Goal: Task Accomplishment & Management: Manage account settings

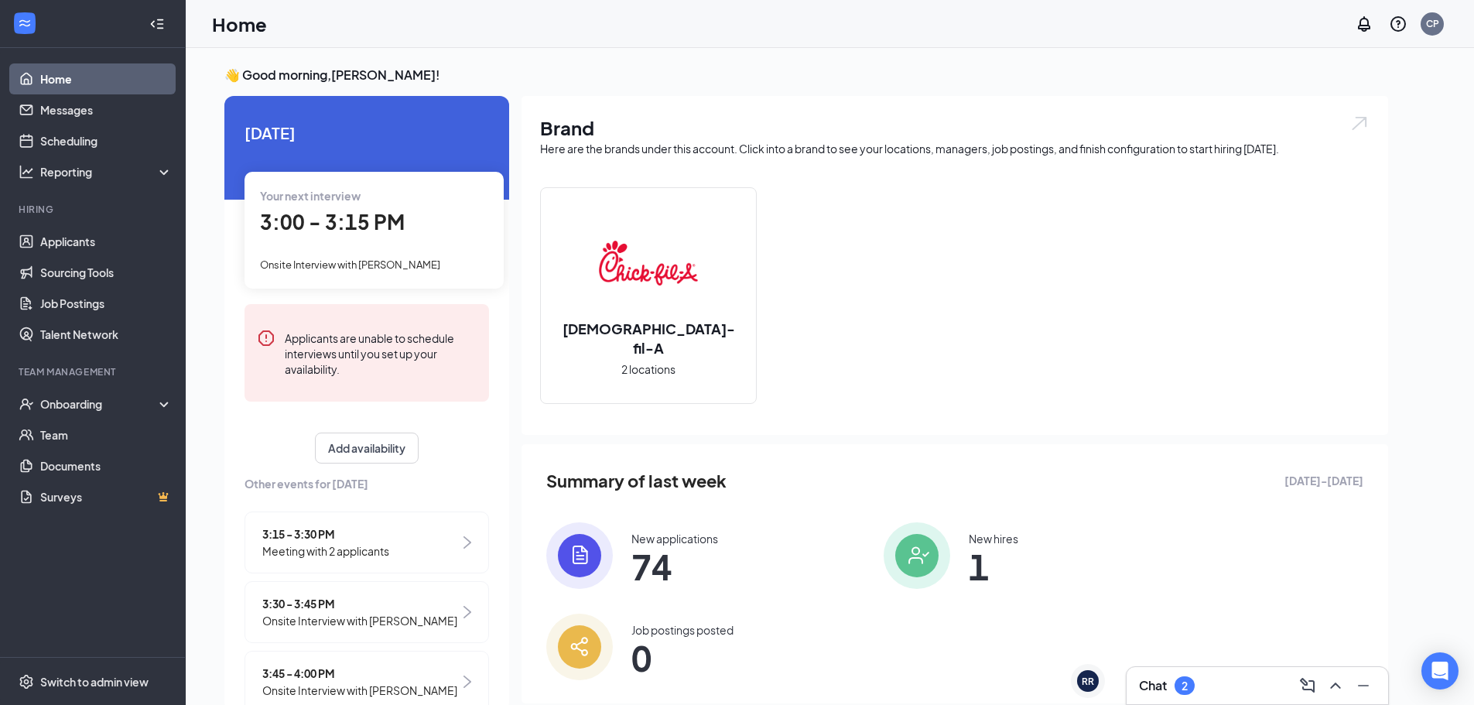
drag, startPoint x: 1209, startPoint y: 680, endPoint x: 1222, endPoint y: 679, distance: 12.4
click at [1212, 679] on div "Chat 2" at bounding box center [1257, 685] width 237 height 25
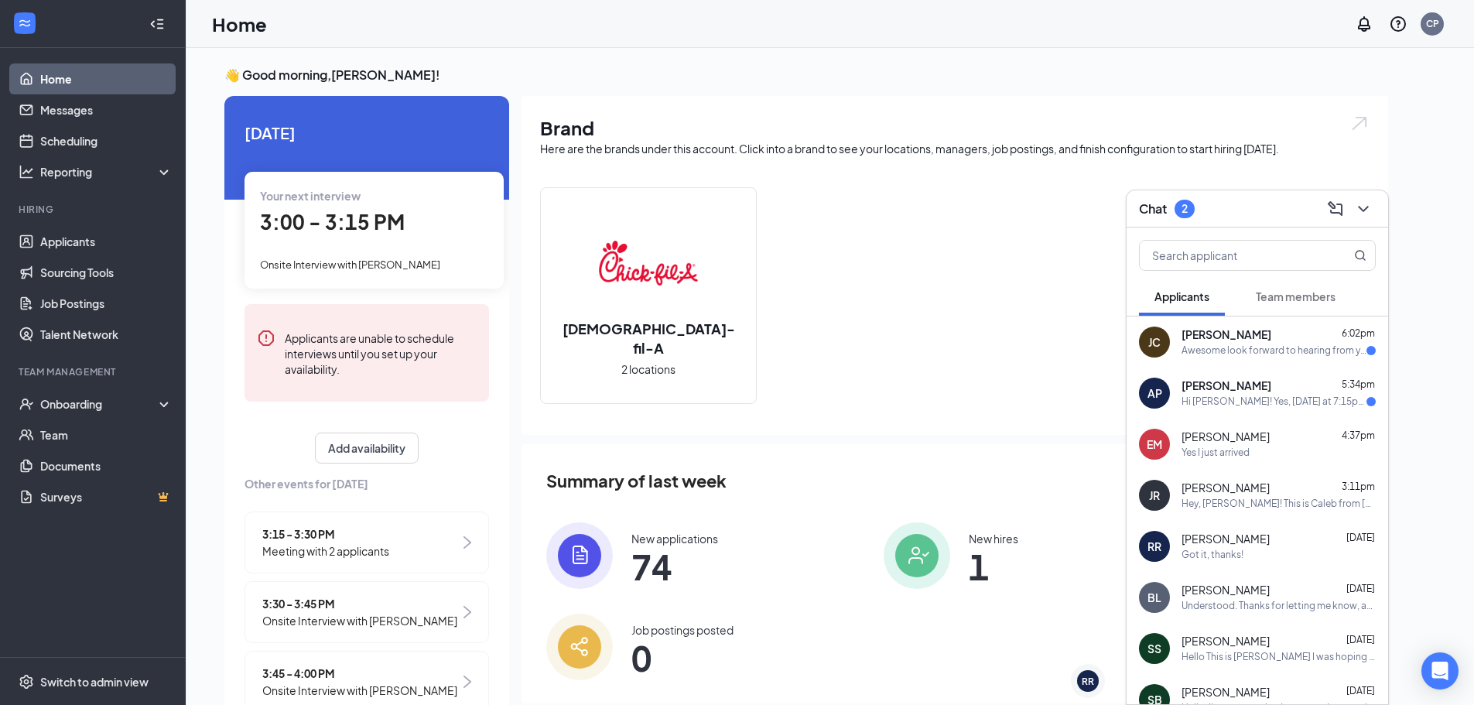
click at [1280, 402] on div "Hi [PERSON_NAME]! Yes, [DATE] at 7:15pm works for me. Thank you for the opportu…" at bounding box center [1274, 401] width 185 height 13
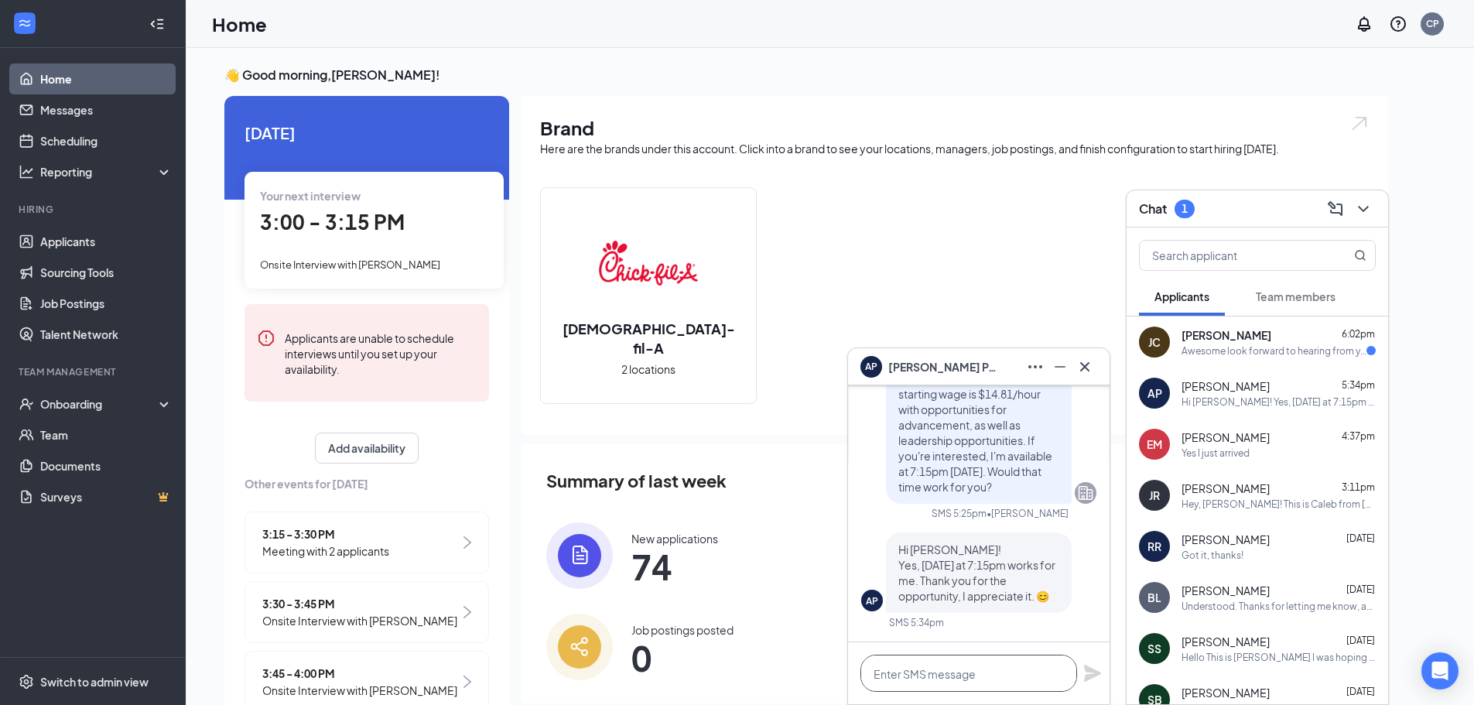
click at [977, 679] on textarea at bounding box center [968, 673] width 217 height 37
type textarea "Perfect! I'll see you then!"
click at [1086, 677] on icon "Plane" at bounding box center [1092, 673] width 17 height 17
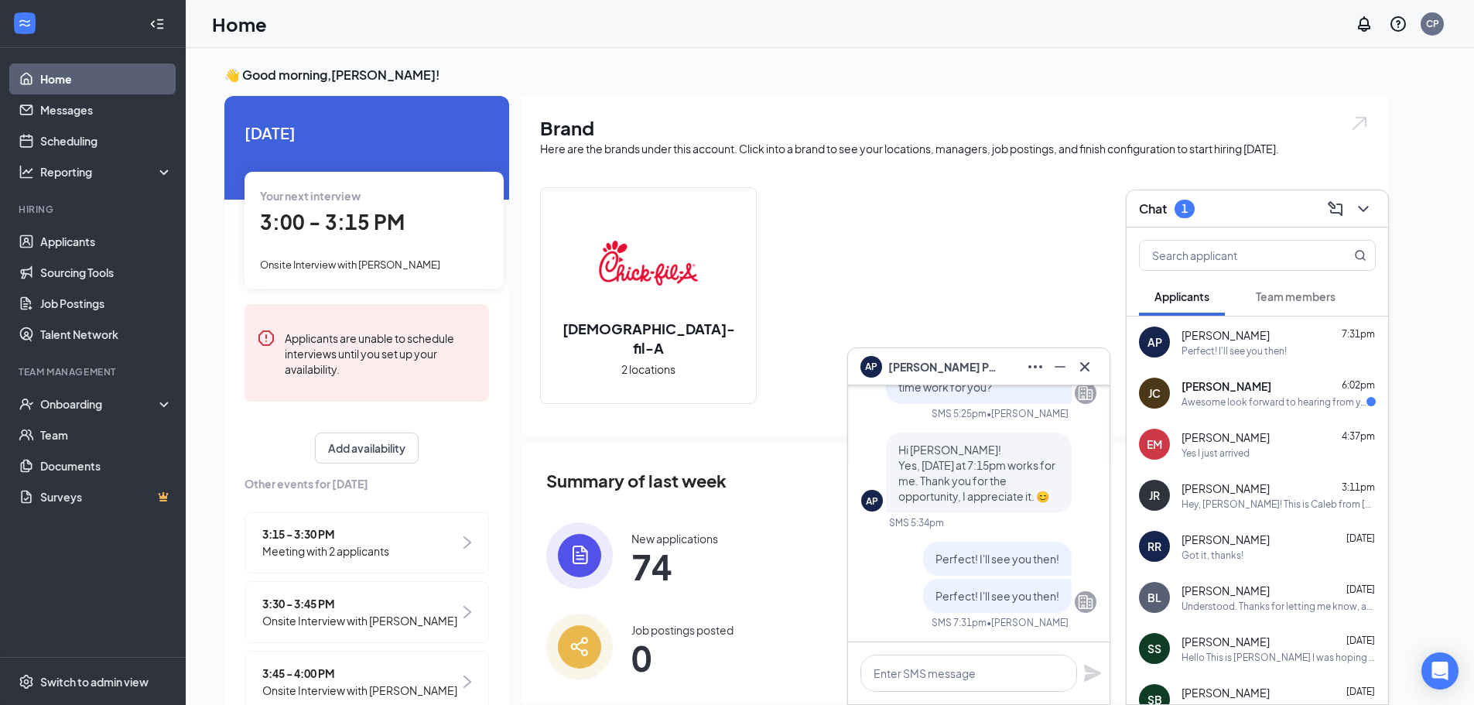
click at [991, 365] on div "AP [PERSON_NAME]" at bounding box center [978, 366] width 237 height 25
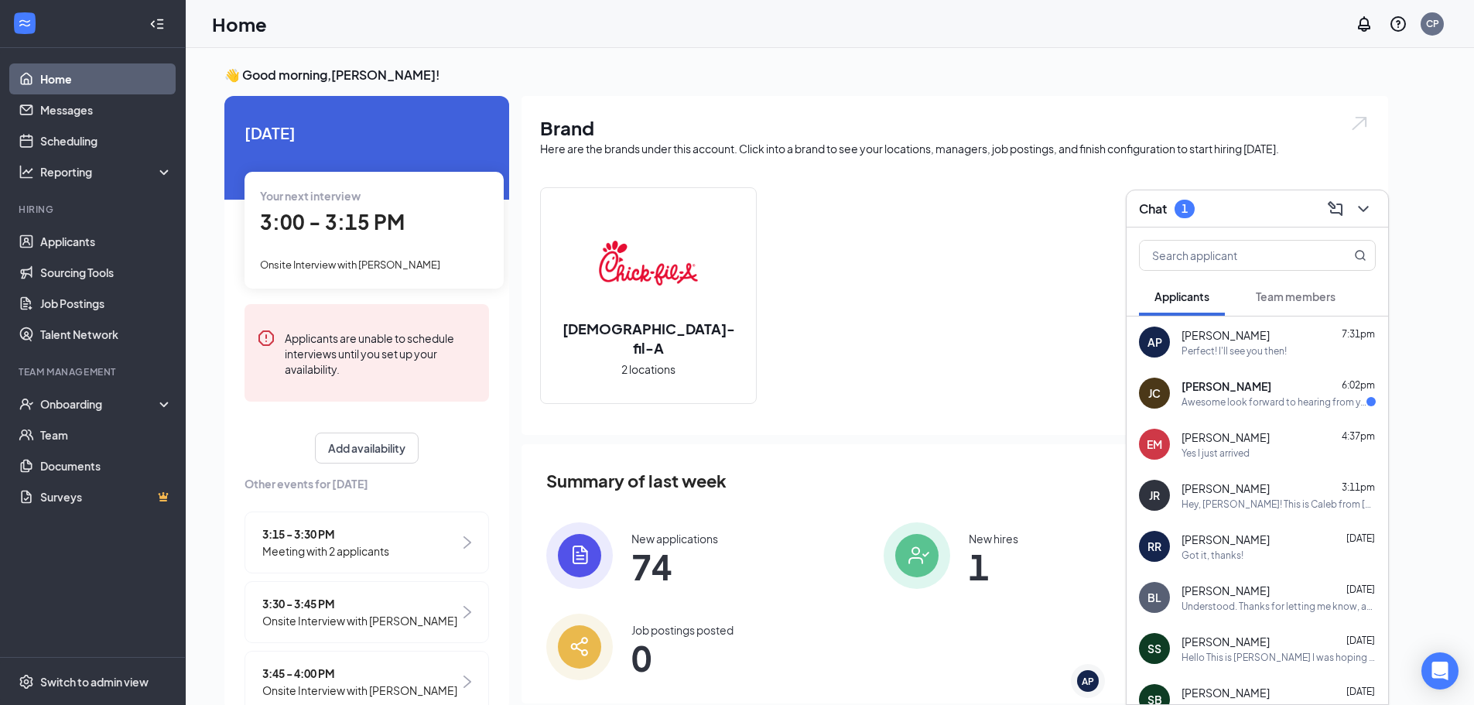
click at [1221, 402] on div "Awesome look forward to hearing from yall! God bless!" at bounding box center [1274, 401] width 185 height 13
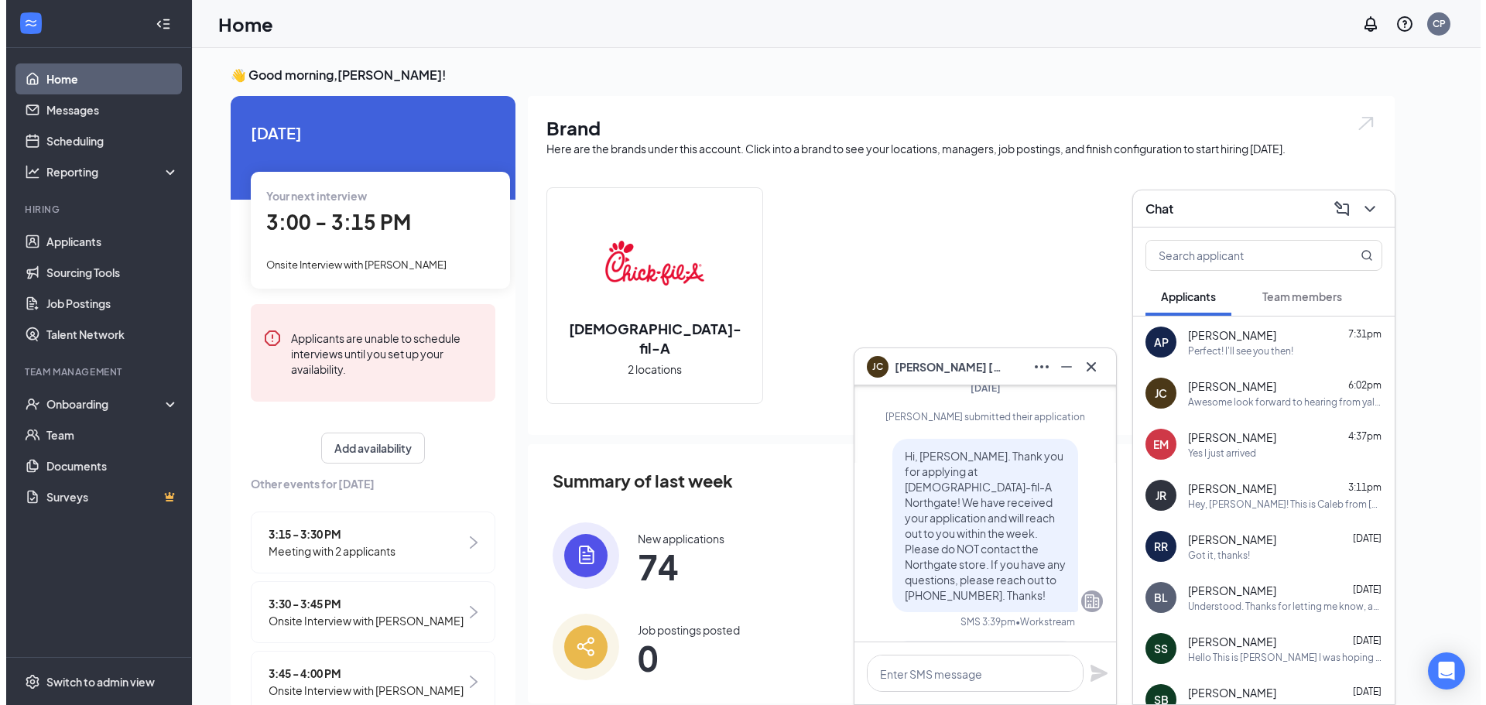
scroll to position [0, 0]
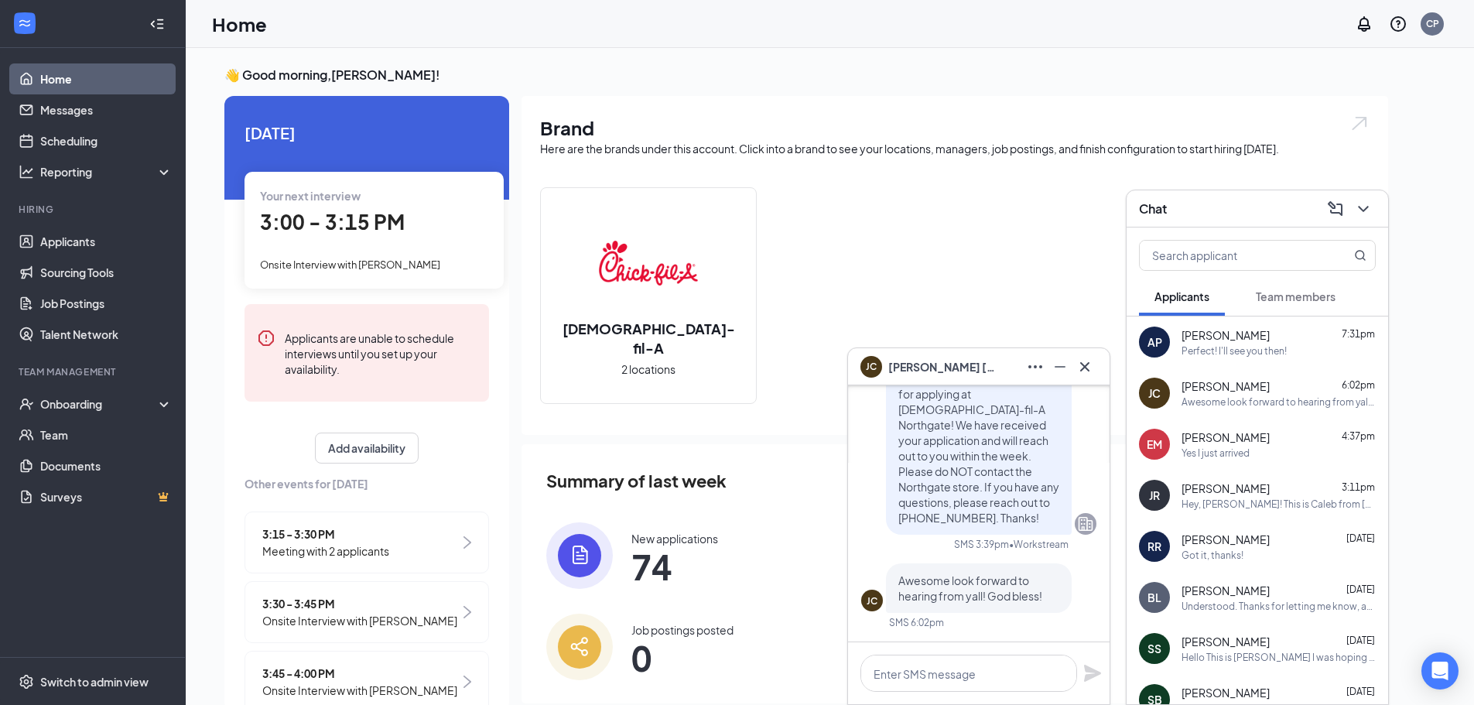
click at [1007, 371] on div "[PERSON_NAME]" at bounding box center [978, 366] width 237 height 25
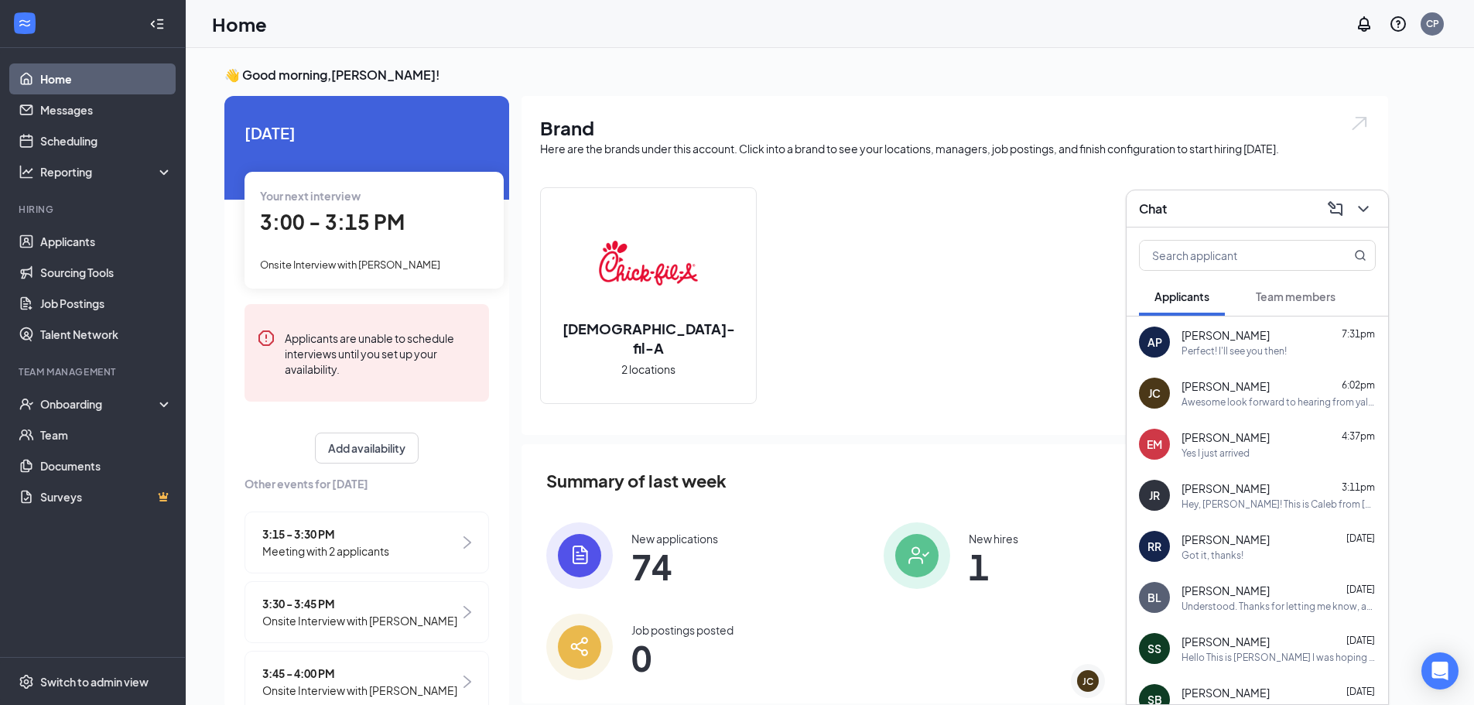
click at [1211, 217] on div "Chat" at bounding box center [1257, 209] width 237 height 24
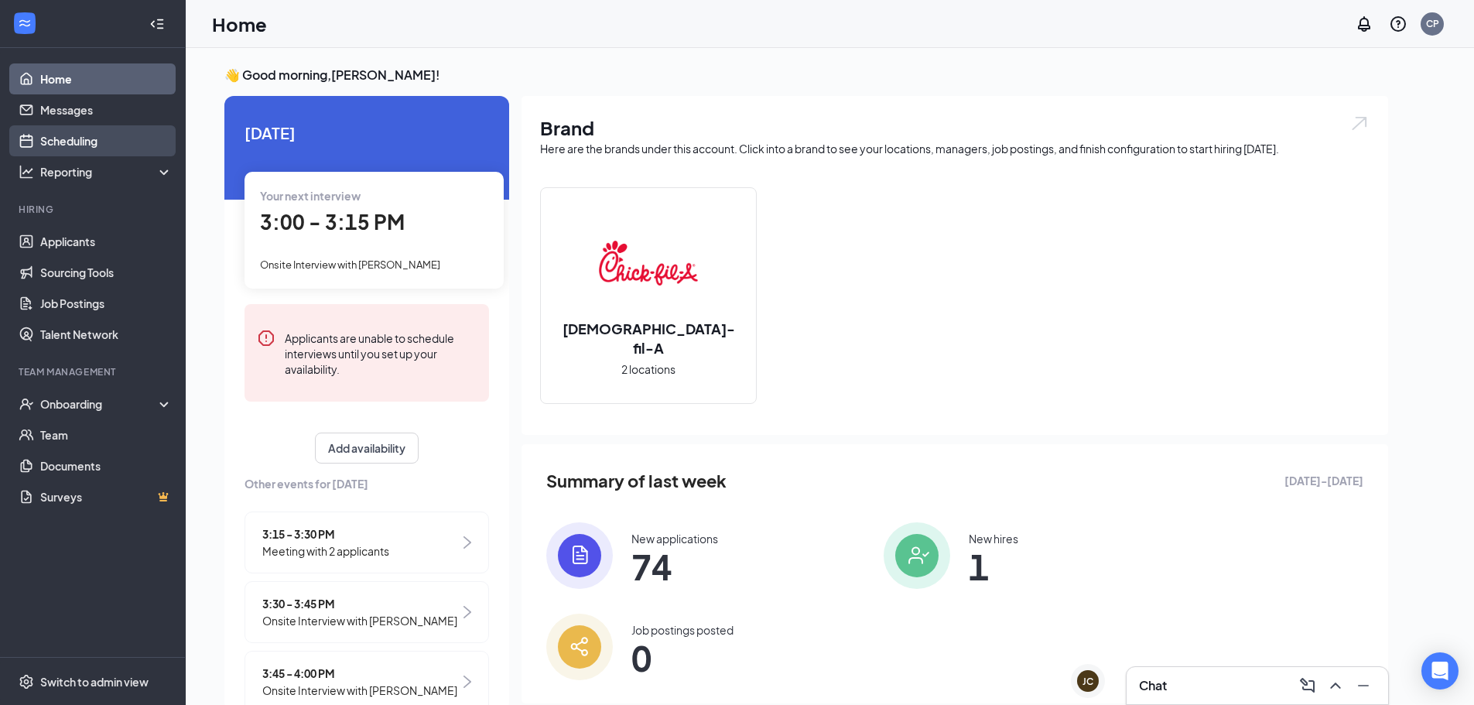
click at [82, 144] on link "Scheduling" at bounding box center [106, 140] width 132 height 31
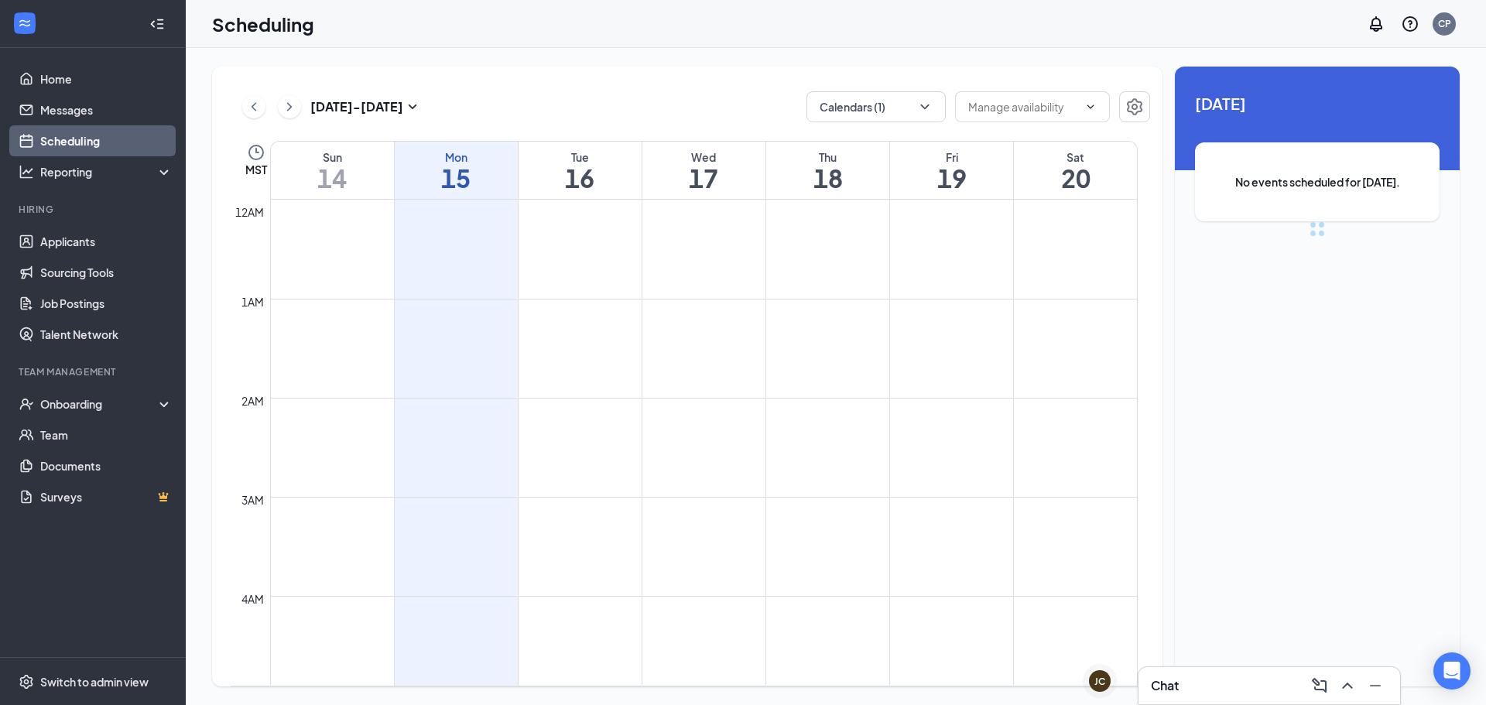
scroll to position [761, 0]
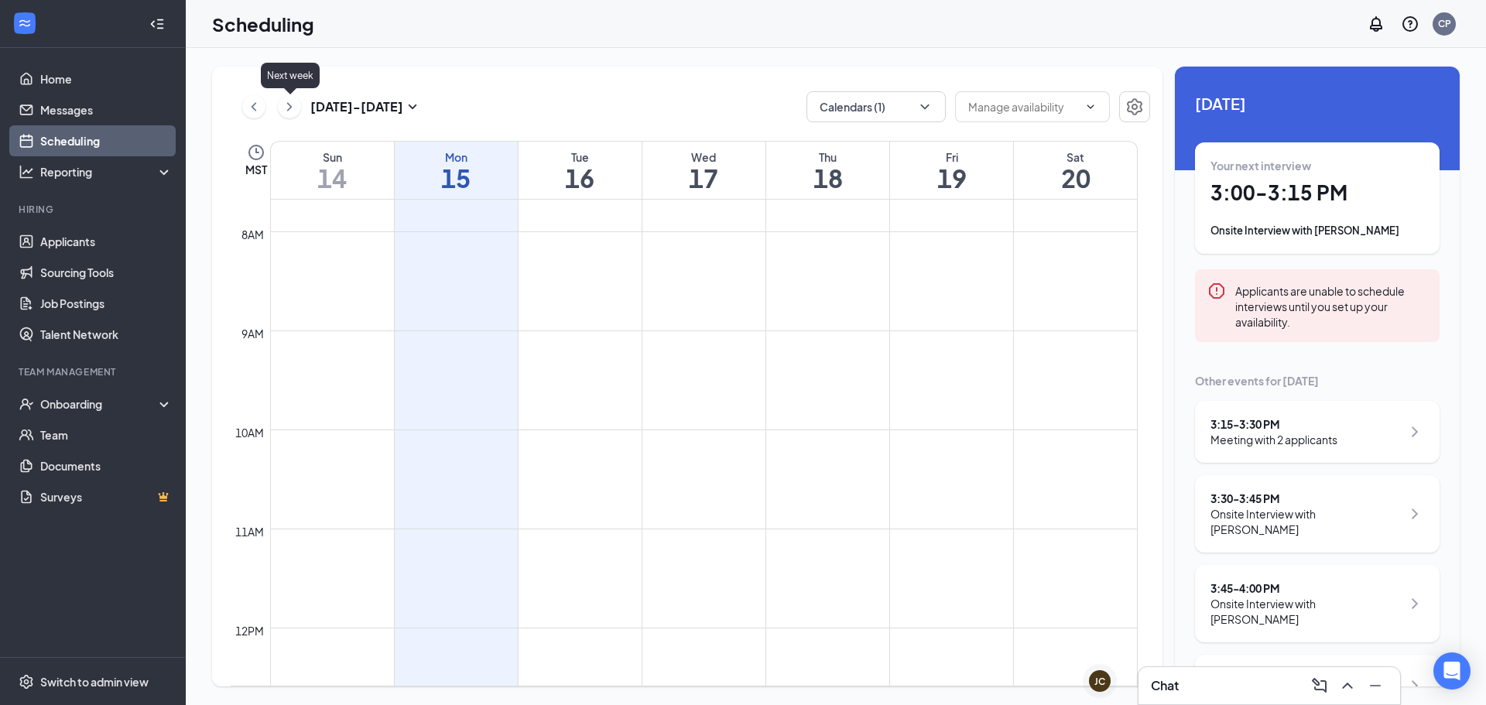
click at [286, 106] on icon "ChevronRight" at bounding box center [289, 106] width 15 height 19
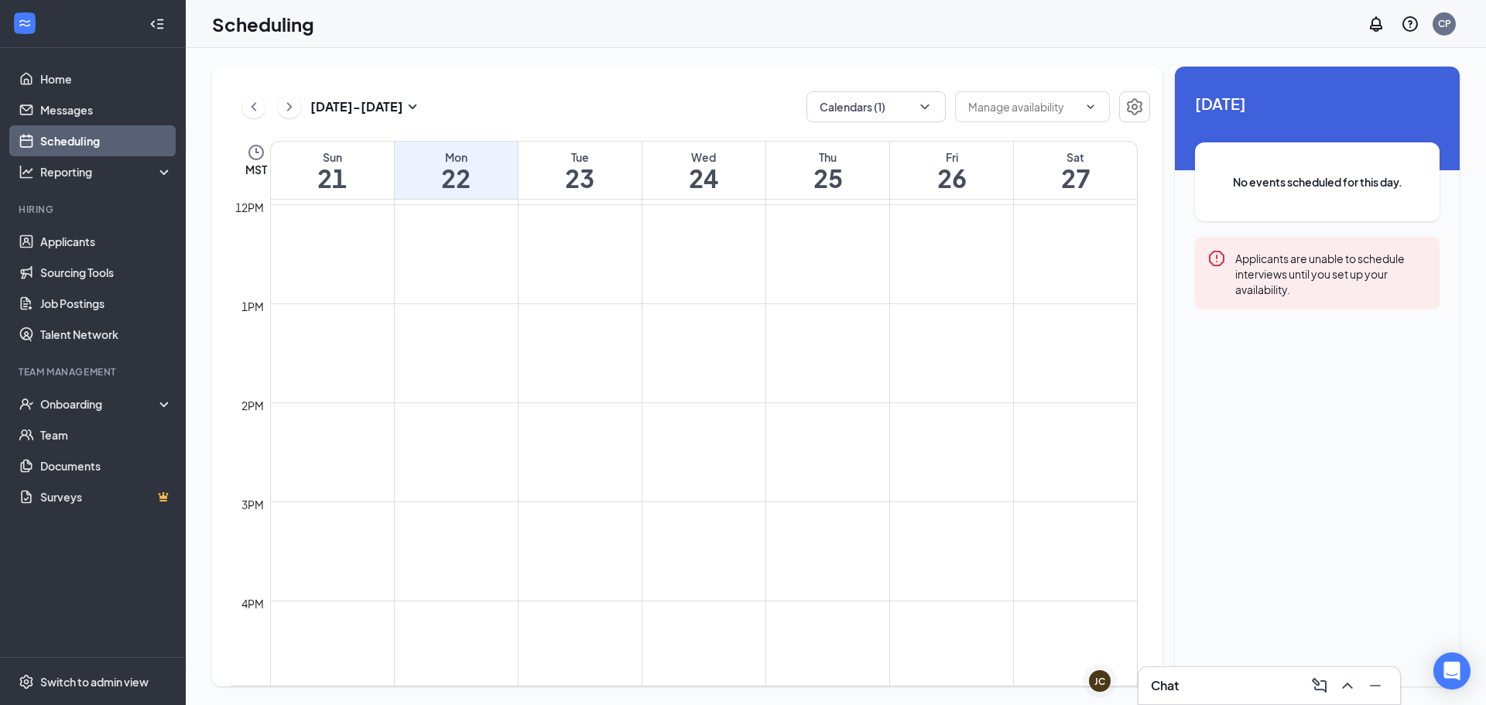
scroll to position [1302, 0]
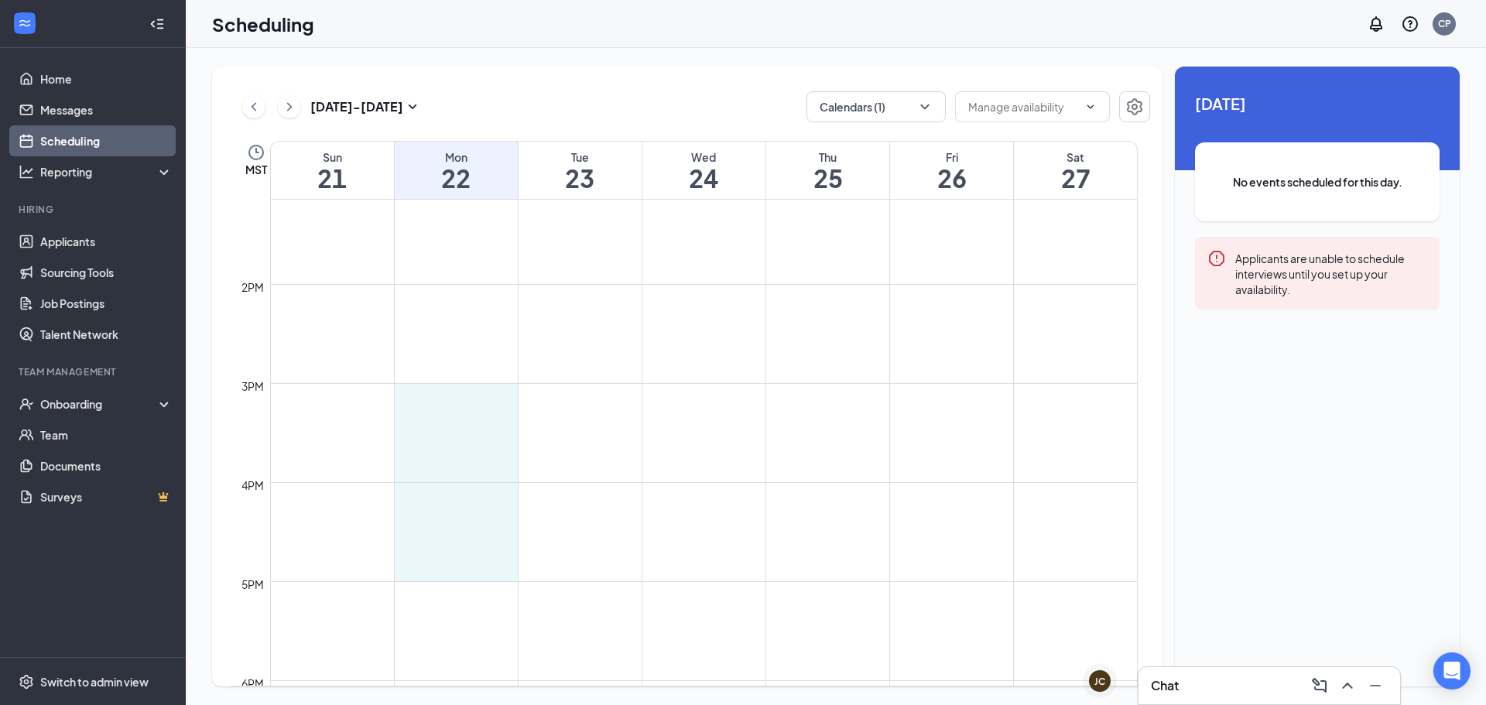
drag, startPoint x: 501, startPoint y: 387, endPoint x: 503, endPoint y: 566, distance: 178.8
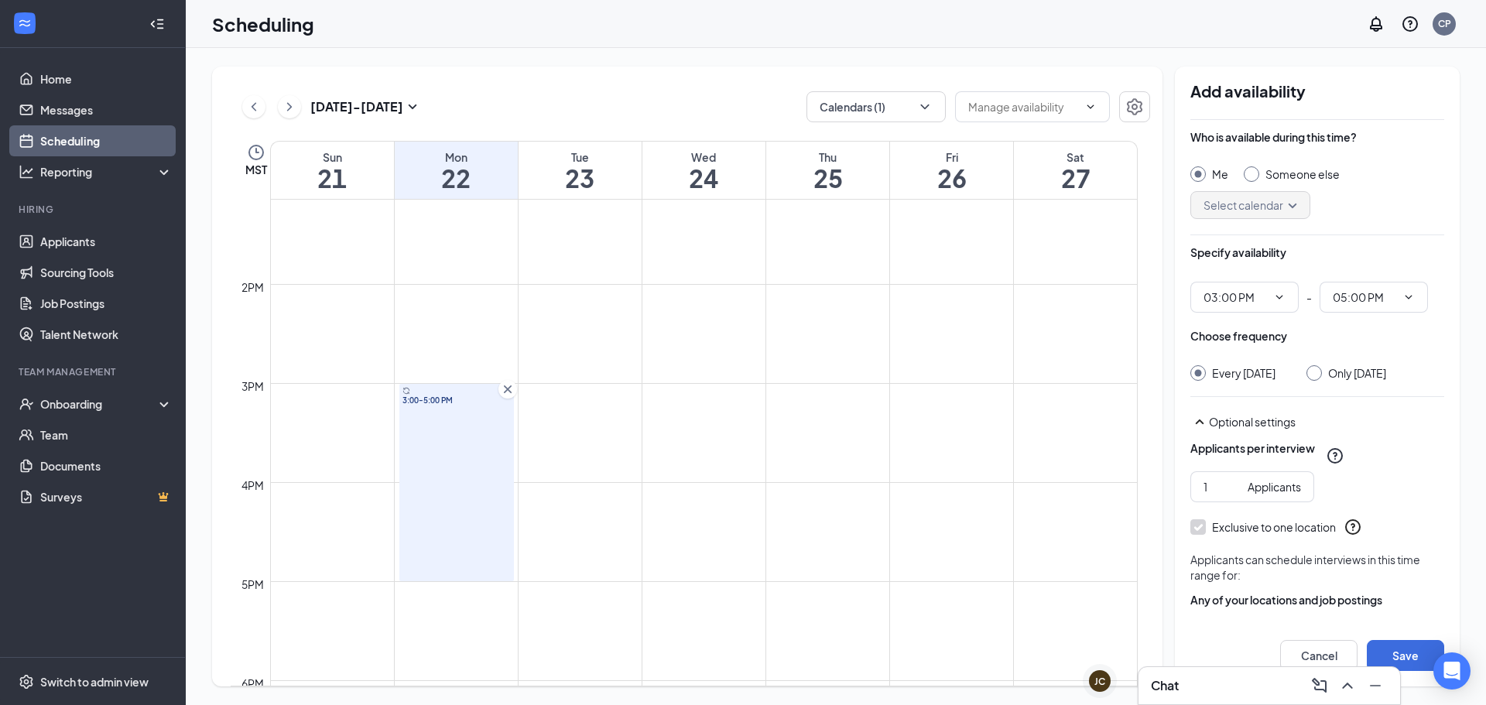
scroll to position [54, 0]
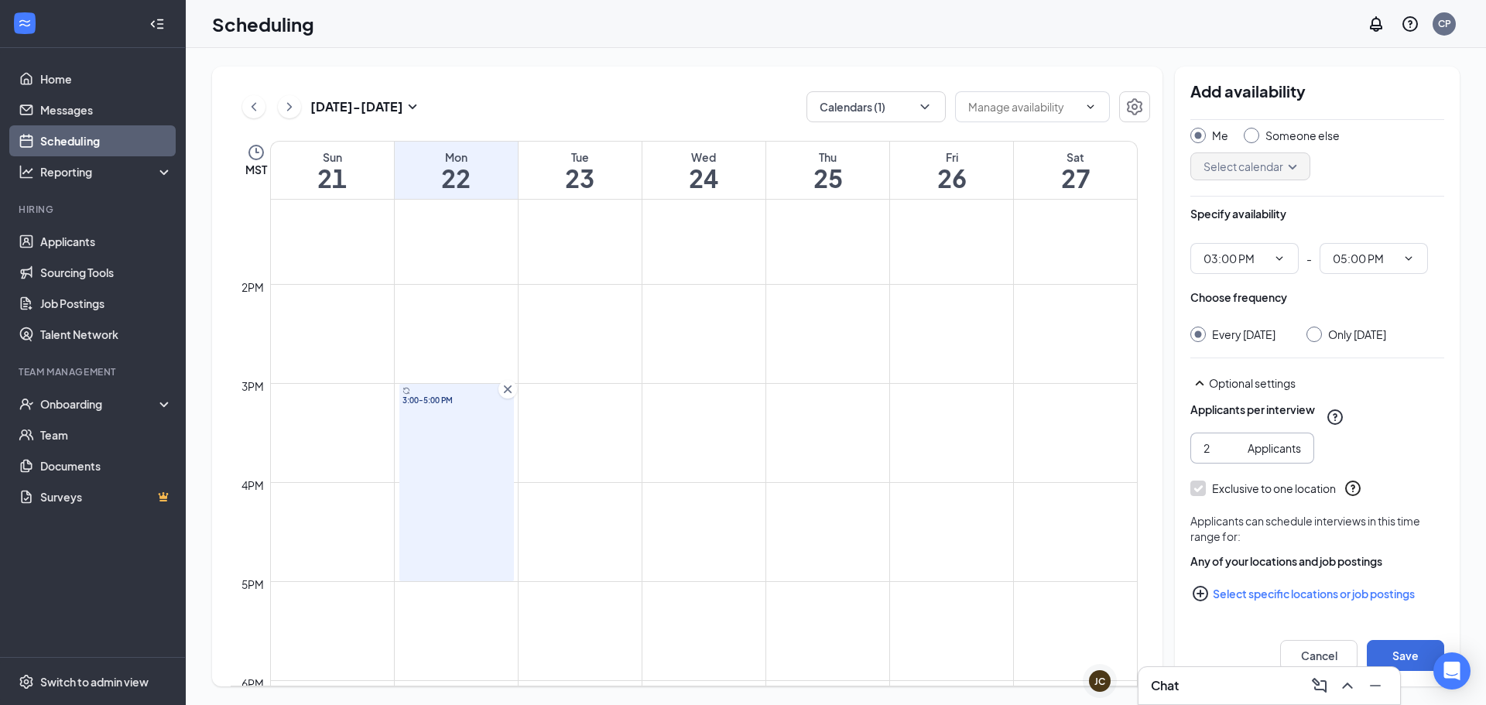
type input "2"
click at [1233, 443] on input "2" at bounding box center [1222, 448] width 38 height 17
click at [1317, 327] on input "Only [DATE]" at bounding box center [1311, 332] width 11 height 11
radio input "true"
radio input "false"
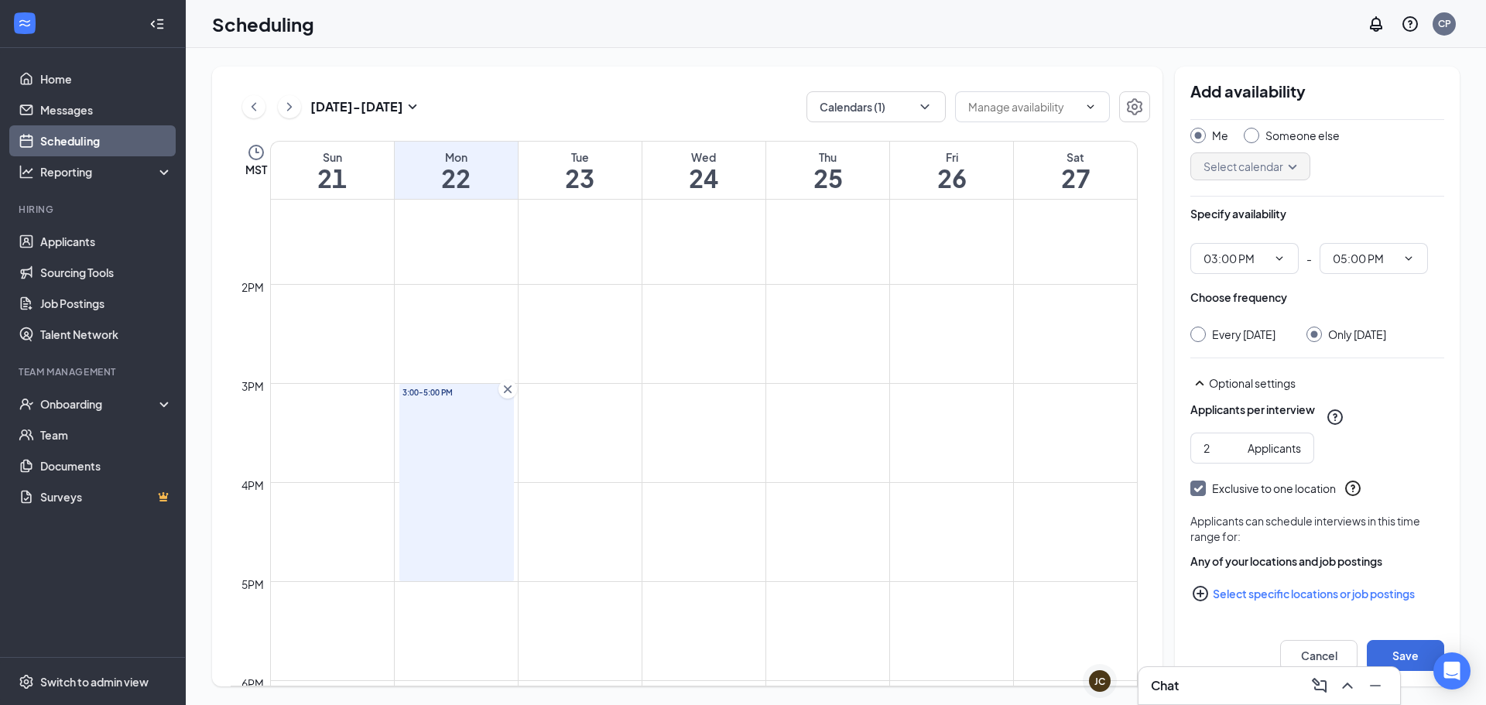
click at [1306, 357] on div at bounding box center [1317, 357] width 254 height 1
click at [1339, 590] on button "Select specific locations or job postings" at bounding box center [1317, 593] width 254 height 31
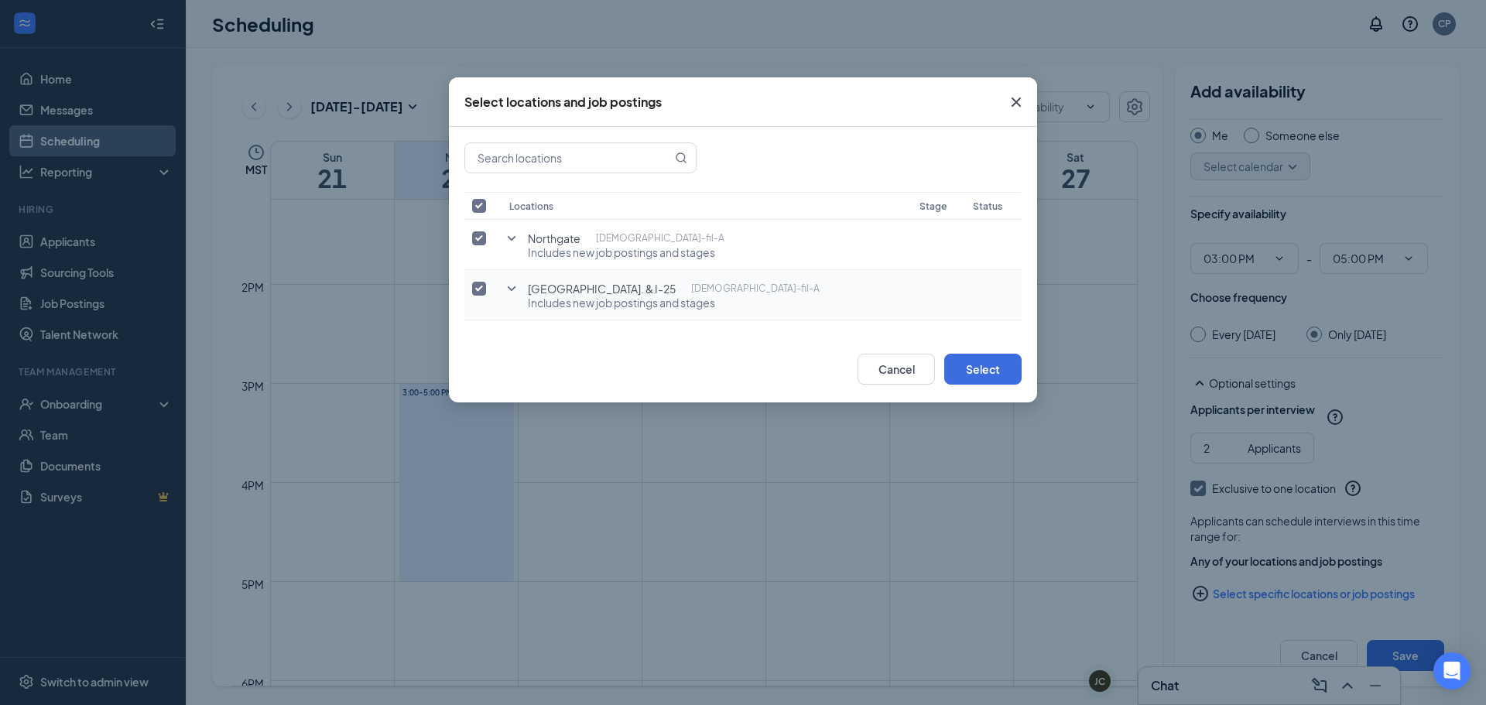
click at [474, 288] on input "checkbox" at bounding box center [479, 289] width 14 height 14
checkbox input "false"
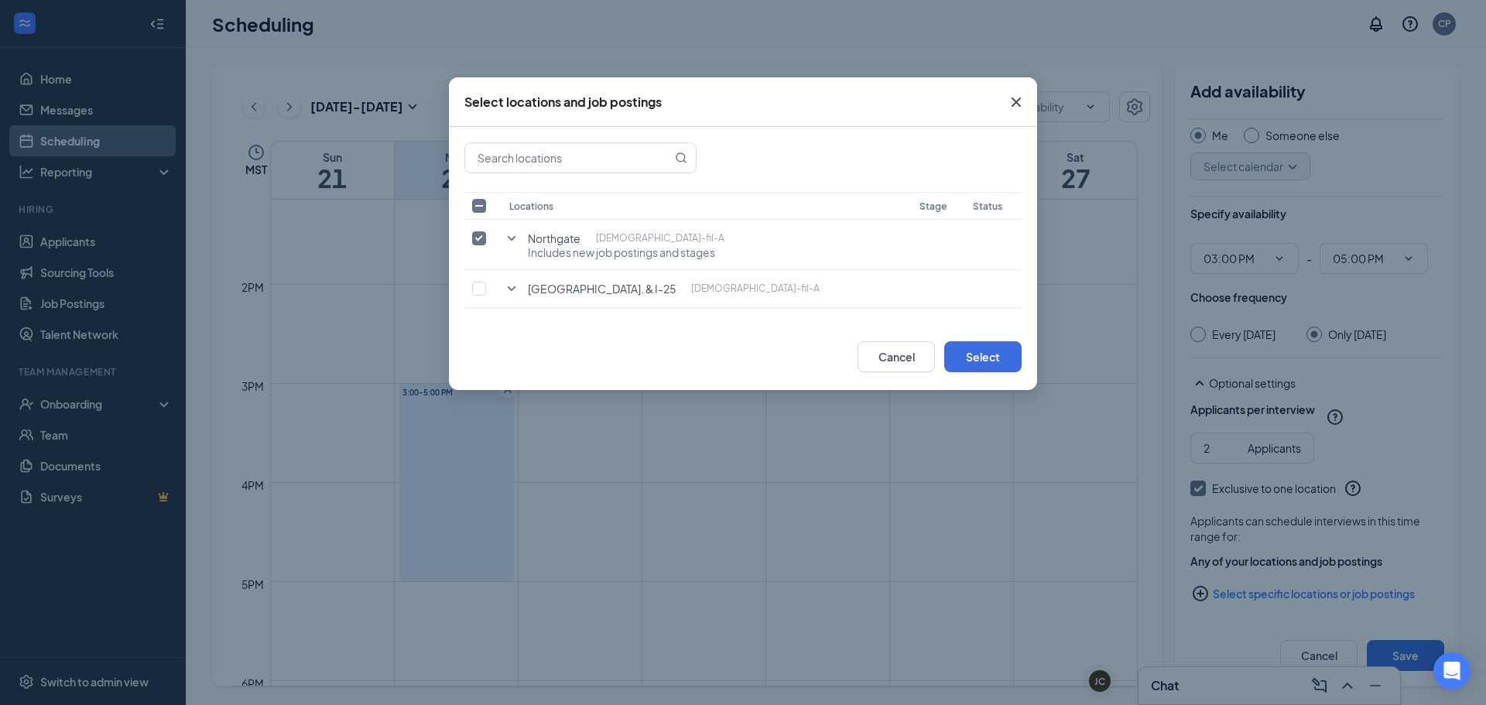
click at [522, 349] on div "Cancel Select" at bounding box center [742, 356] width 557 height 31
click at [987, 363] on button "Select" at bounding box center [982, 356] width 77 height 31
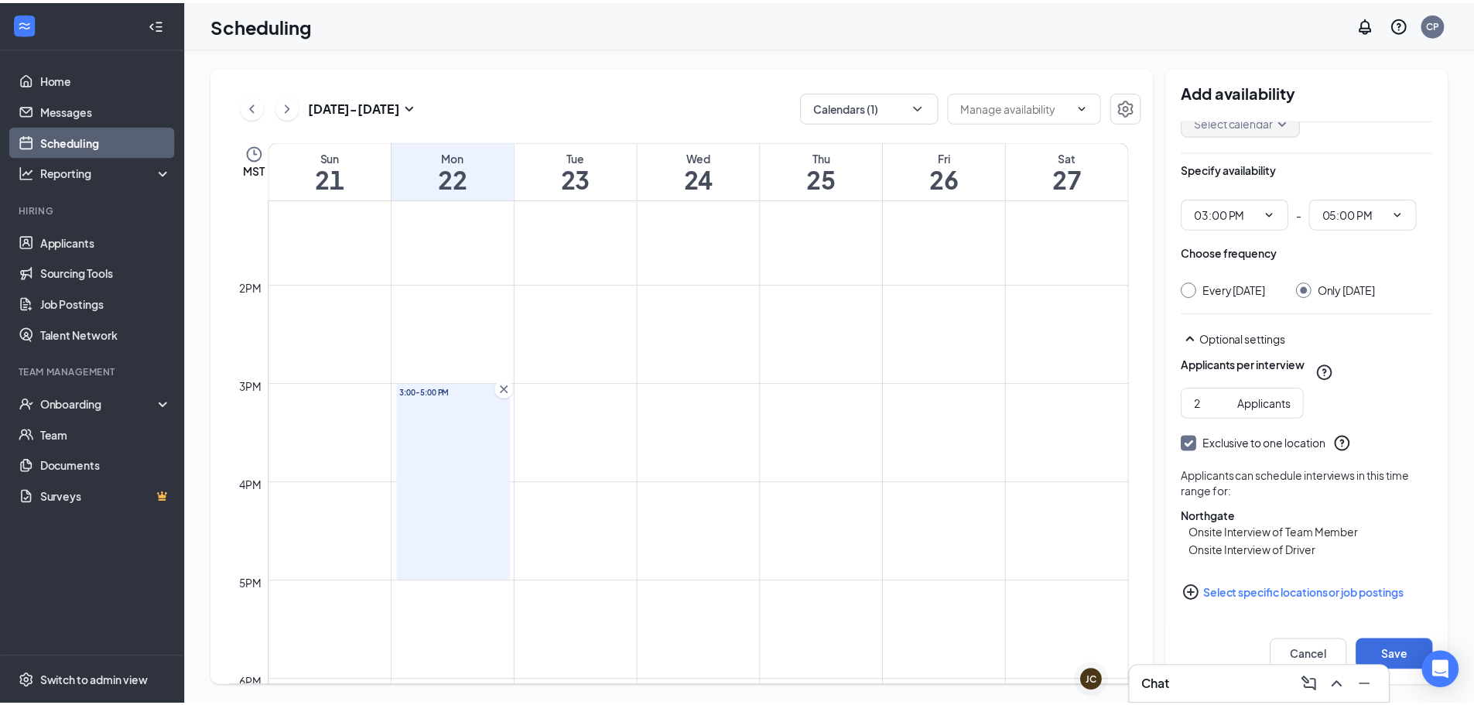
scroll to position [99, 0]
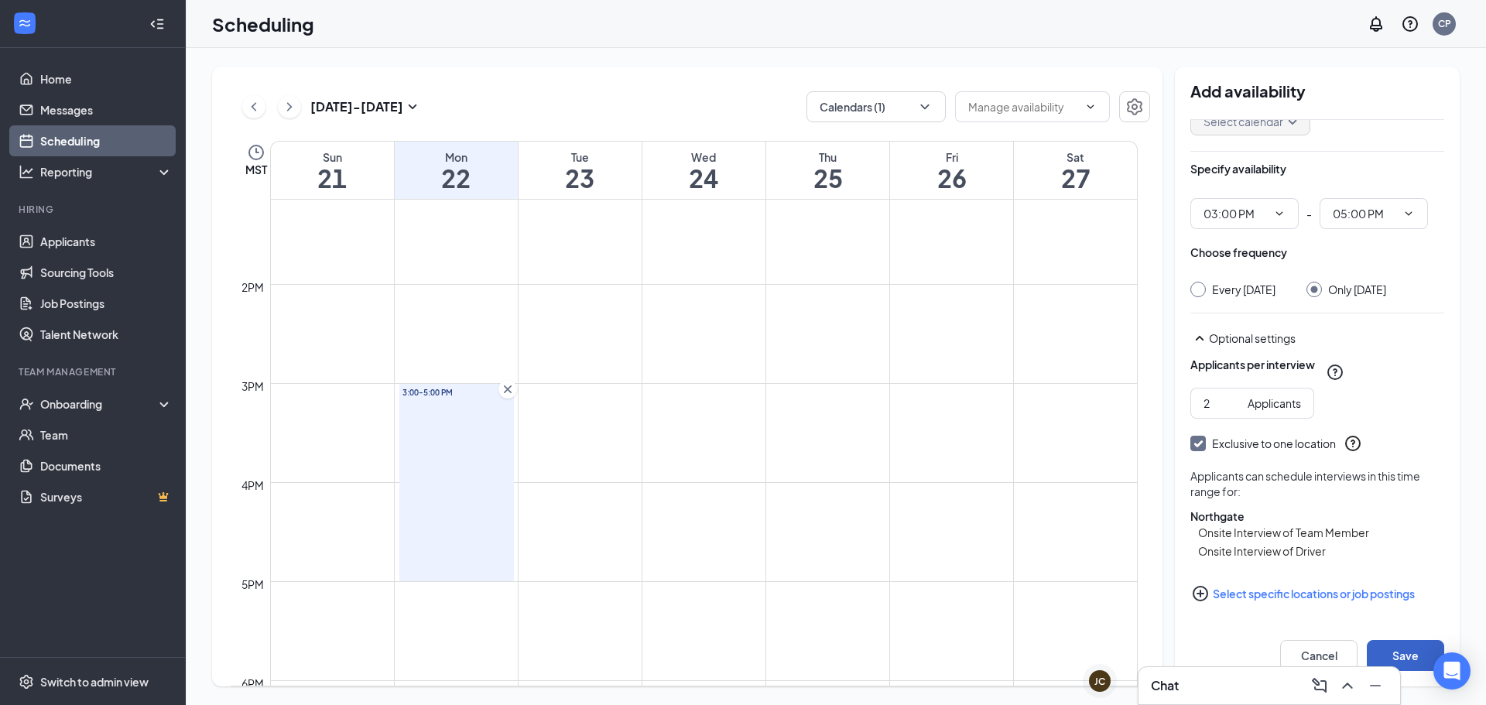
click at [1409, 646] on button "Save" at bounding box center [1405, 655] width 77 height 31
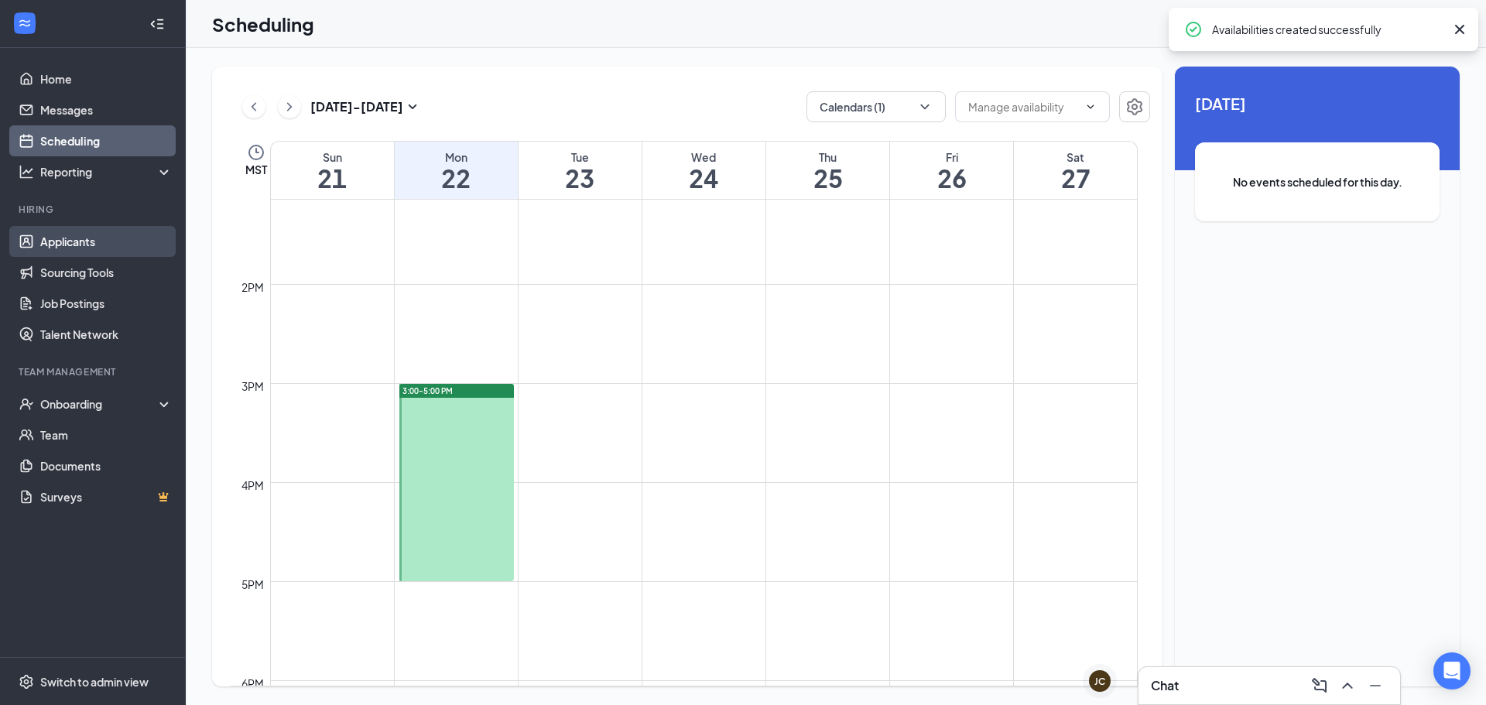
click at [131, 230] on link "Applicants" at bounding box center [106, 241] width 132 height 31
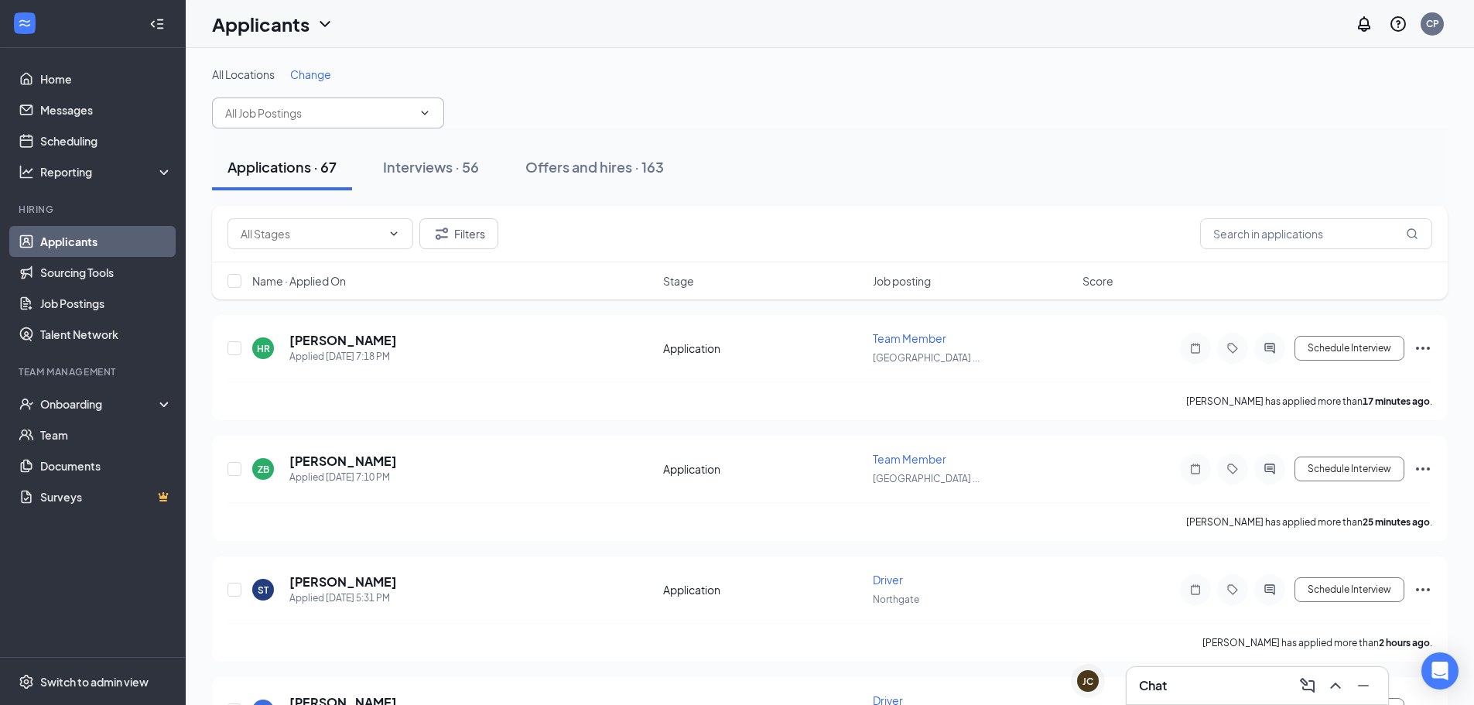
click at [364, 118] on input "text" at bounding box center [318, 112] width 187 height 17
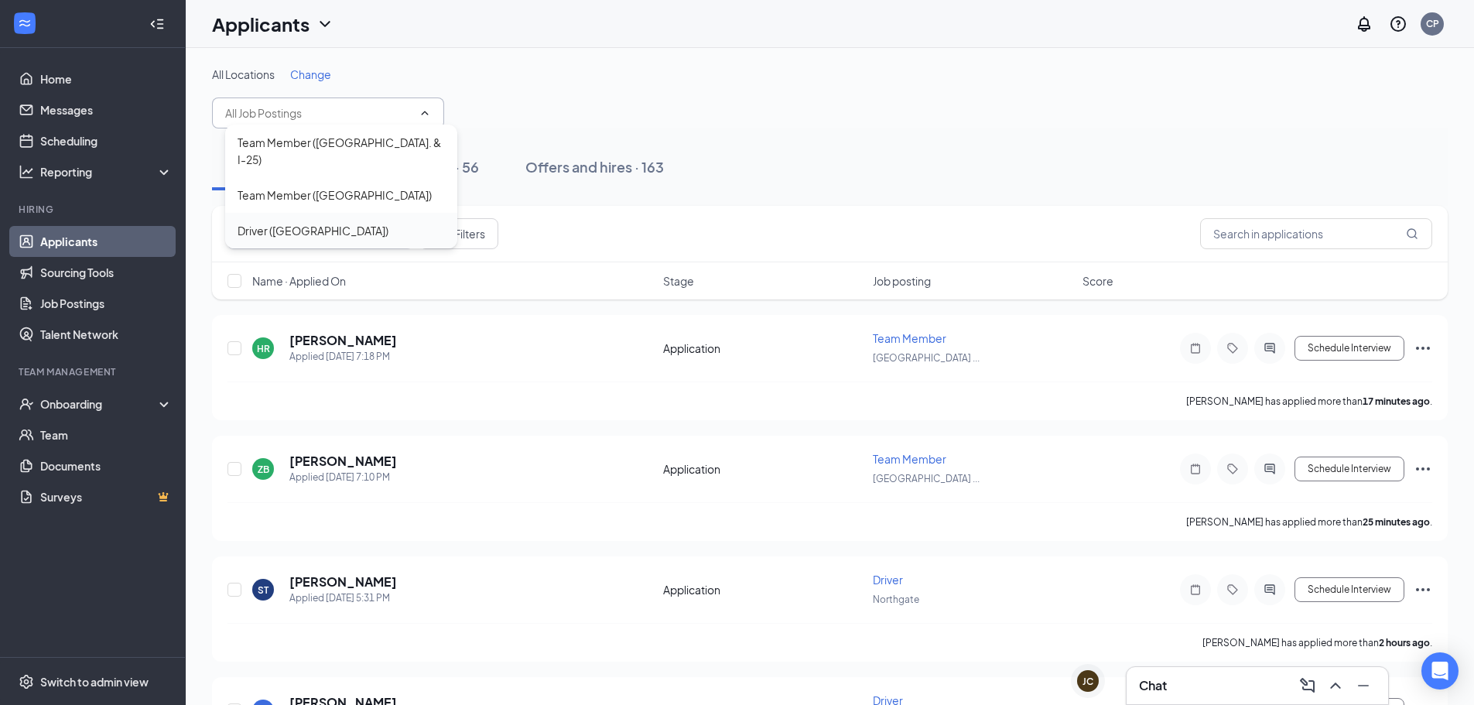
click at [316, 234] on div "Driver ([GEOGRAPHIC_DATA])" at bounding box center [313, 230] width 151 height 17
type input "Driver ([GEOGRAPHIC_DATA])"
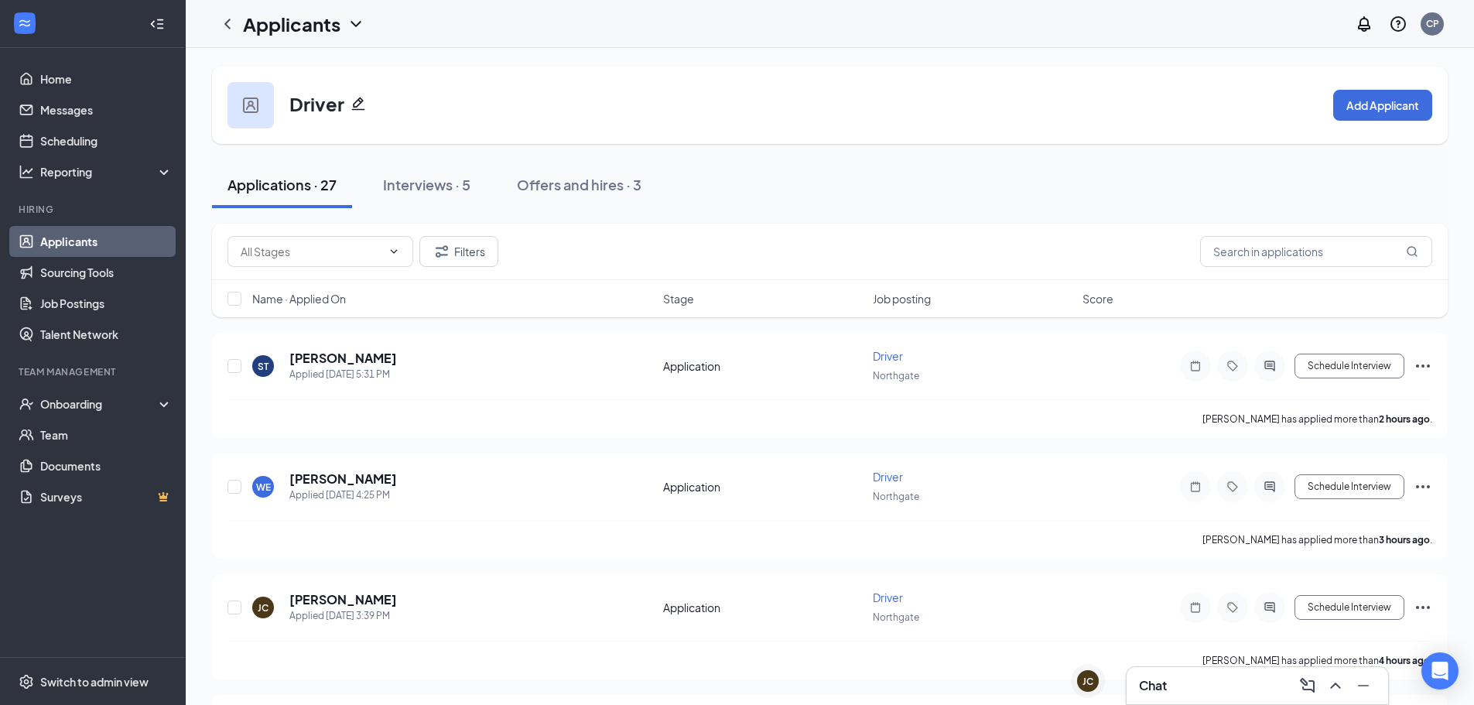
click at [321, 299] on span "Name · Applied On" at bounding box center [299, 298] width 94 height 15
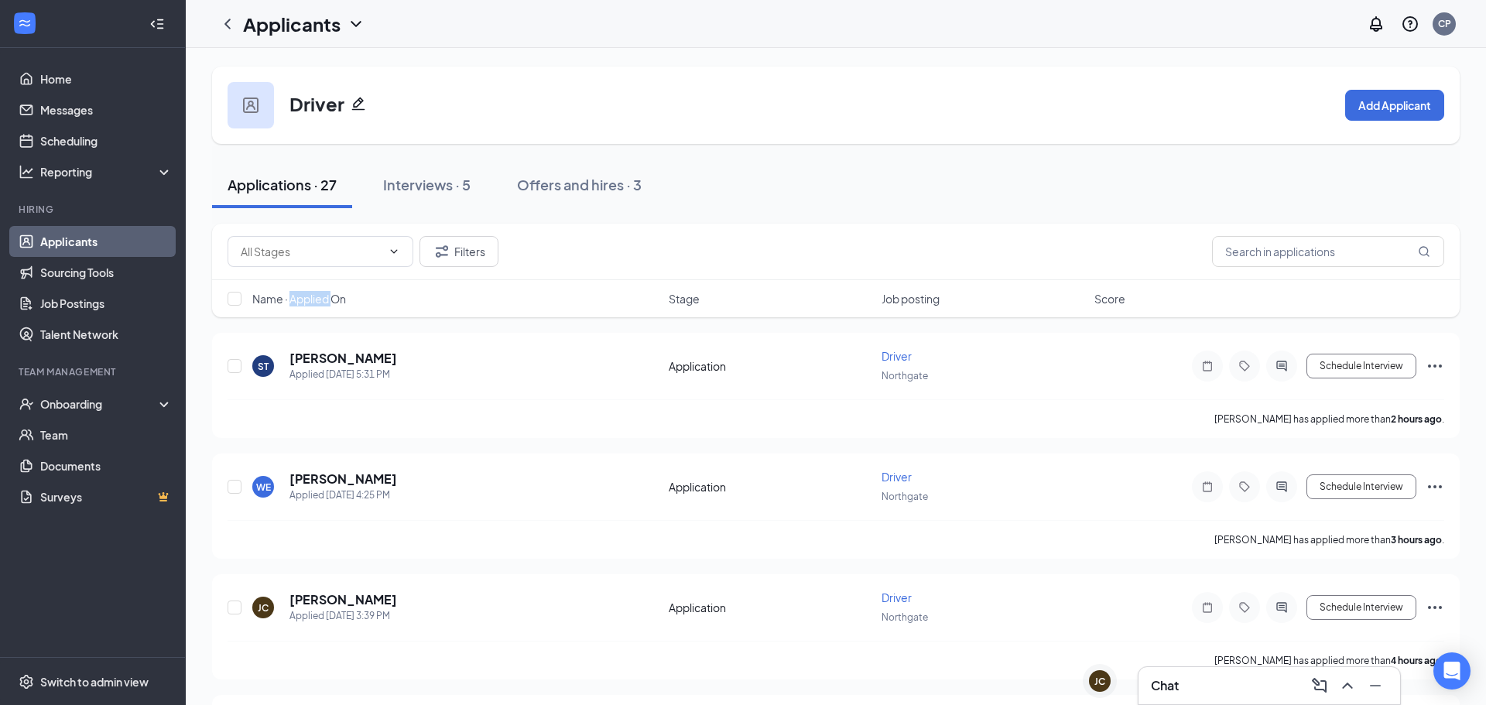
click at [321, 299] on span "Name · Applied On" at bounding box center [299, 298] width 94 height 15
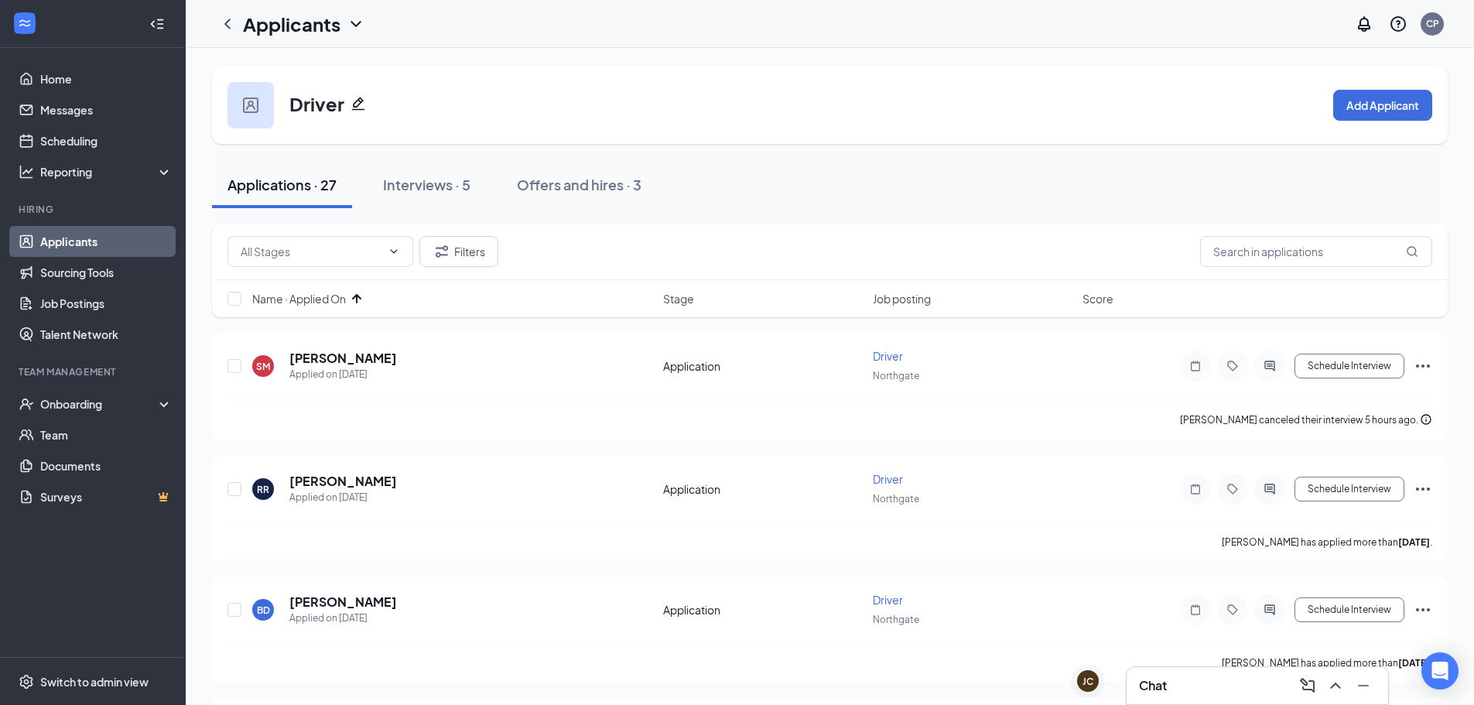
click at [578, 249] on div "Filters" at bounding box center [829, 251] width 1205 height 31
click at [227, 22] on icon "ChevronLeft" at bounding box center [227, 24] width 6 height 10
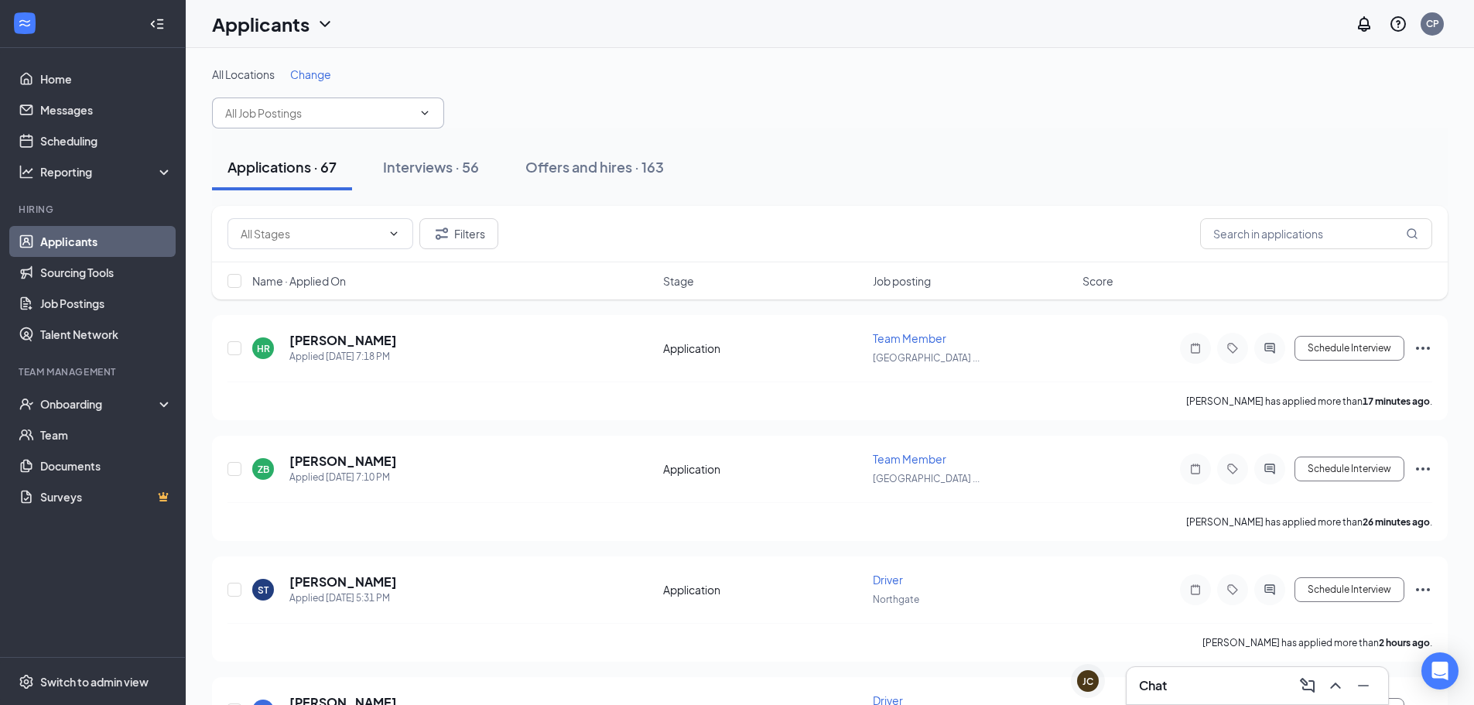
click at [423, 118] on icon "ChevronDown" at bounding box center [425, 113] width 12 height 12
click at [303, 98] on span at bounding box center [328, 112] width 232 height 31
click at [309, 113] on input "text" at bounding box center [318, 112] width 187 height 17
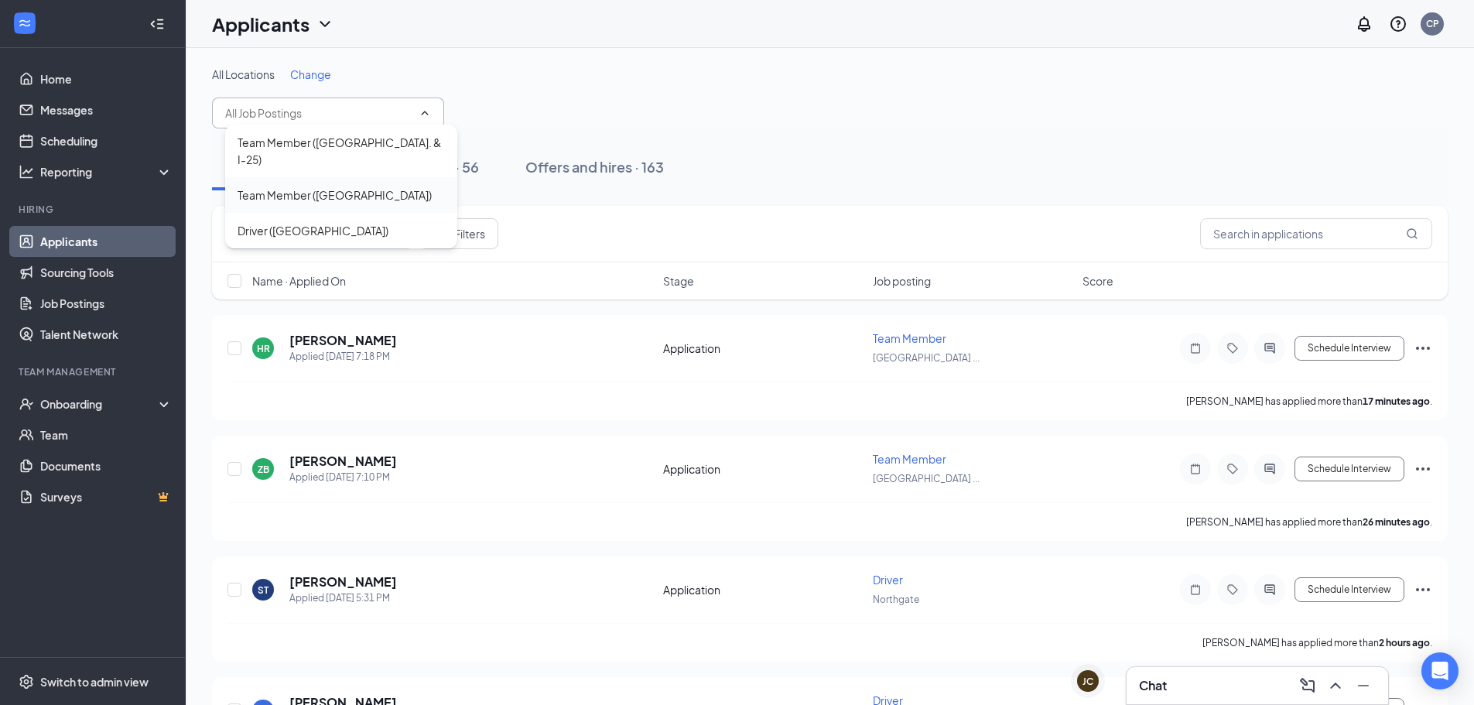
click at [315, 193] on div "Team Member ([GEOGRAPHIC_DATA])" at bounding box center [335, 194] width 194 height 17
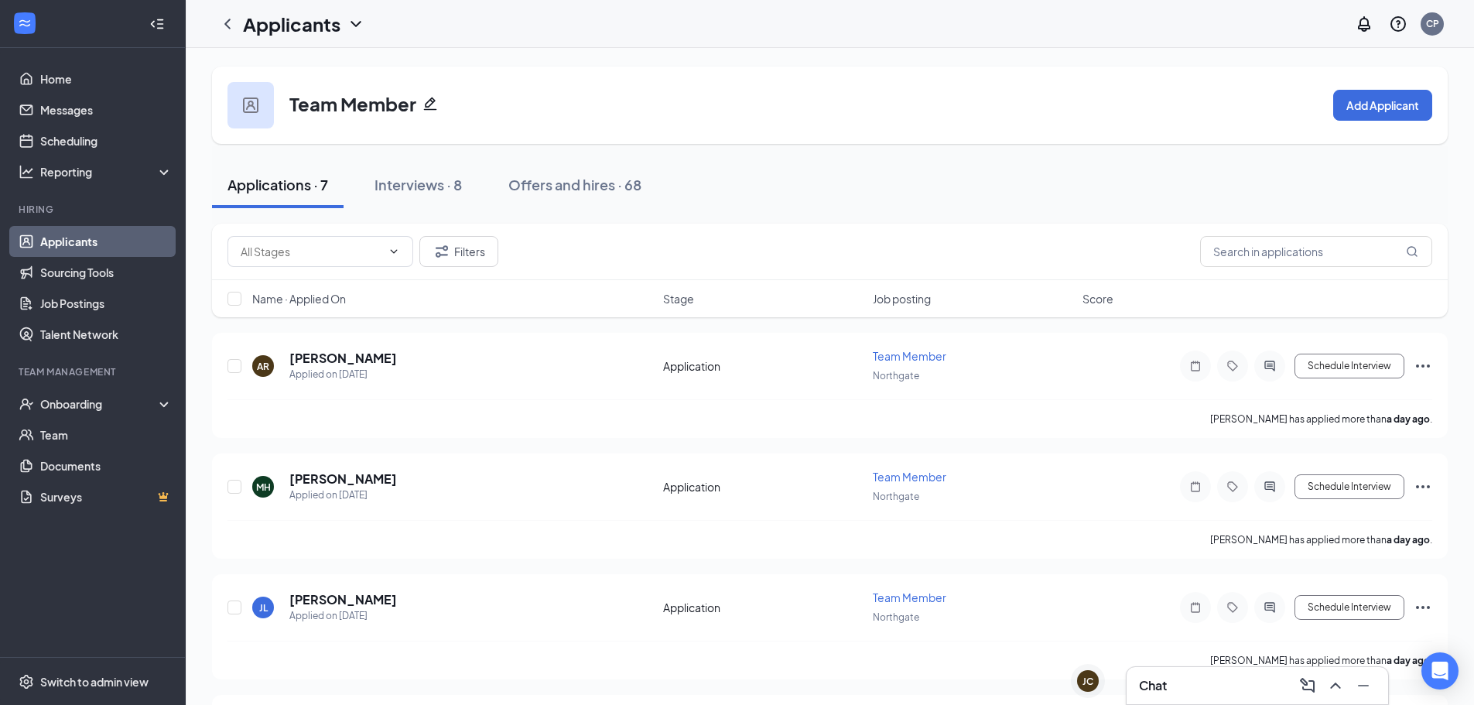
click at [321, 296] on span "Name · Applied On" at bounding box center [299, 298] width 94 height 15
click at [334, 364] on h5 "[PERSON_NAME]" at bounding box center [343, 358] width 108 height 17
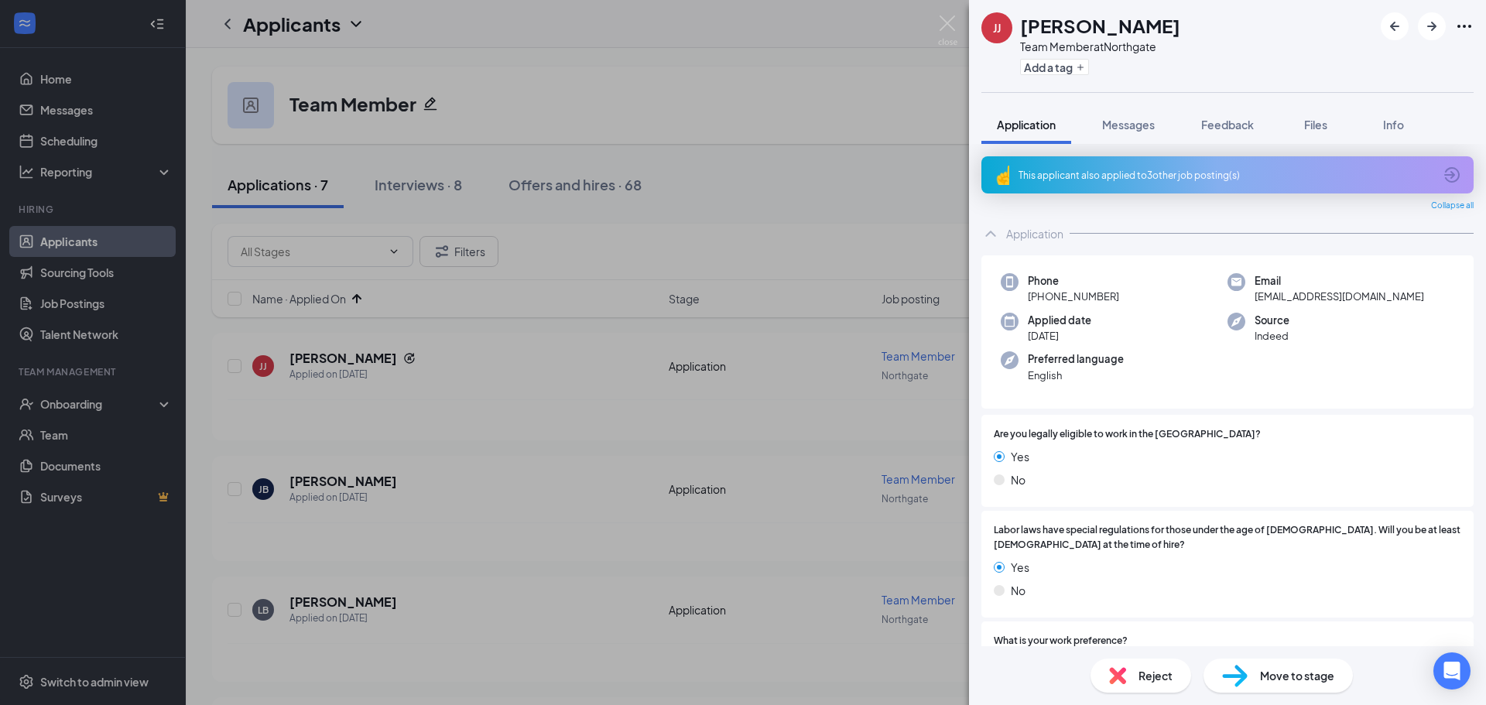
click at [1192, 178] on div "This applicant also applied to 3 other job posting(s)" at bounding box center [1225, 175] width 415 height 13
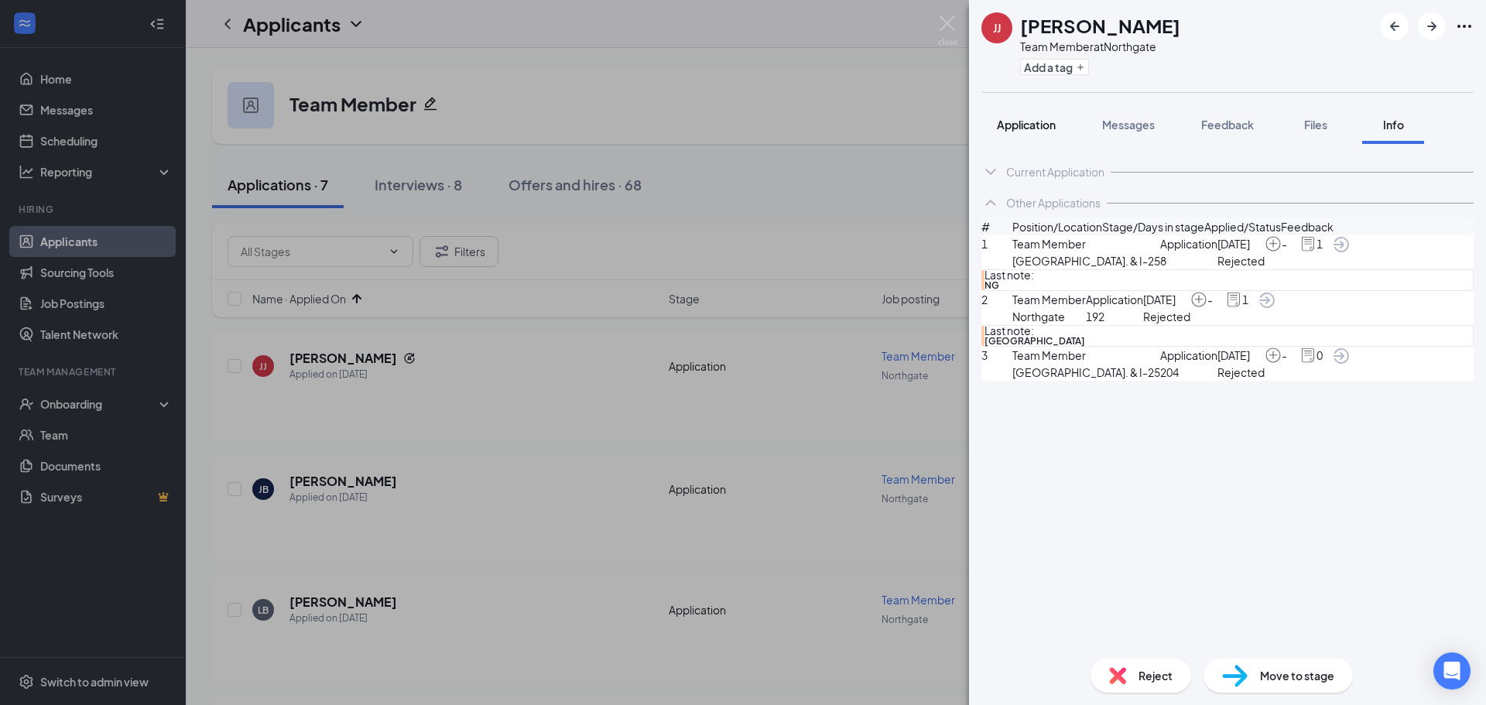
click at [1014, 115] on button "Application" at bounding box center [1026, 124] width 90 height 39
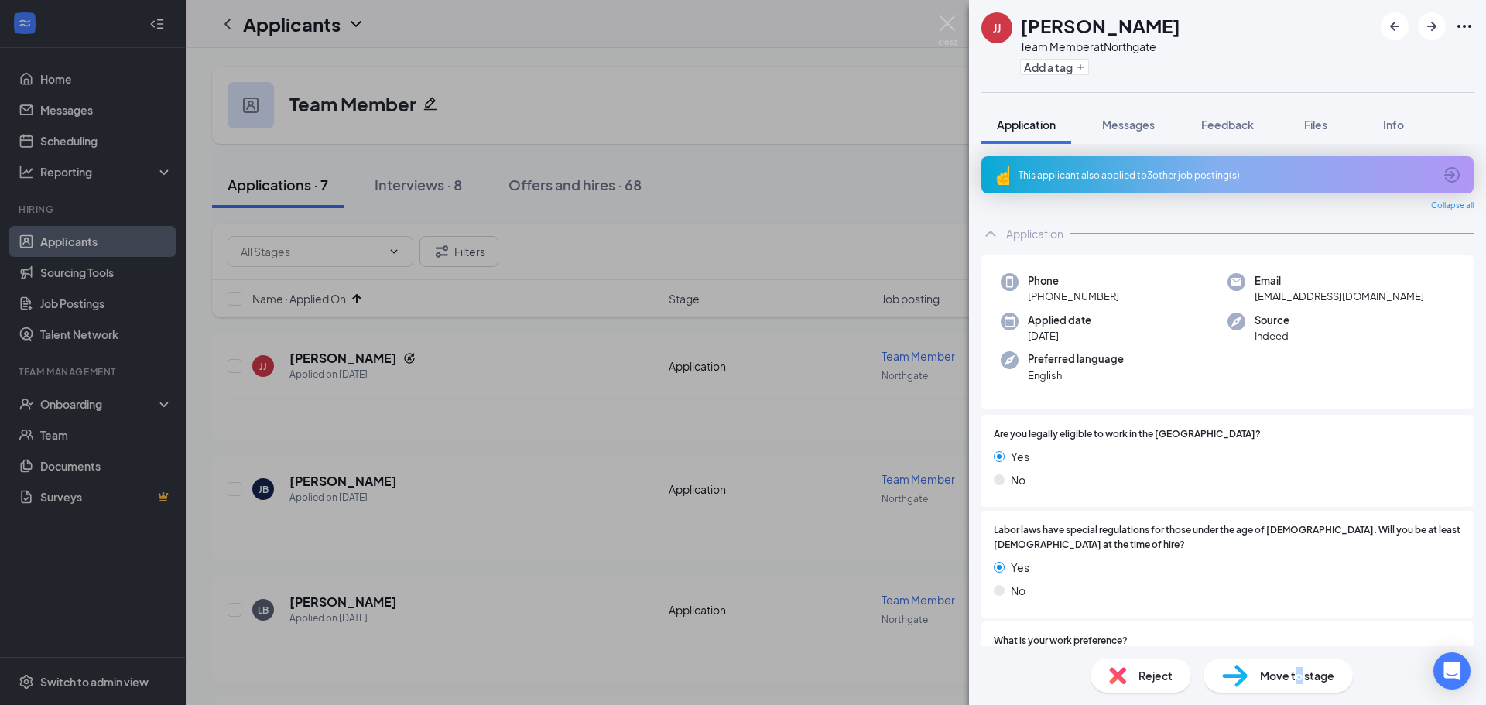
click at [1298, 680] on span "Move to stage" at bounding box center [1297, 675] width 74 height 17
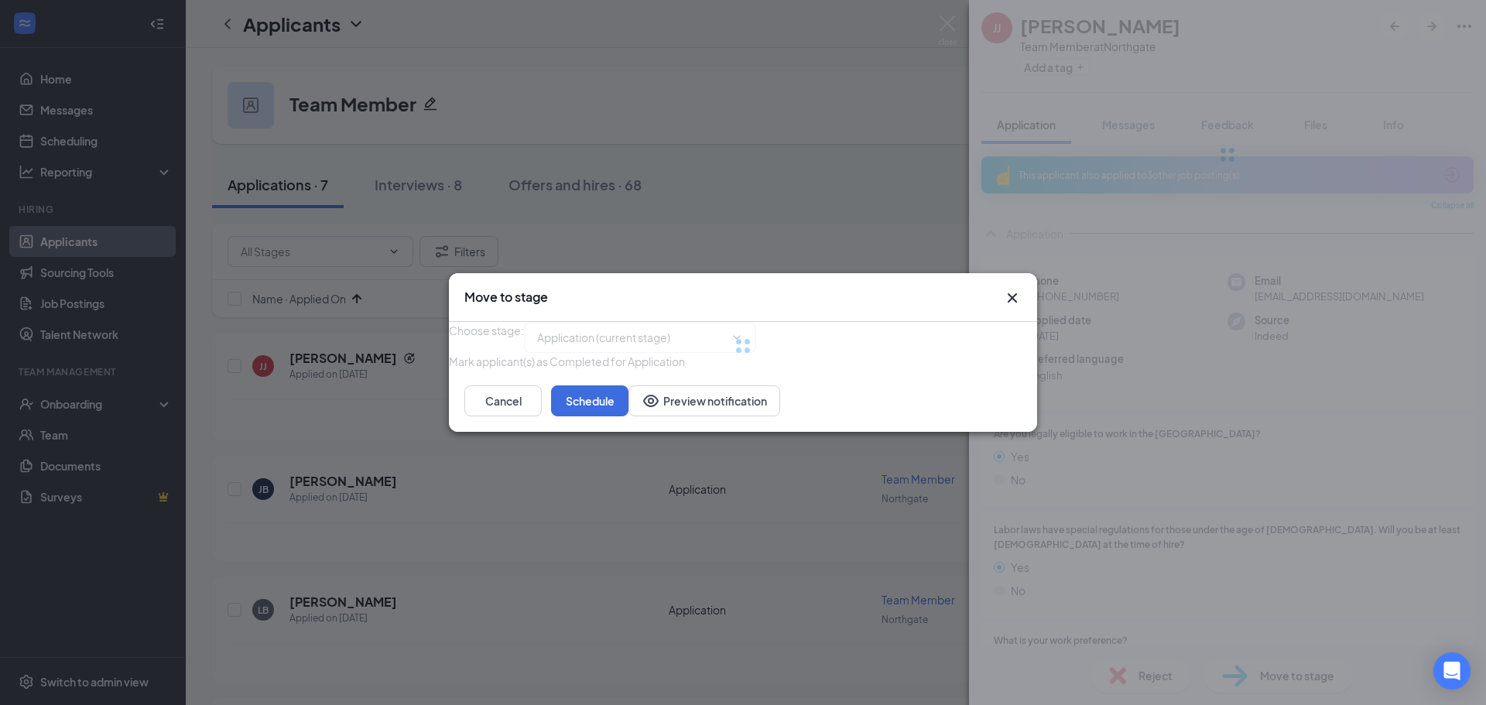
type input "Onsite Interview (next stage)"
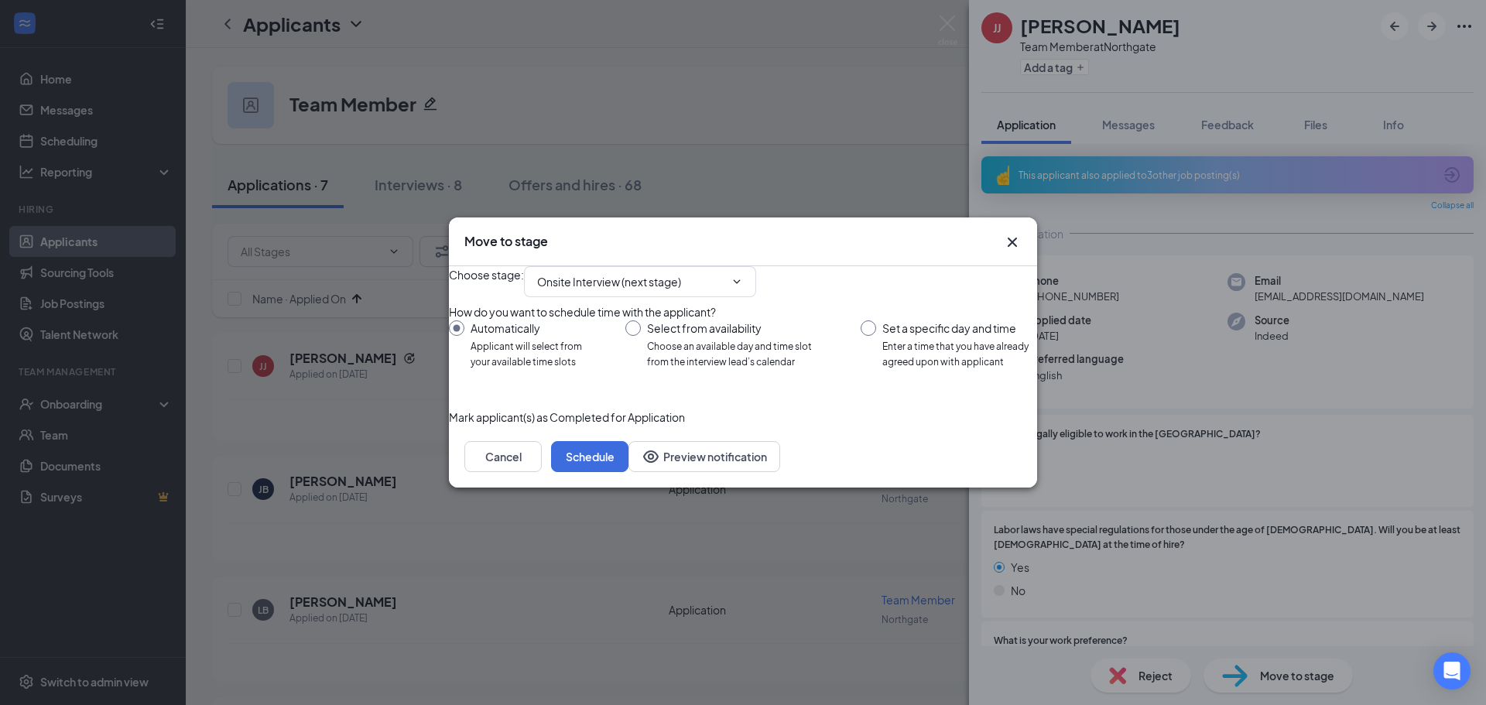
click at [1011, 266] on div "Choose stage : Onsite Interview (next stage)" at bounding box center [743, 281] width 588 height 31
click at [1014, 233] on icon "Cross" at bounding box center [1012, 242] width 19 height 19
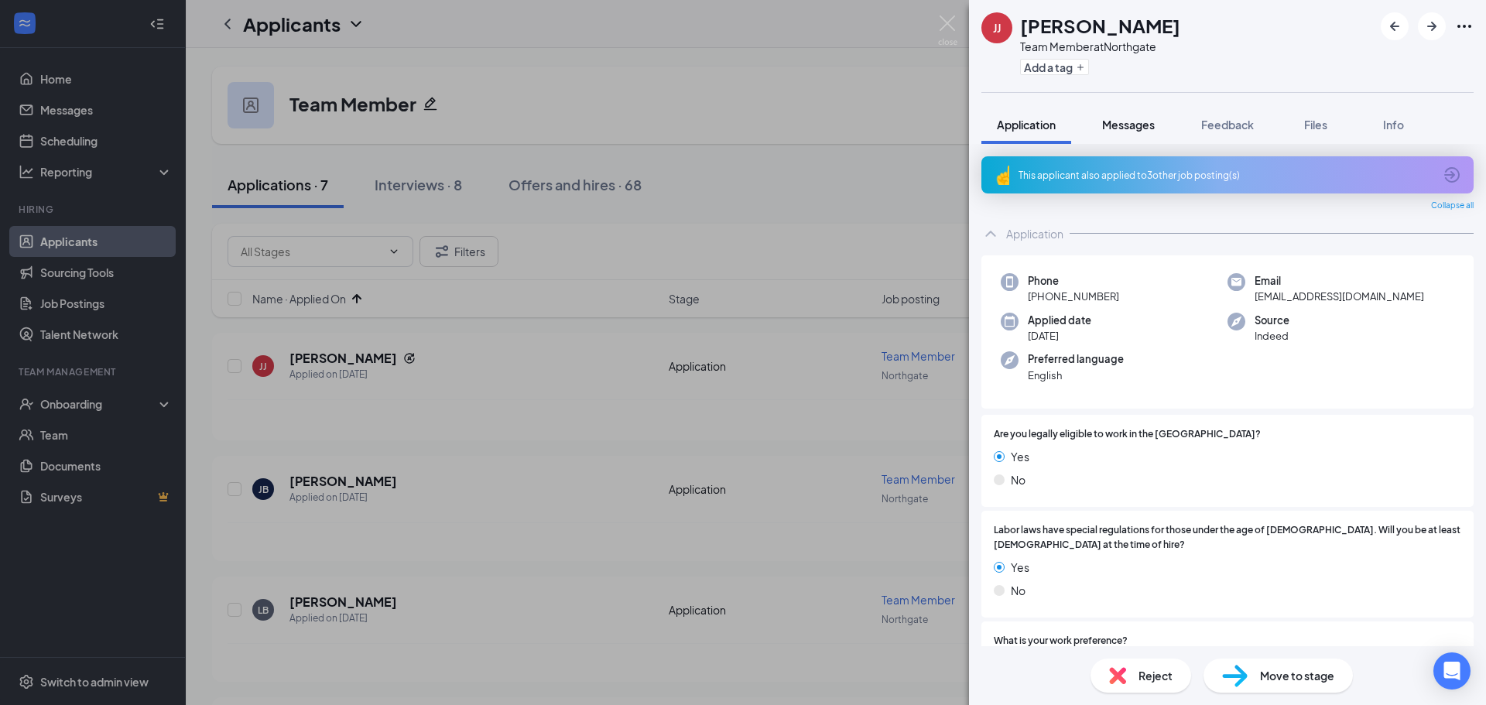
click at [1134, 115] on button "Messages" at bounding box center [1128, 124] width 84 height 39
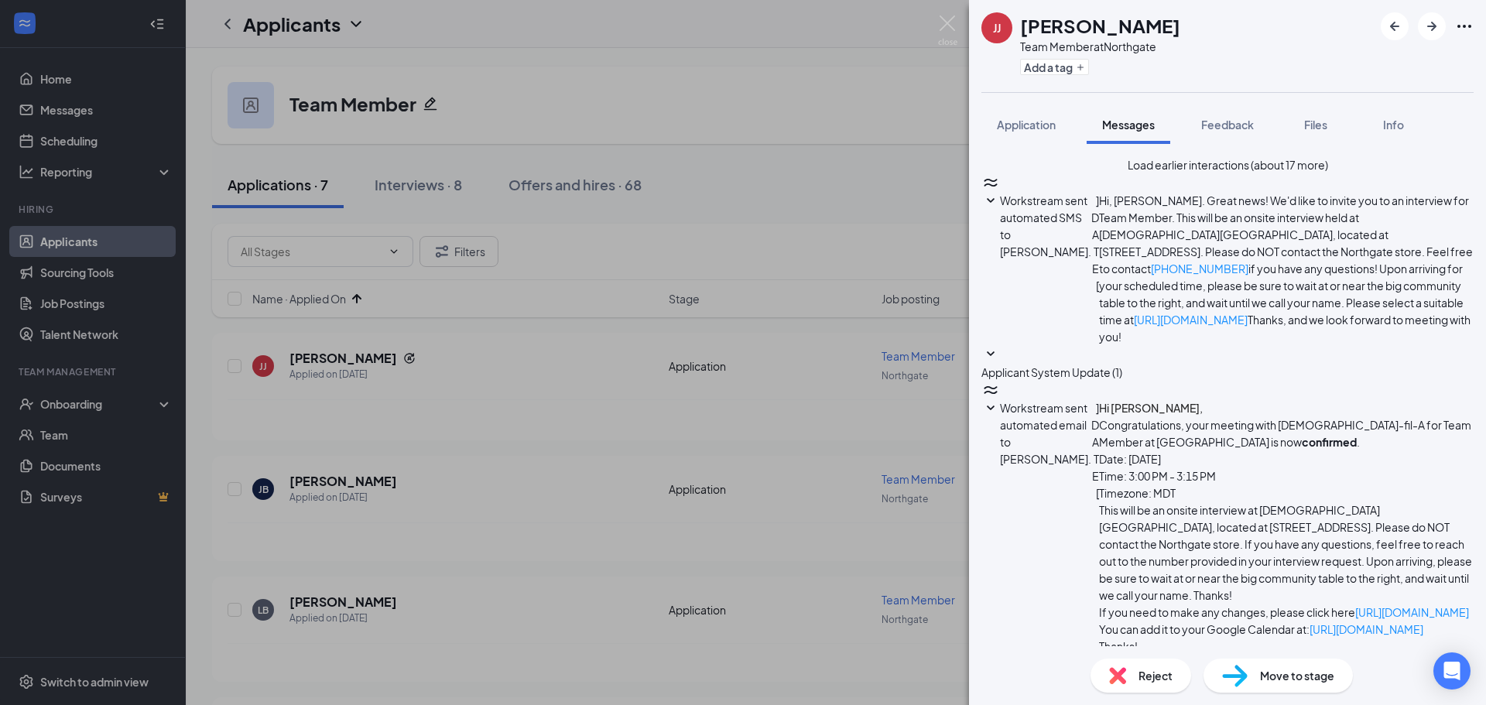
scroll to position [362, 0]
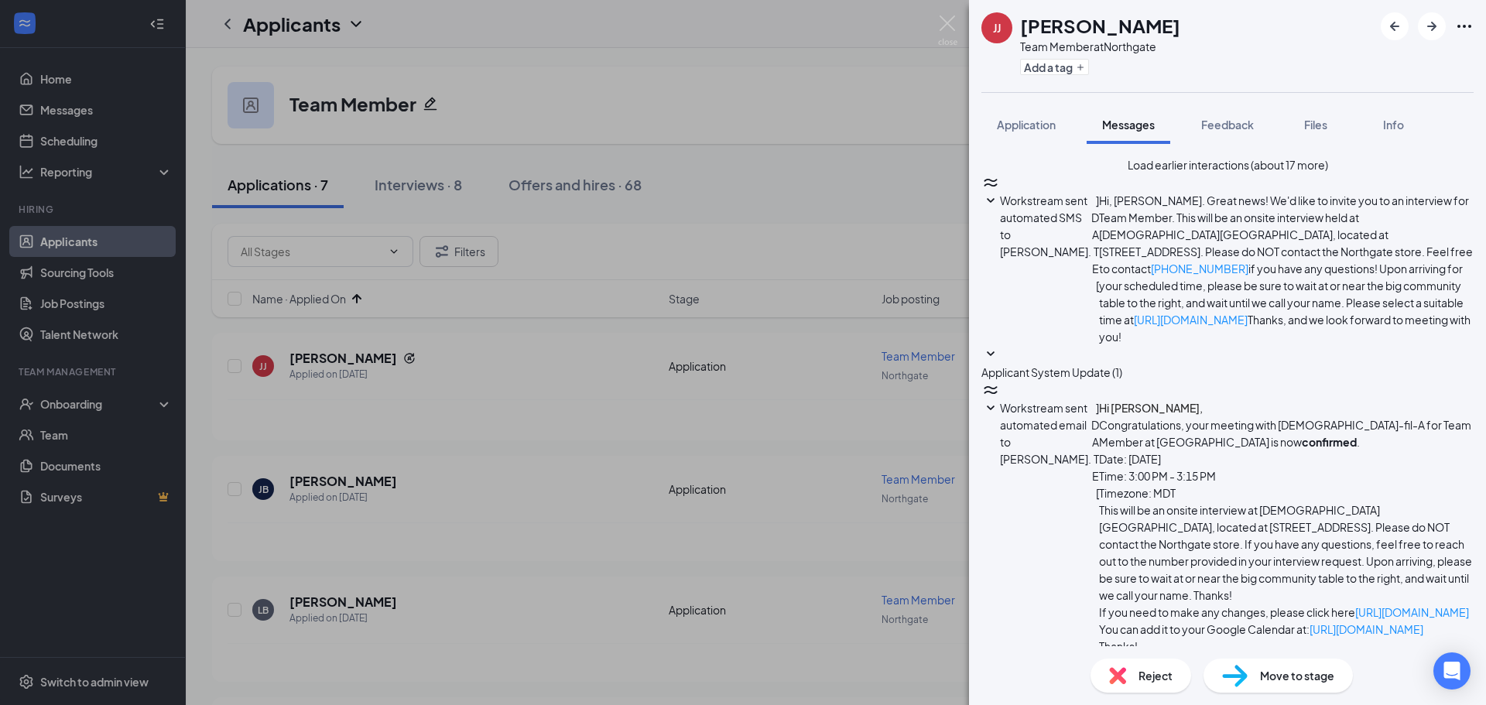
drag, startPoint x: 1181, startPoint y: 337, endPoint x: 1289, endPoint y: 335, distance: 108.3
click at [1311, 689] on div "Move to stage" at bounding box center [1277, 675] width 149 height 34
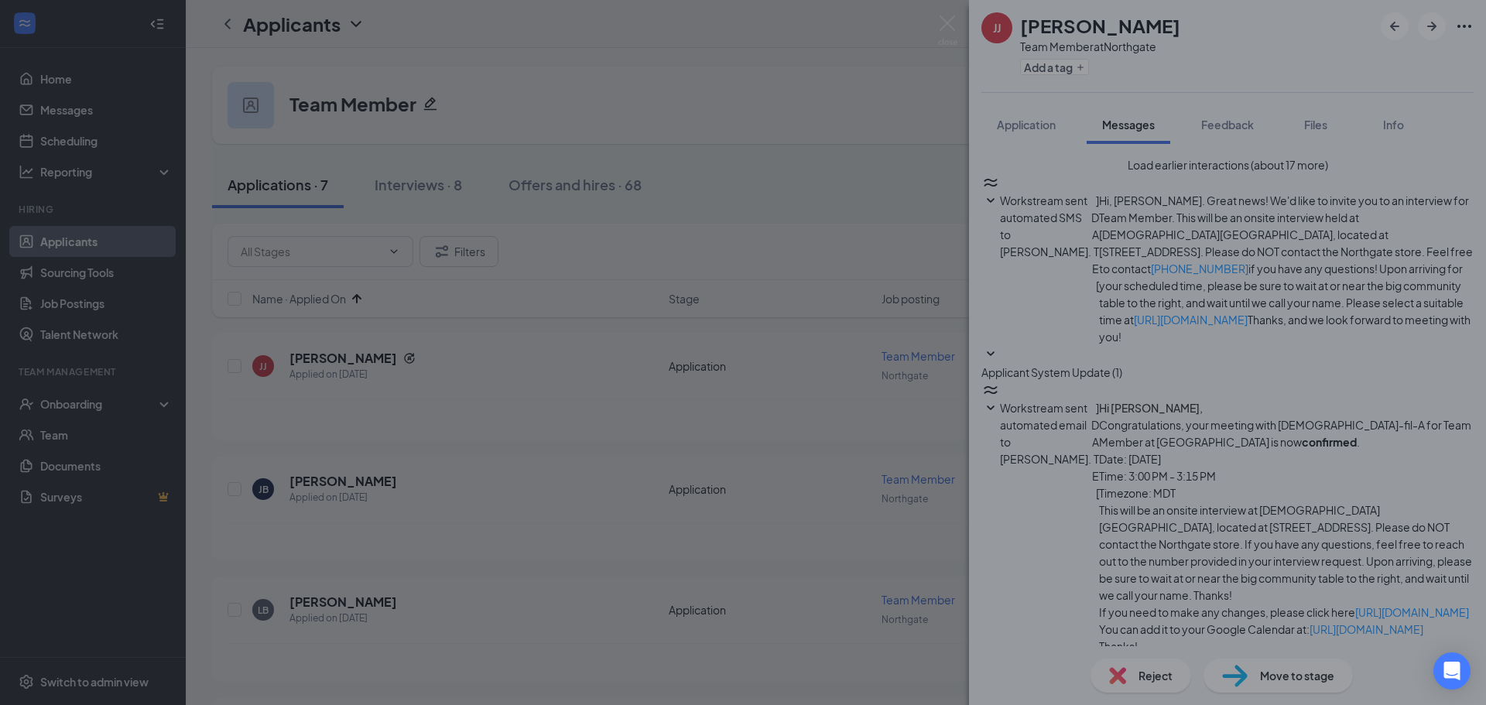
type input "Onsite Interview (next stage)"
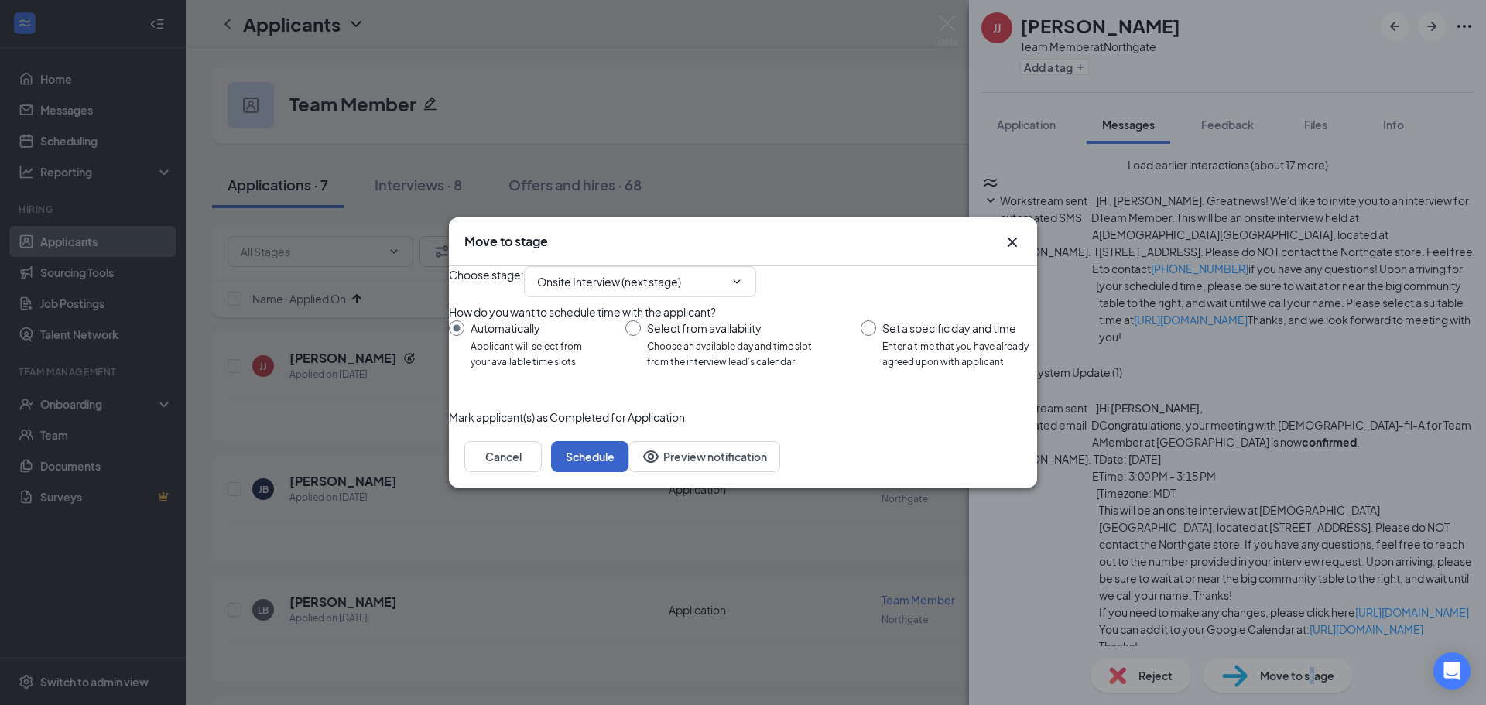
click at [628, 472] on button "Schedule" at bounding box center [589, 456] width 77 height 31
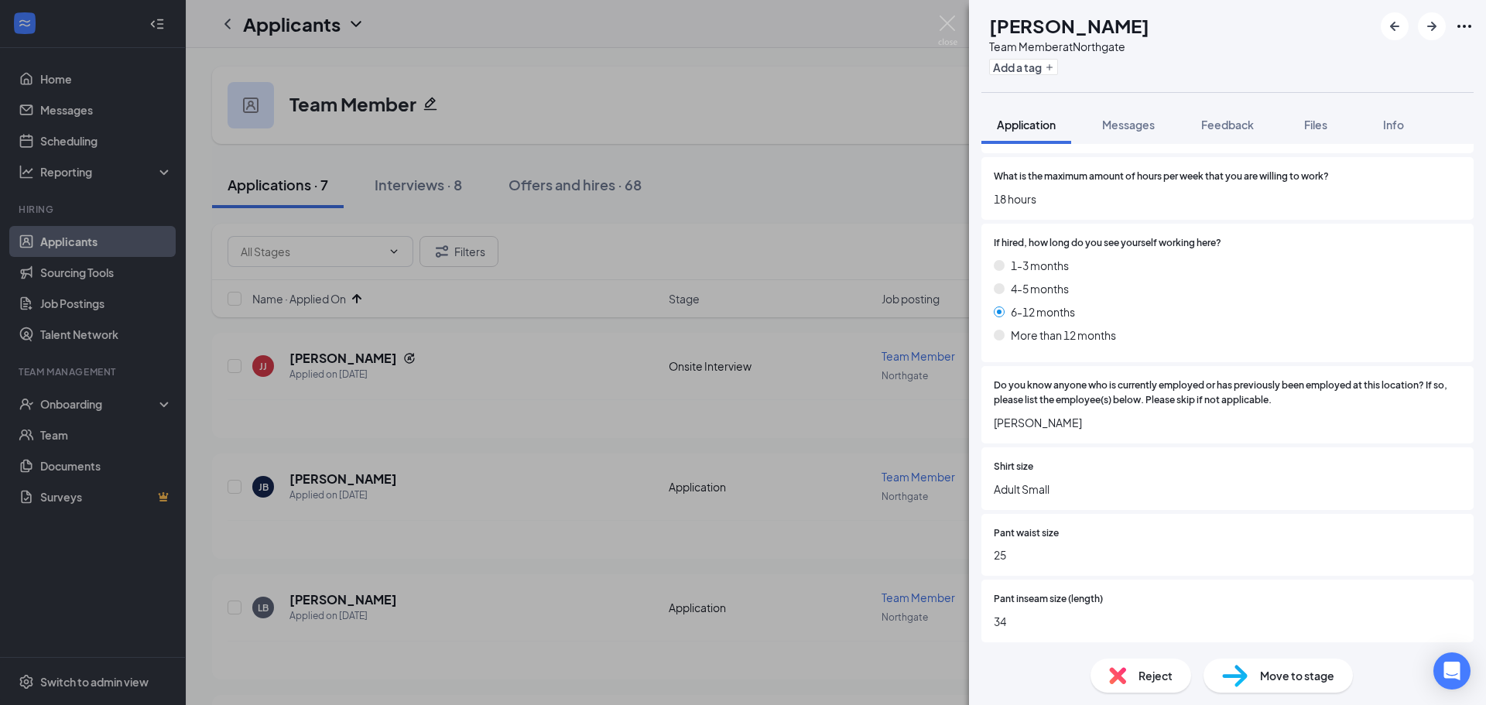
click at [1127, 685] on div "Reject" at bounding box center [1140, 675] width 101 height 34
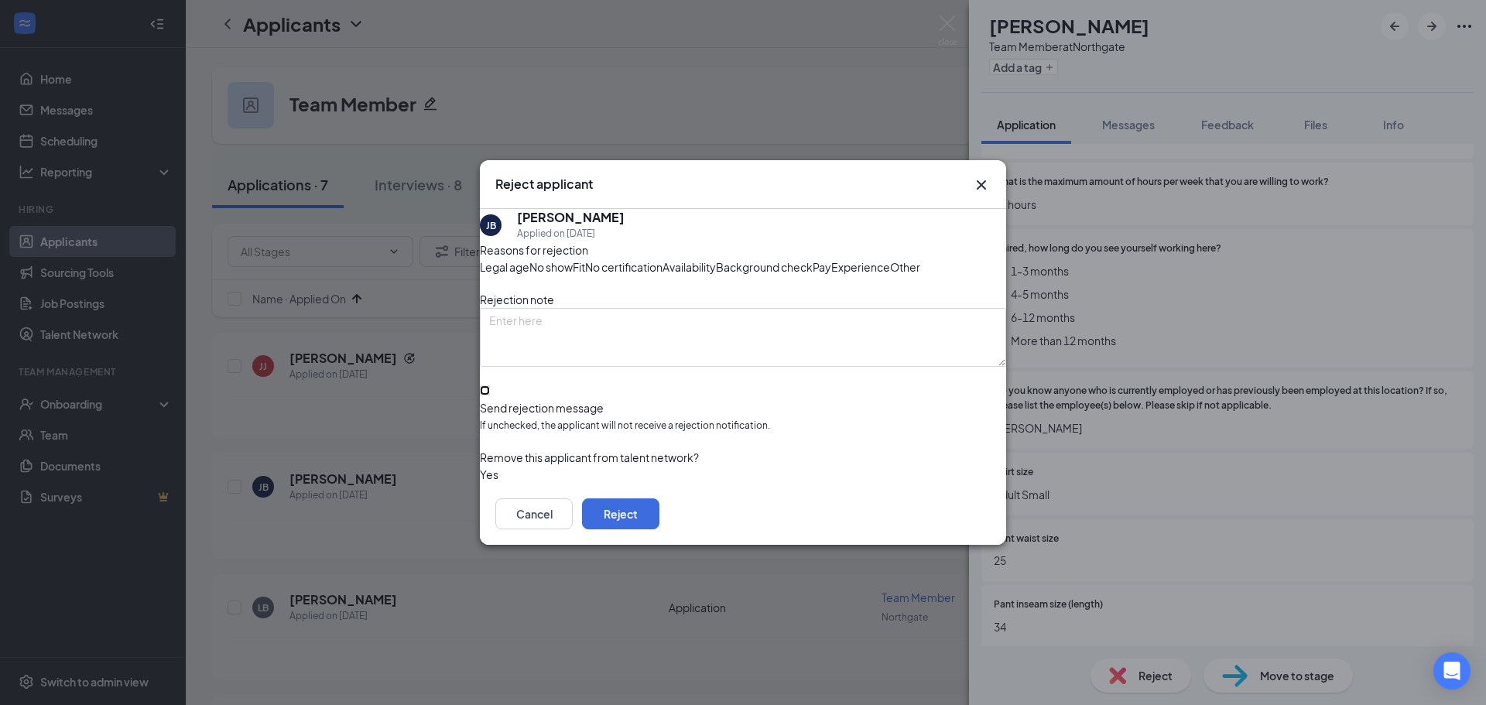
click at [490, 395] on input "Send rejection message If unchecked, the applicant will not receive a rejection…" at bounding box center [485, 390] width 10 height 10
checkbox input "true"
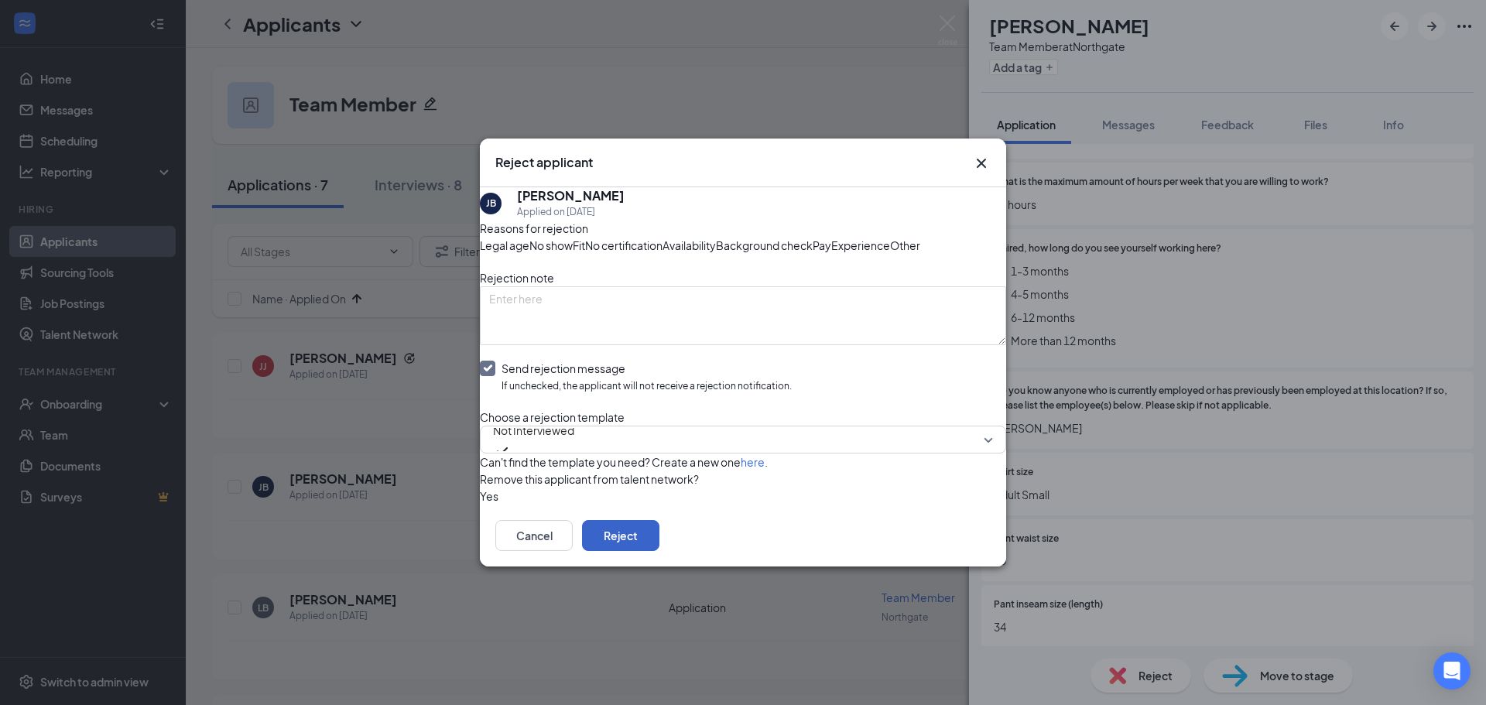
click at [659, 551] on button "Reject" at bounding box center [620, 535] width 77 height 31
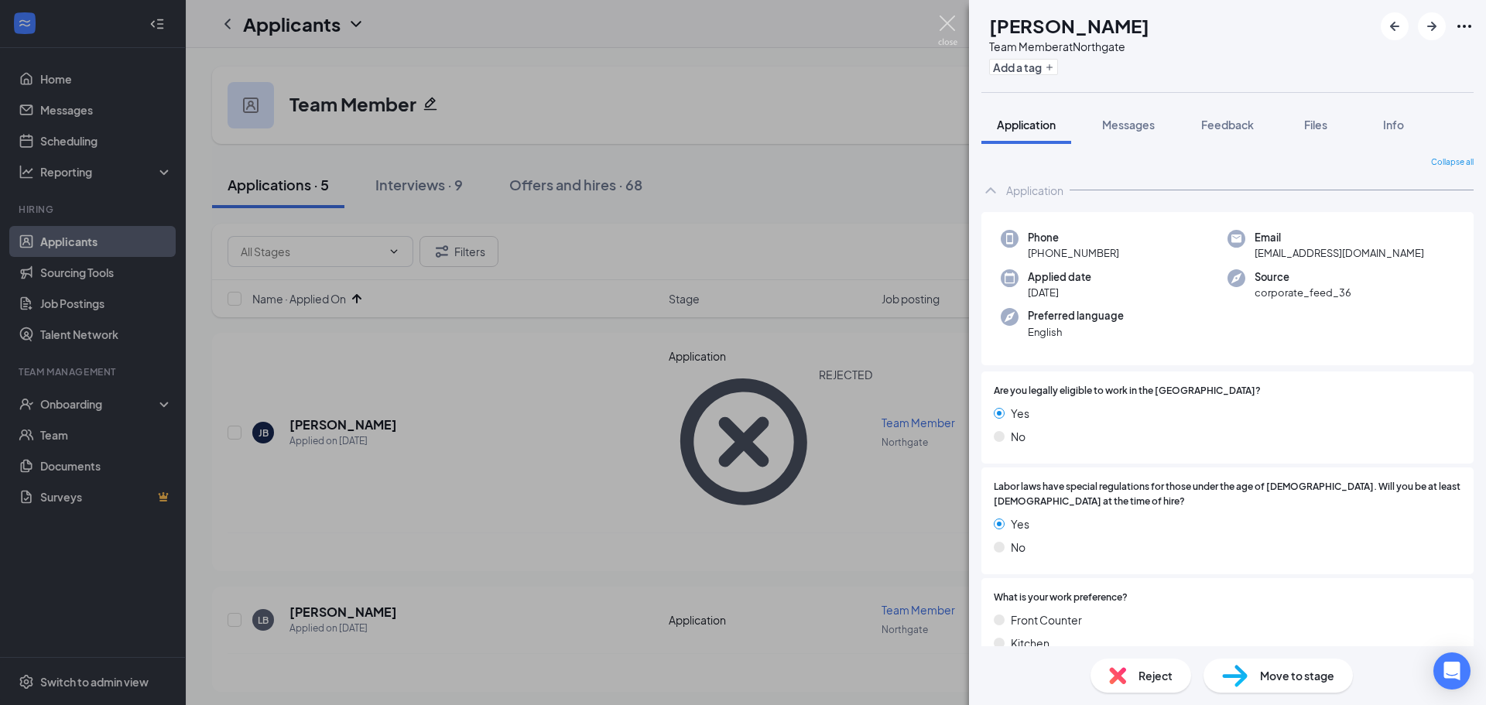
click at [951, 25] on img at bounding box center [947, 30] width 19 height 30
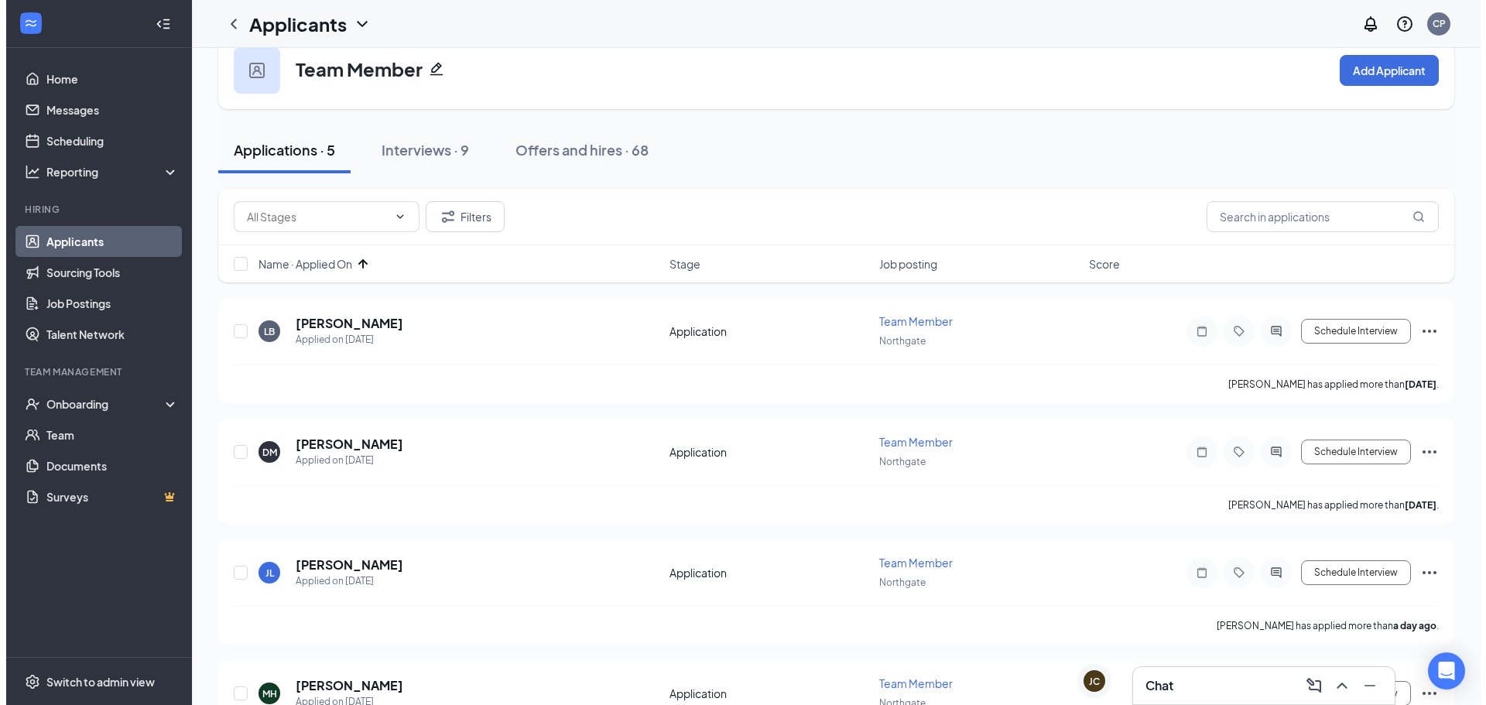
scroll to position [77, 0]
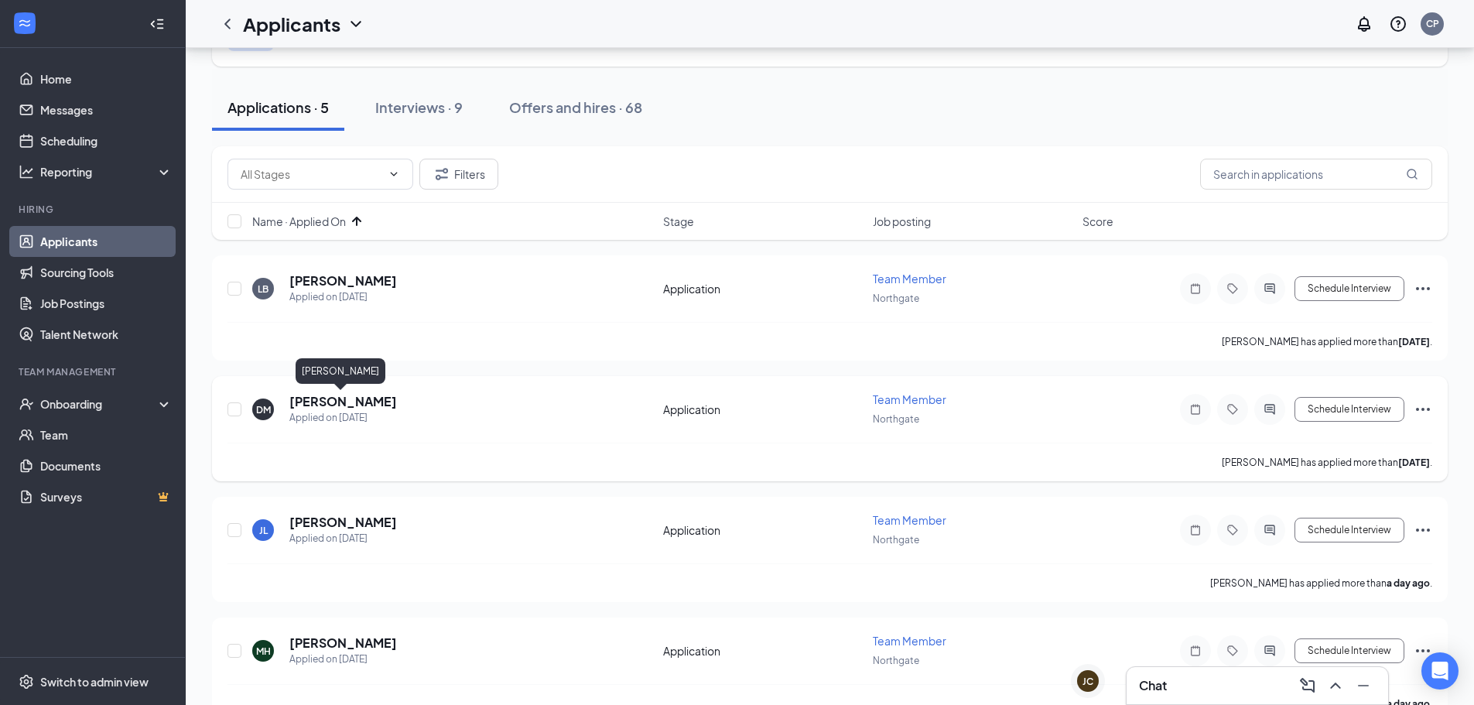
click at [356, 399] on h5 "[PERSON_NAME]" at bounding box center [343, 401] width 108 height 17
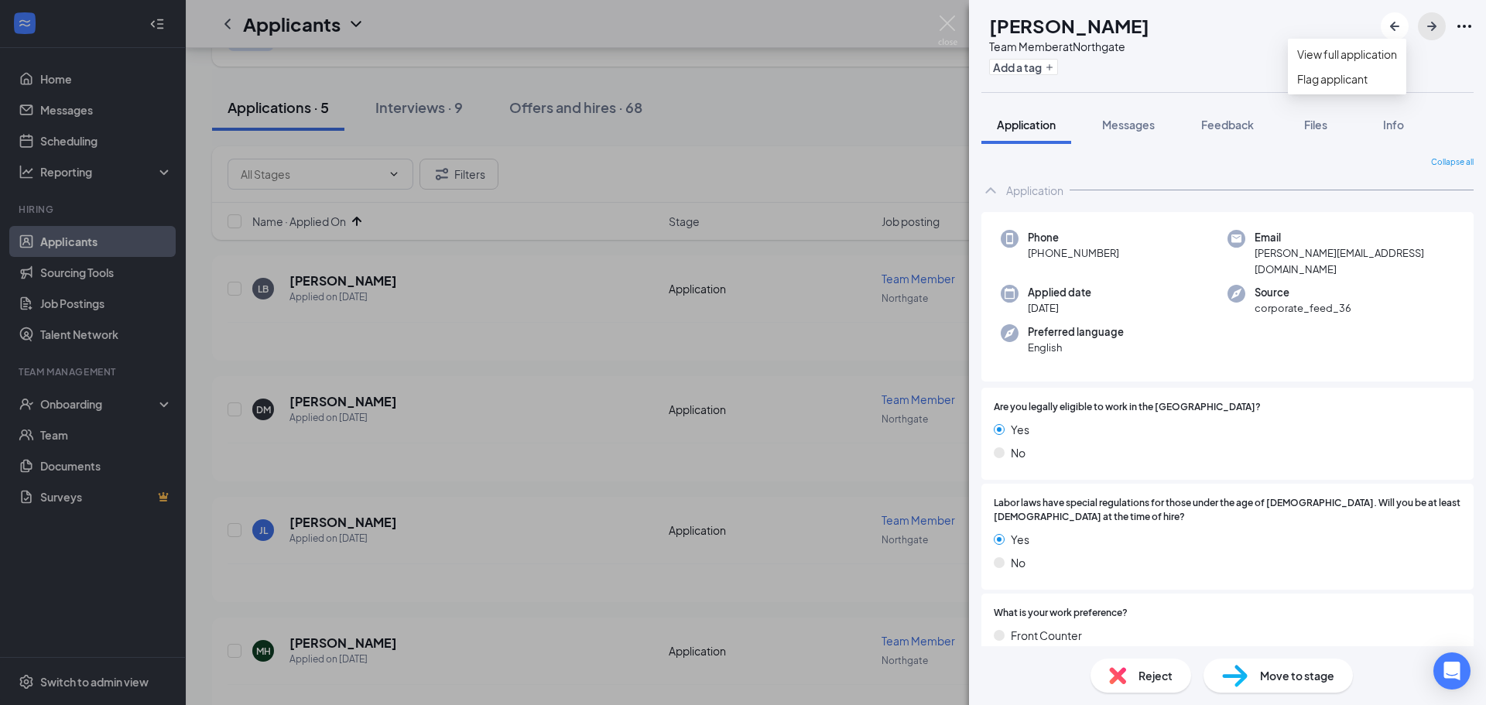
click at [1432, 31] on icon "ArrowRight" at bounding box center [1431, 26] width 9 height 9
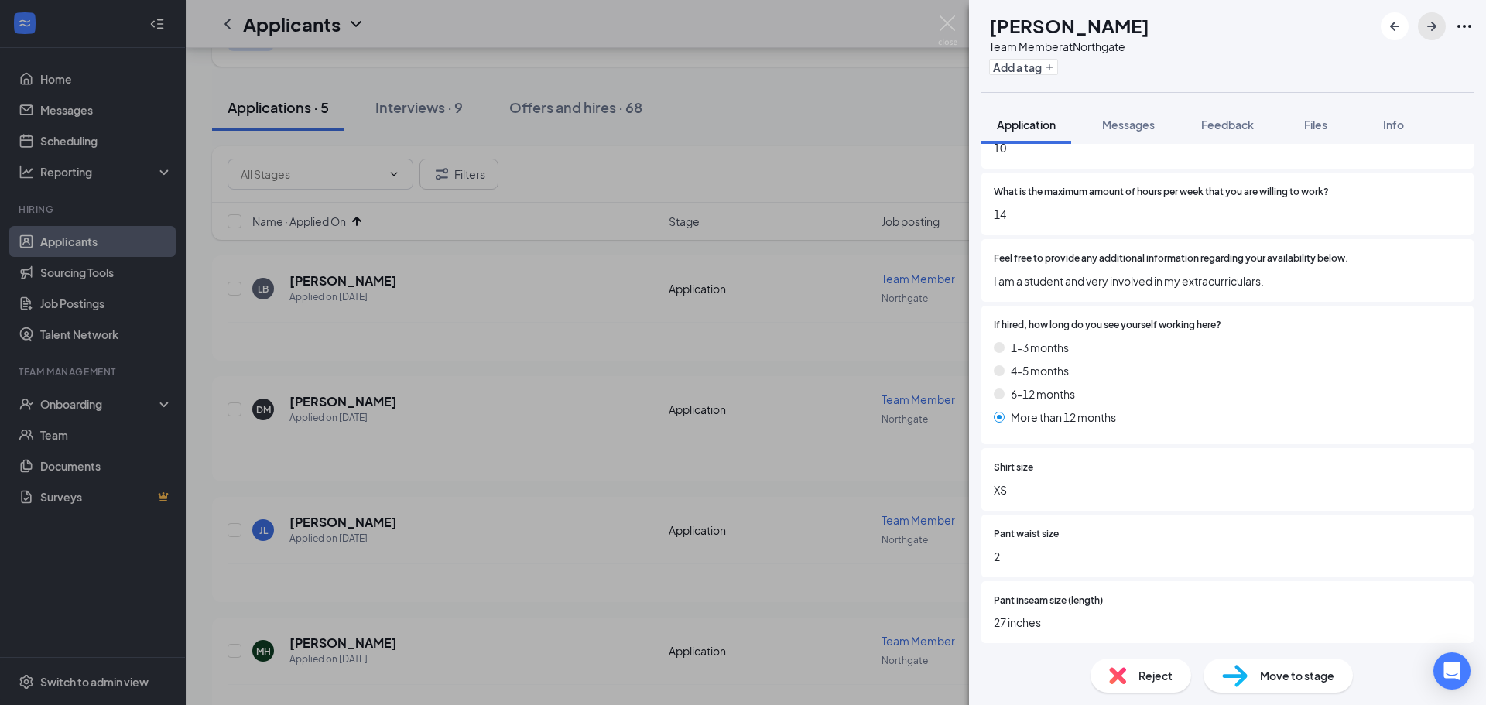
scroll to position [1056, 0]
click at [1142, 682] on span "Reject" at bounding box center [1155, 675] width 34 height 17
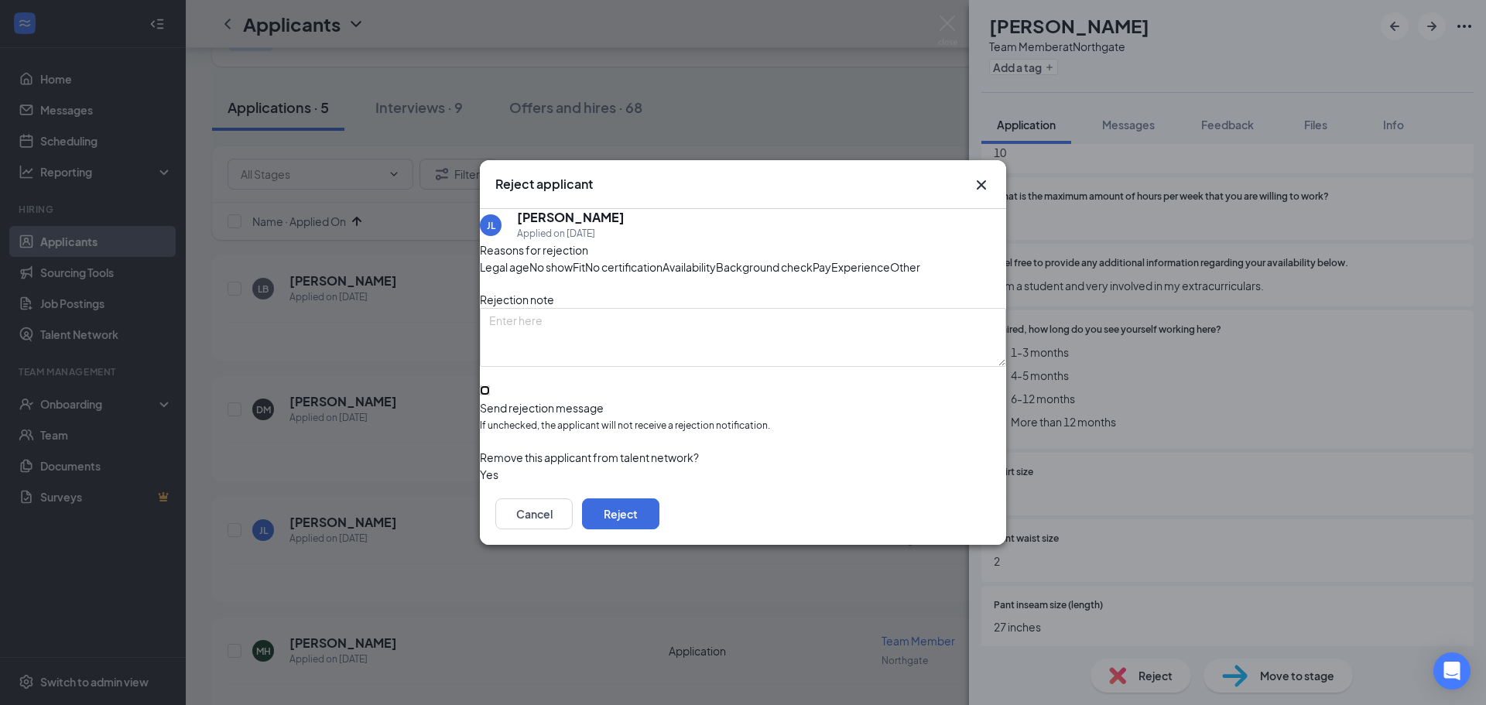
click at [490, 395] on input "Send rejection message If unchecked, the applicant will not receive a rejection…" at bounding box center [485, 390] width 10 height 10
checkbox input "true"
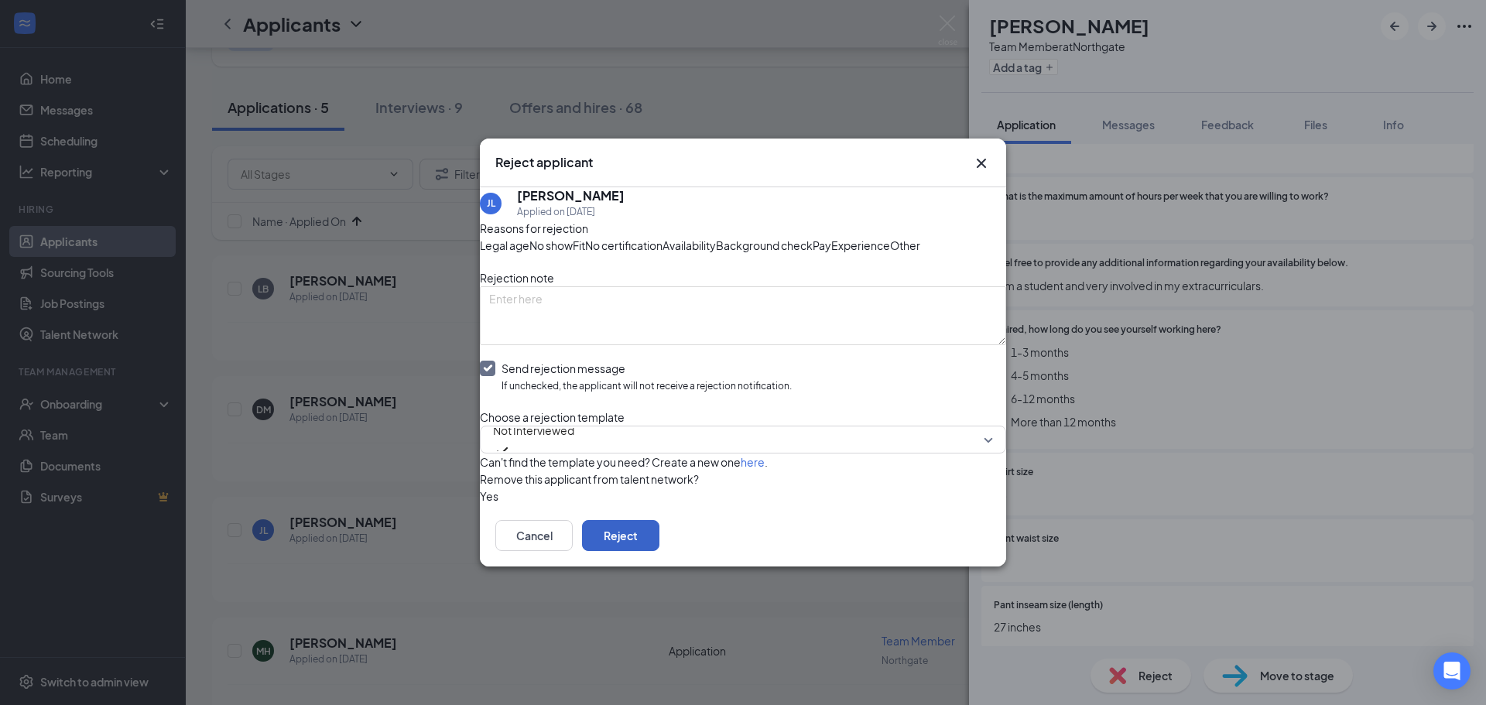
click at [659, 551] on button "Reject" at bounding box center [620, 535] width 77 height 31
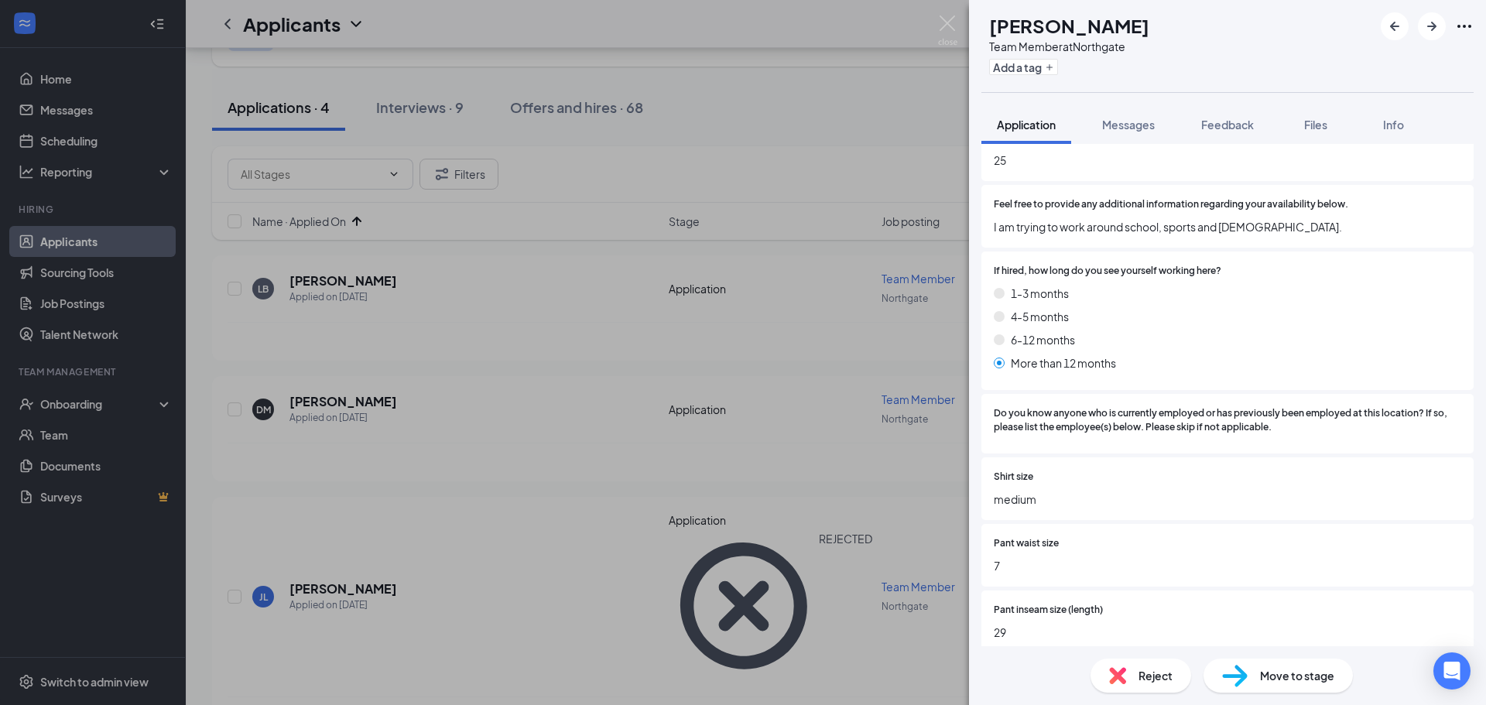
scroll to position [1228, 0]
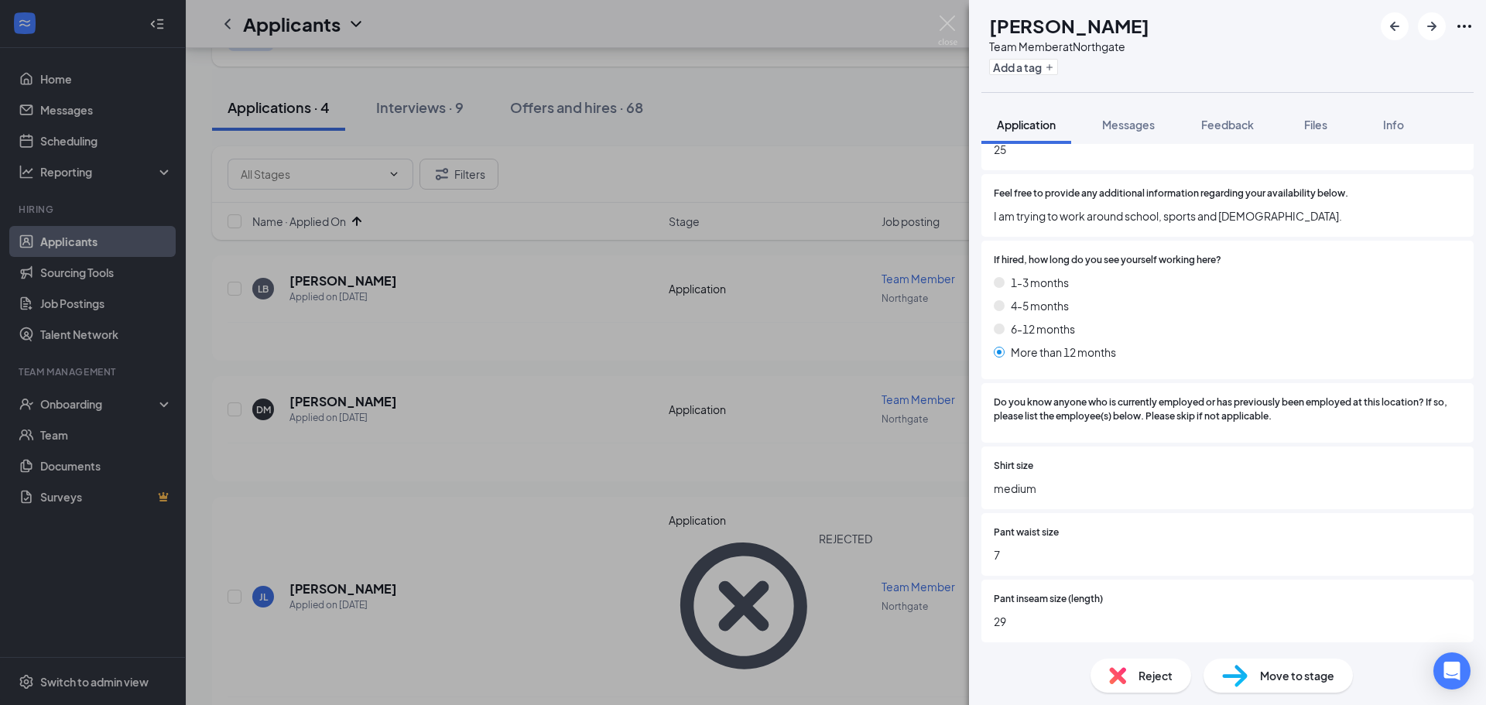
click at [1163, 682] on span "Reject" at bounding box center [1155, 675] width 34 height 17
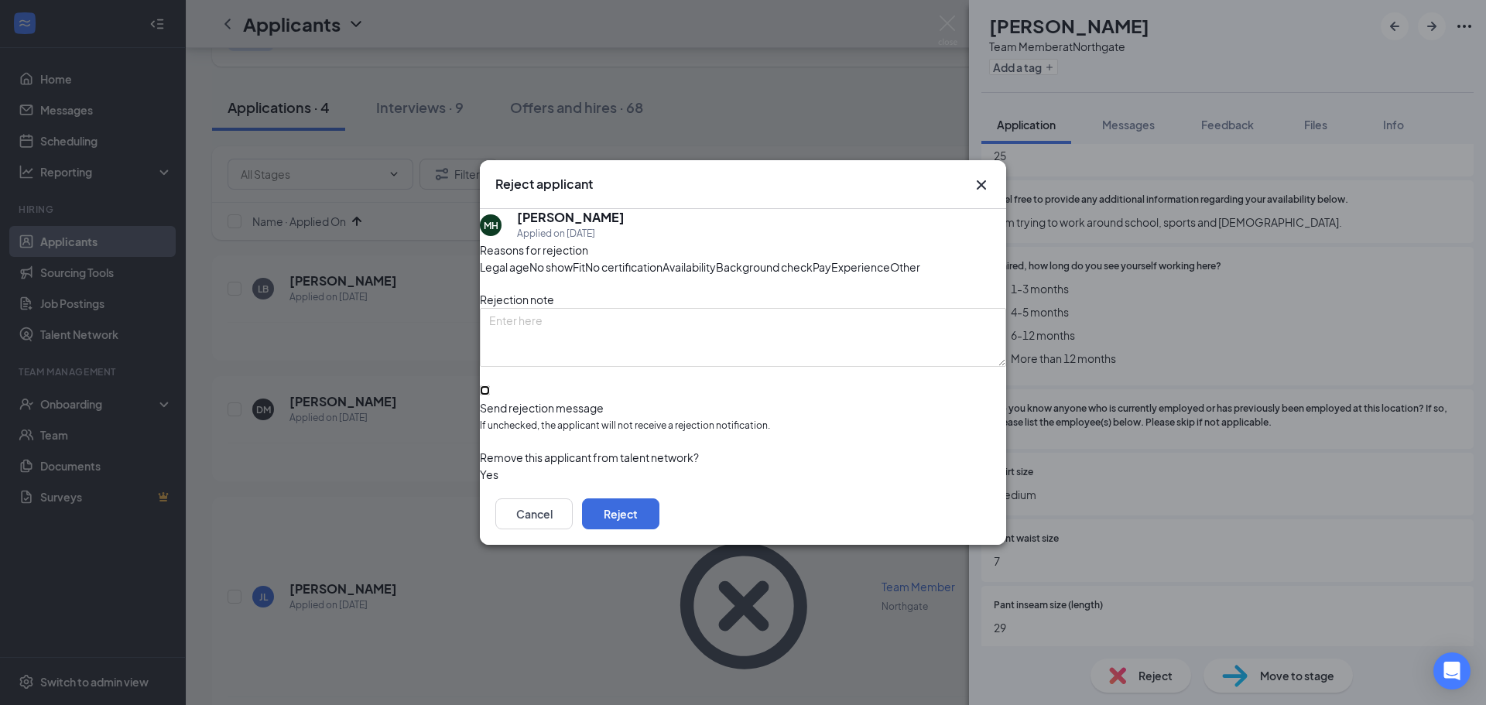
click at [490, 395] on input "Send rejection message If unchecked, the applicant will not receive a rejection…" at bounding box center [485, 390] width 10 height 10
checkbox input "true"
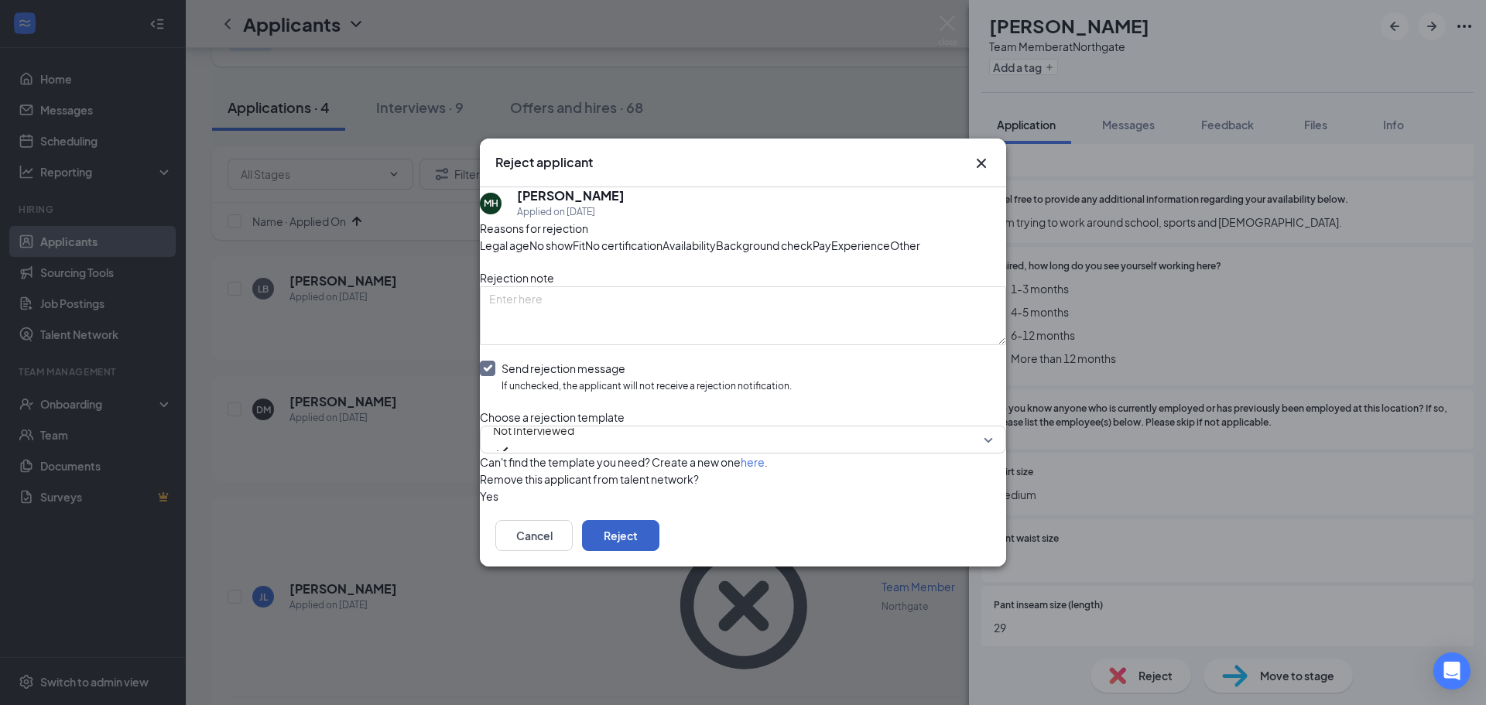
click at [659, 551] on button "Reject" at bounding box center [620, 535] width 77 height 31
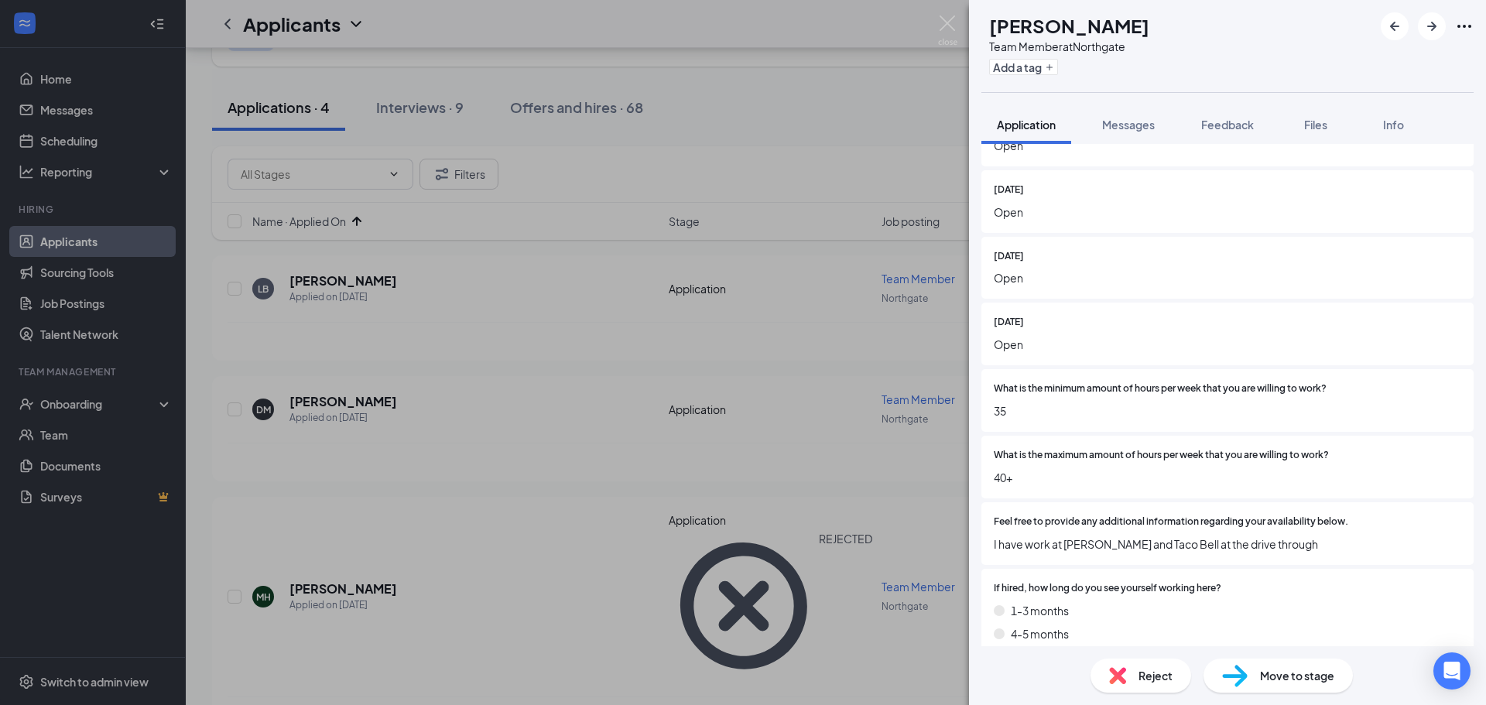
scroll to position [1006, 0]
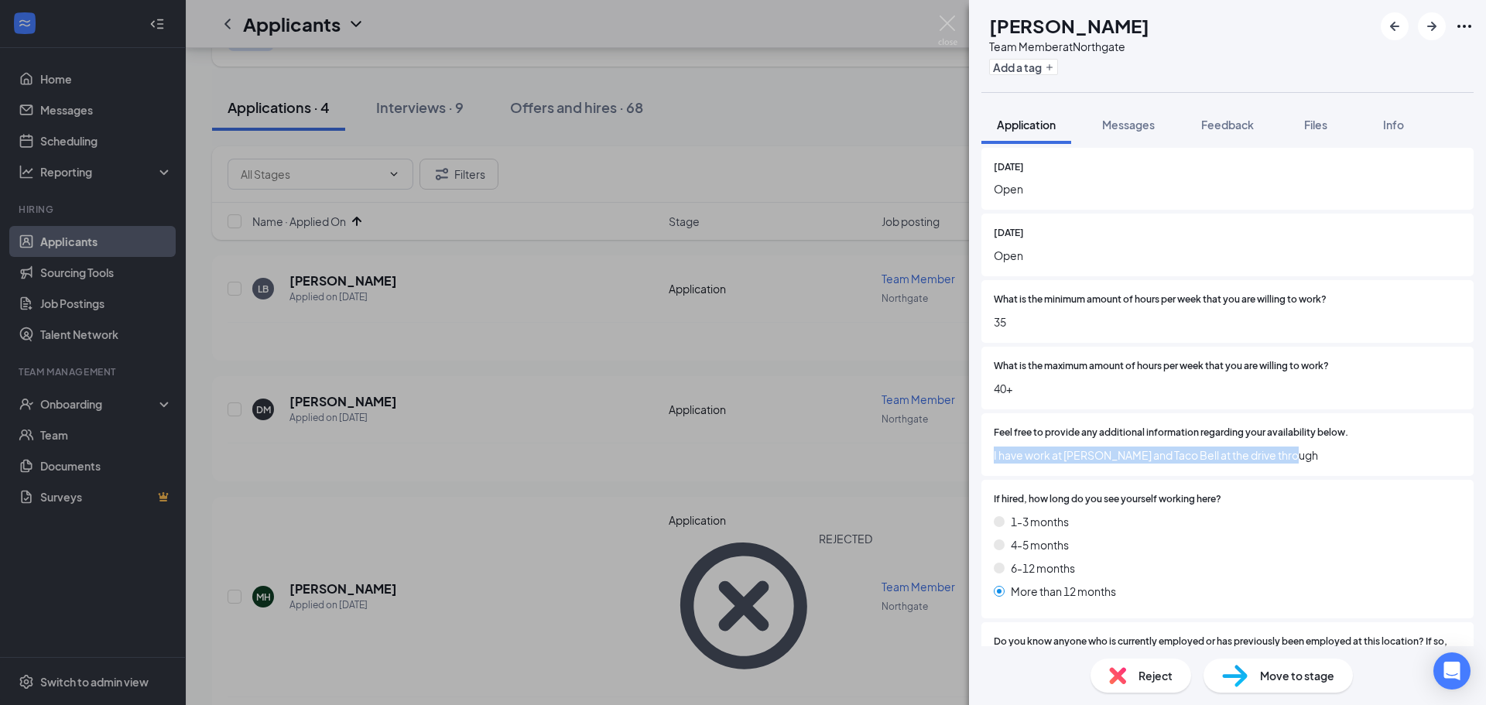
drag, startPoint x: 991, startPoint y: 457, endPoint x: 1340, endPoint y: 473, distance: 349.4
click at [1340, 473] on div "Feel free to provide any additional information regarding your availability bel…" at bounding box center [1227, 444] width 492 height 63
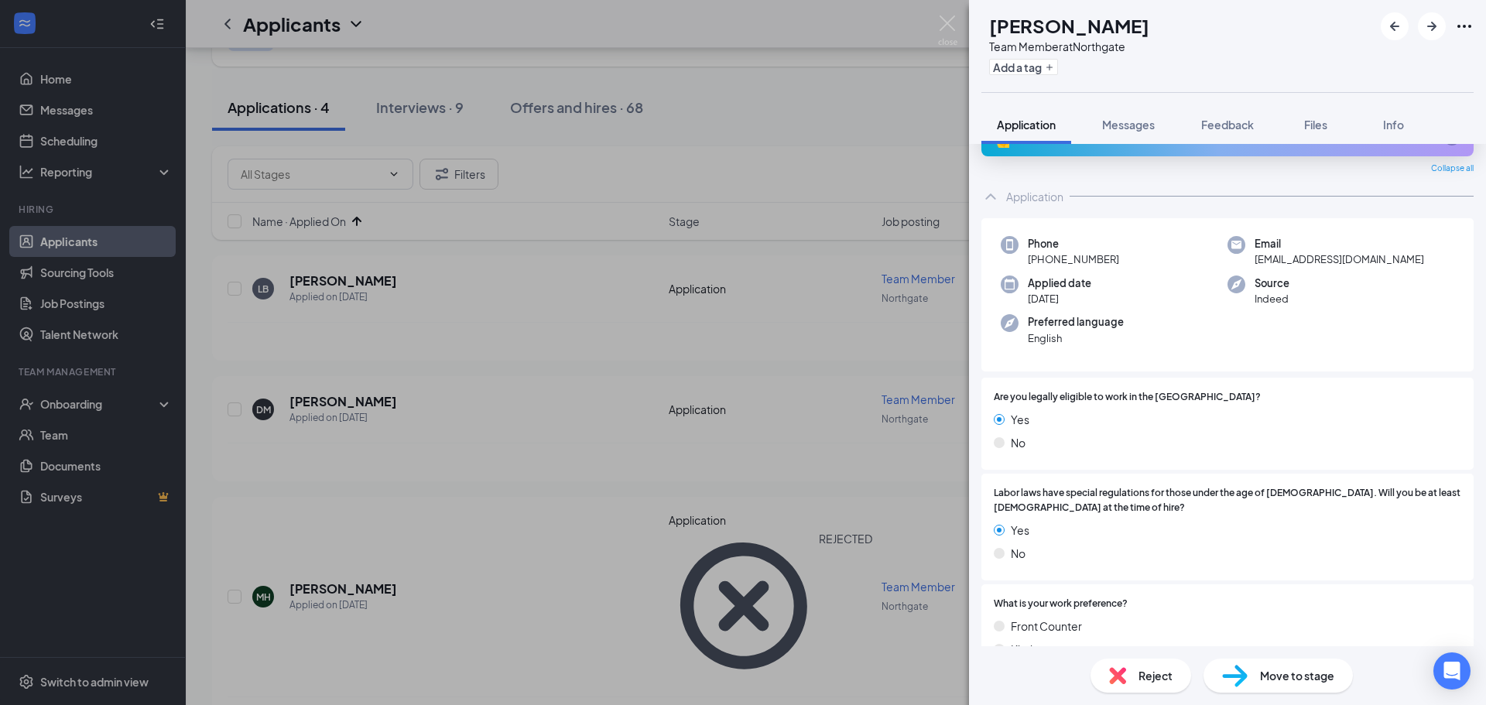
scroll to position [0, 0]
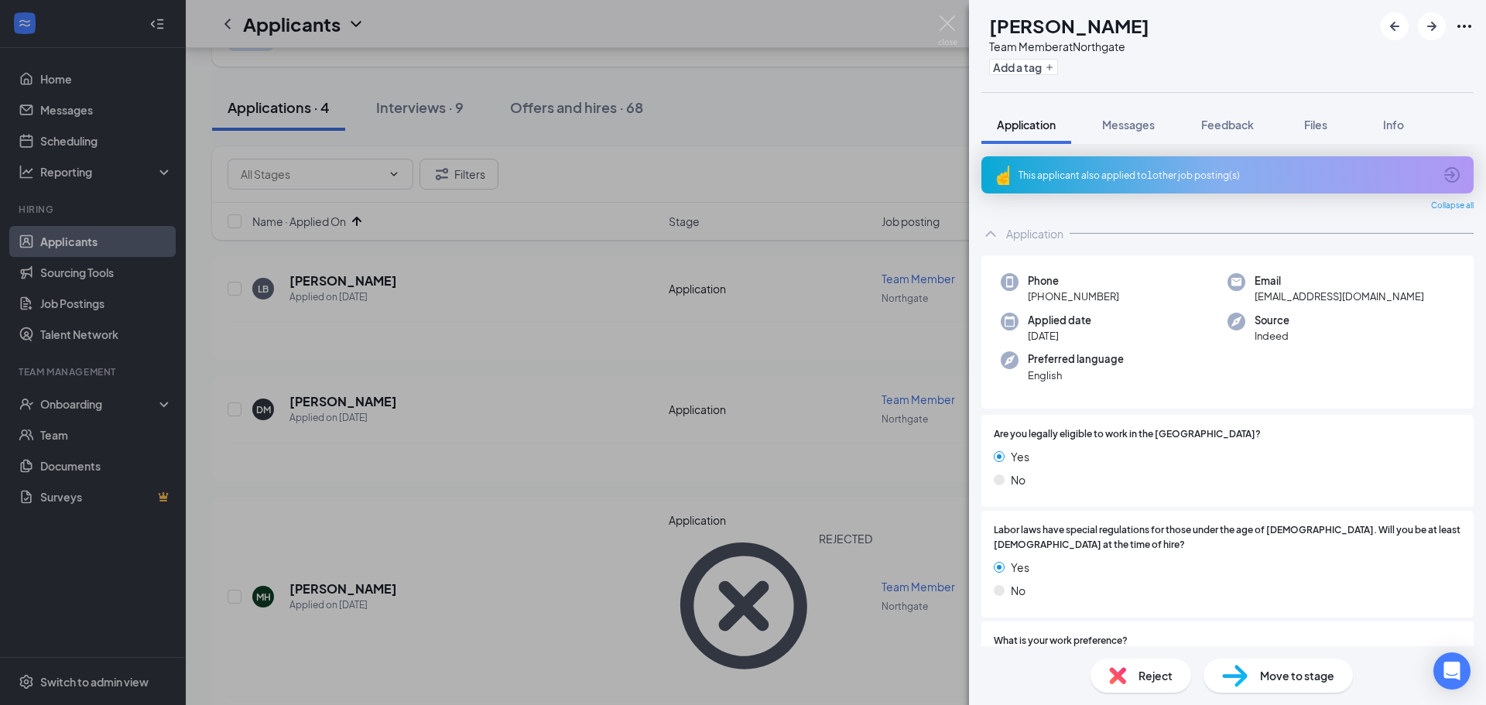
click at [1154, 174] on div "This applicant also applied to 1 other job posting(s)" at bounding box center [1225, 175] width 415 height 13
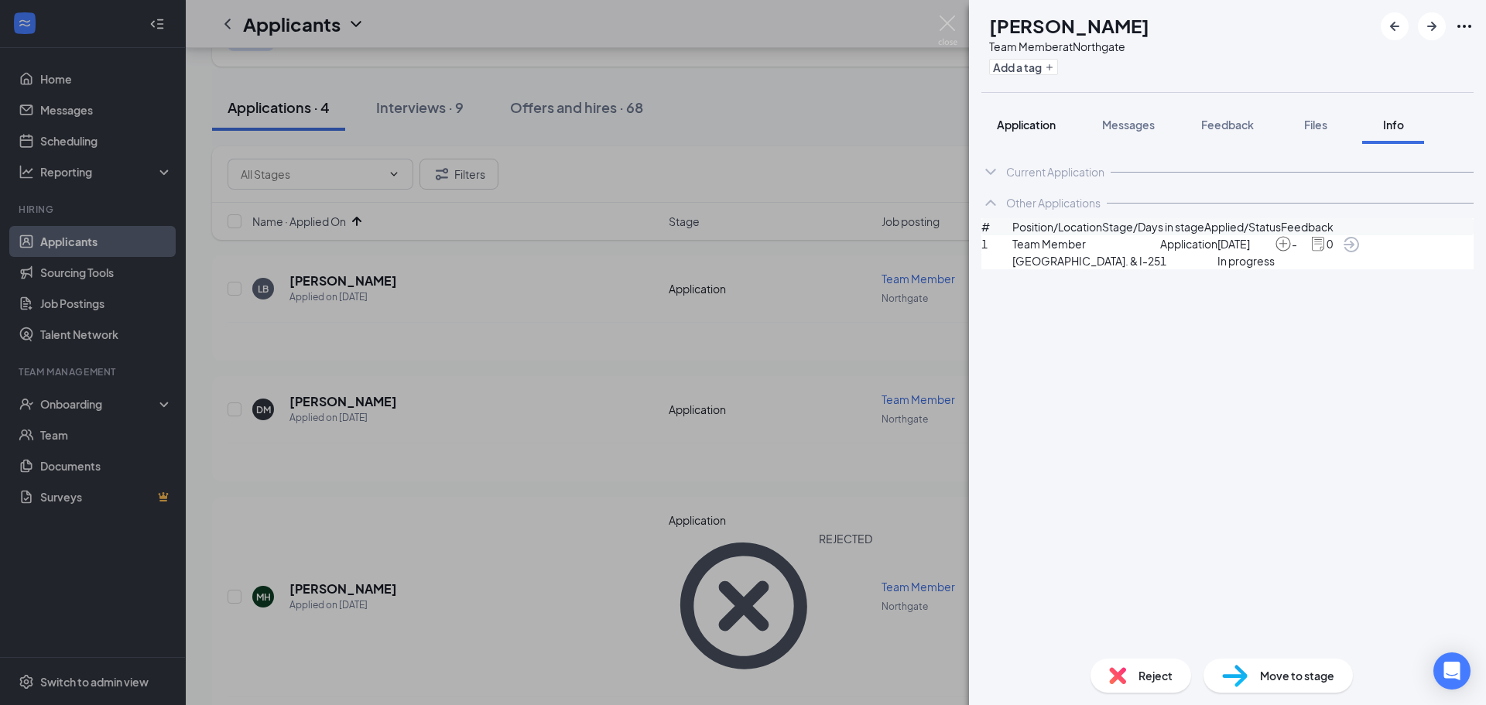
click at [1049, 125] on span "Application" at bounding box center [1026, 125] width 59 height 14
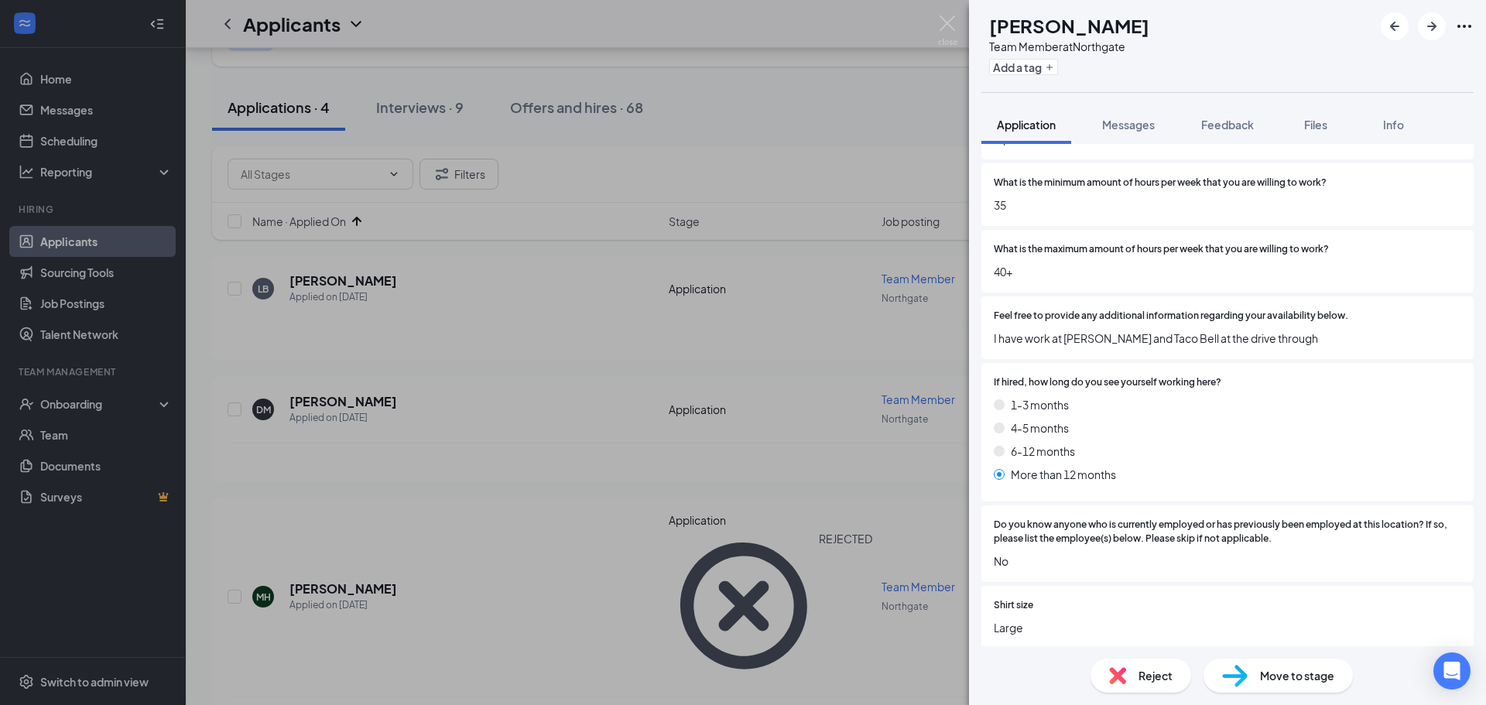
scroll to position [1083, 0]
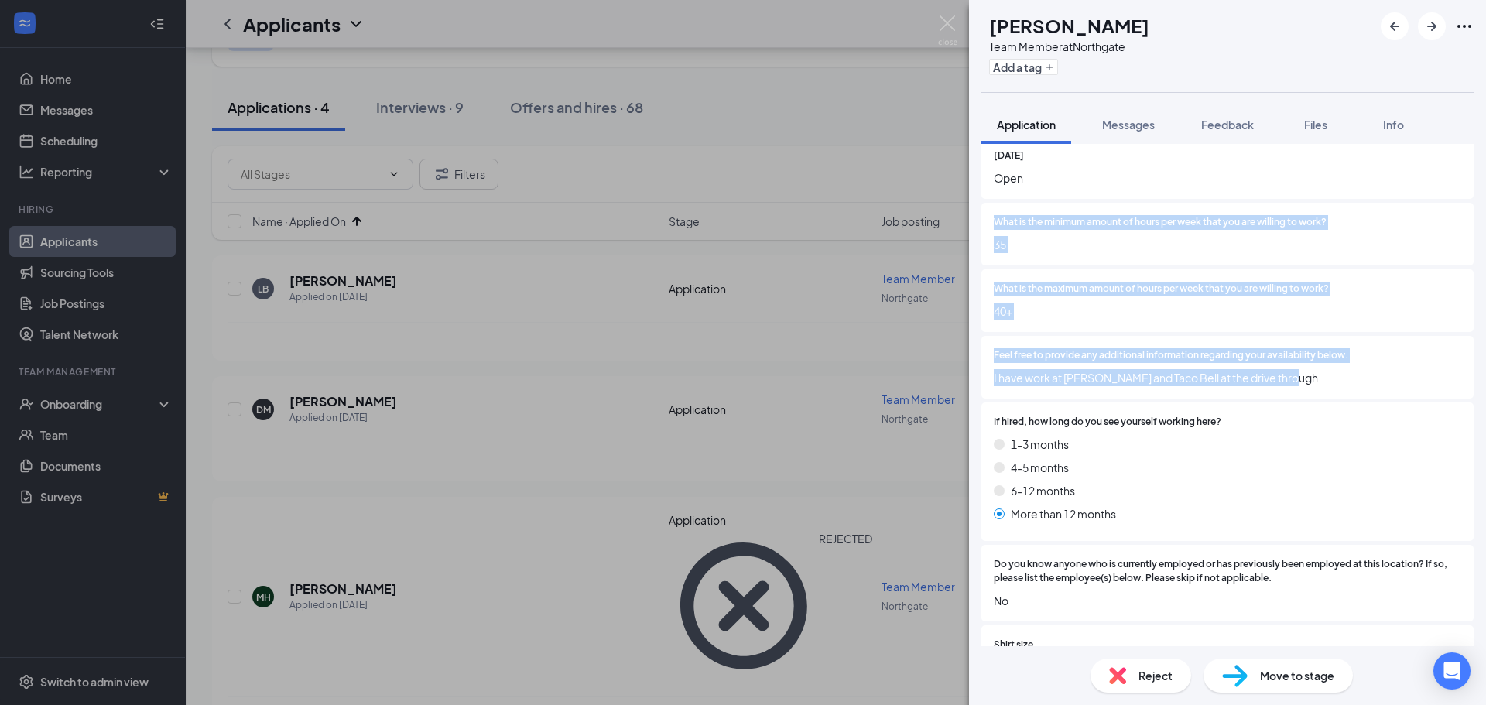
drag, startPoint x: 1305, startPoint y: 380, endPoint x: 987, endPoint y: 221, distance: 356.4
click at [986, 222] on div "Are you legally eligible to work in the [GEOGRAPHIC_DATA]? Yes No Labor laws ha…" at bounding box center [1227, 77] width 492 height 1493
click at [987, 221] on div "What is the minimum amount of hours per week that you are willing to work? 35" at bounding box center [1227, 234] width 492 height 63
drag, startPoint x: 1015, startPoint y: 239, endPoint x: 1346, endPoint y: 395, distance: 365.9
click at [1338, 398] on div "Are you legally eligible to work in the [GEOGRAPHIC_DATA]? Yes No Labor laws ha…" at bounding box center [1227, 77] width 492 height 1493
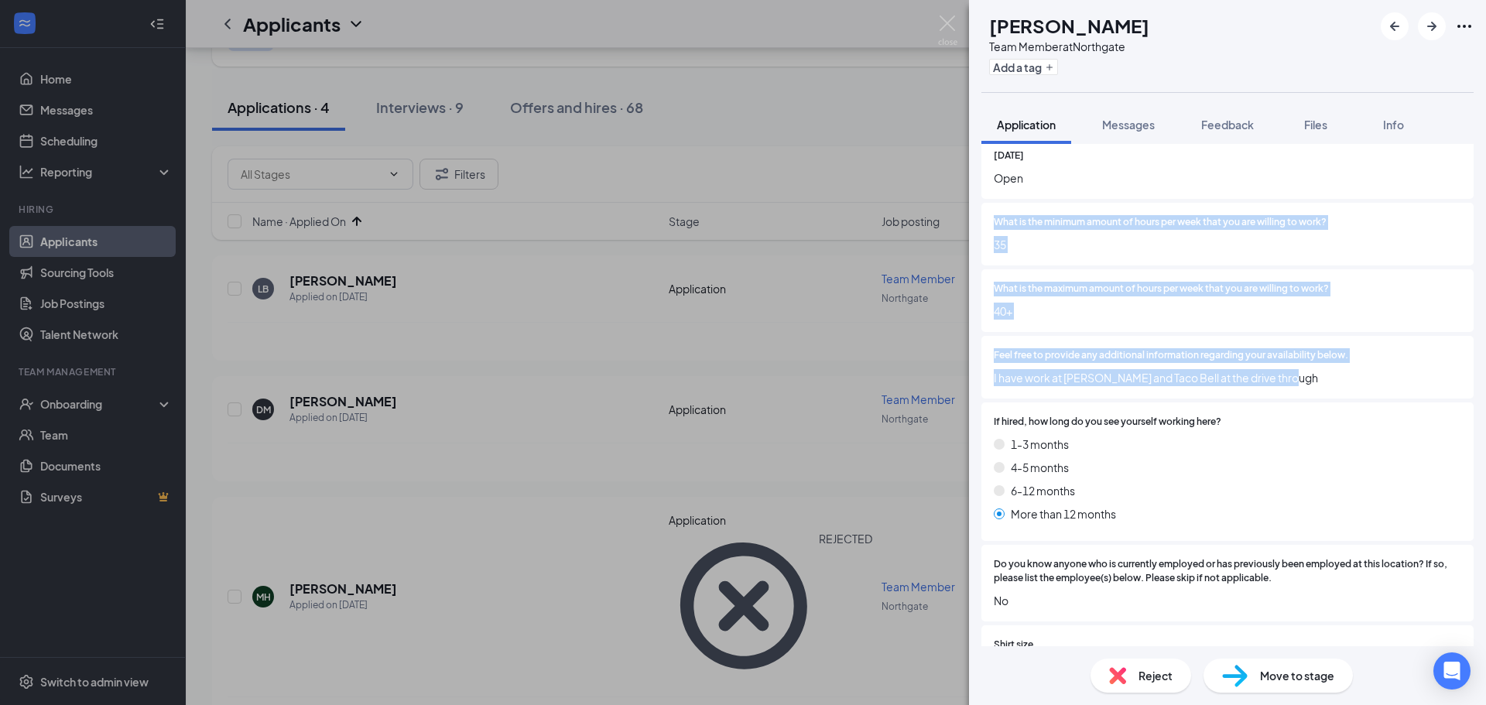
click at [1358, 394] on div "Feel free to provide any additional information regarding your availability bel…" at bounding box center [1227, 367] width 492 height 63
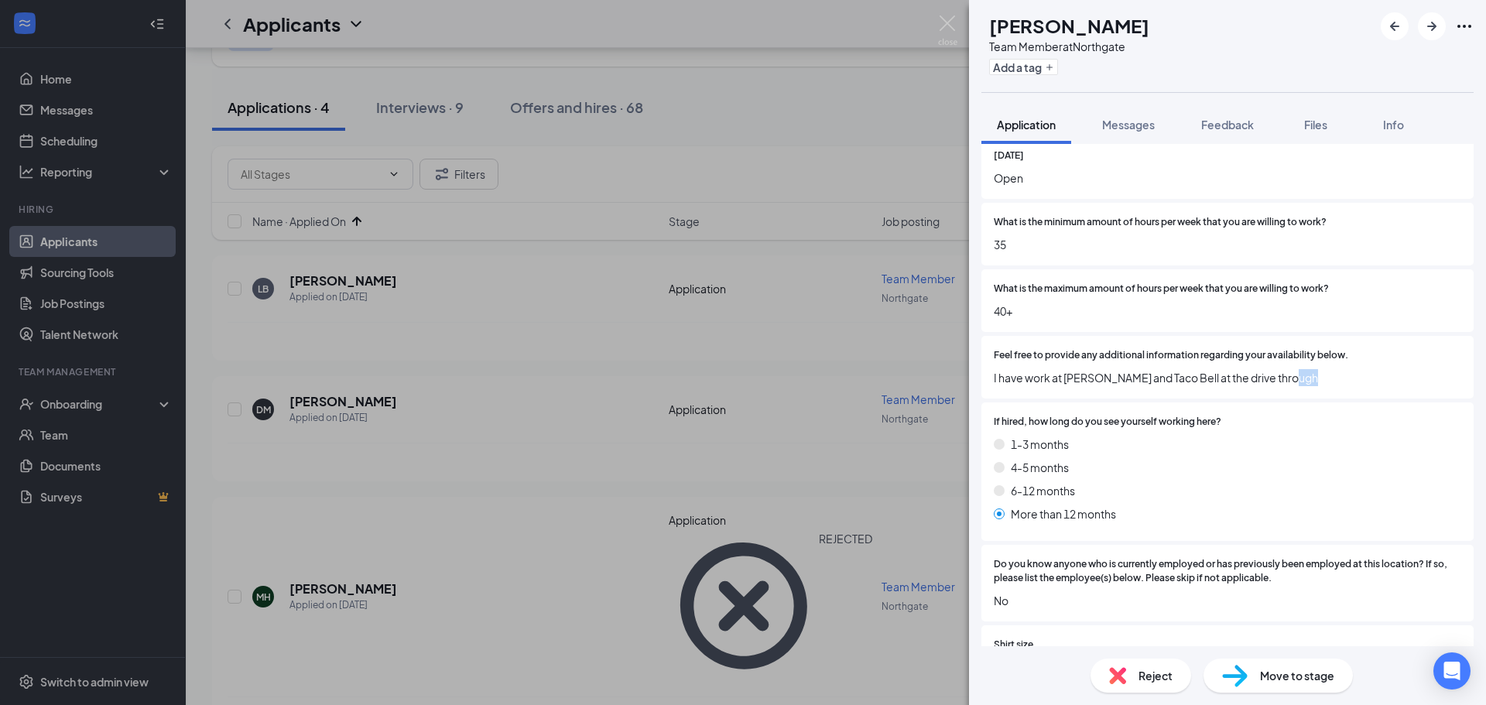
drag, startPoint x: 1358, startPoint y: 394, endPoint x: 1336, endPoint y: 396, distance: 22.6
click at [1336, 396] on div "Feel free to provide any additional information regarding your availability bel…" at bounding box center [1227, 367] width 492 height 63
click at [1336, 395] on div "Feel free to provide any additional information regarding your availability bel…" at bounding box center [1227, 367] width 492 height 63
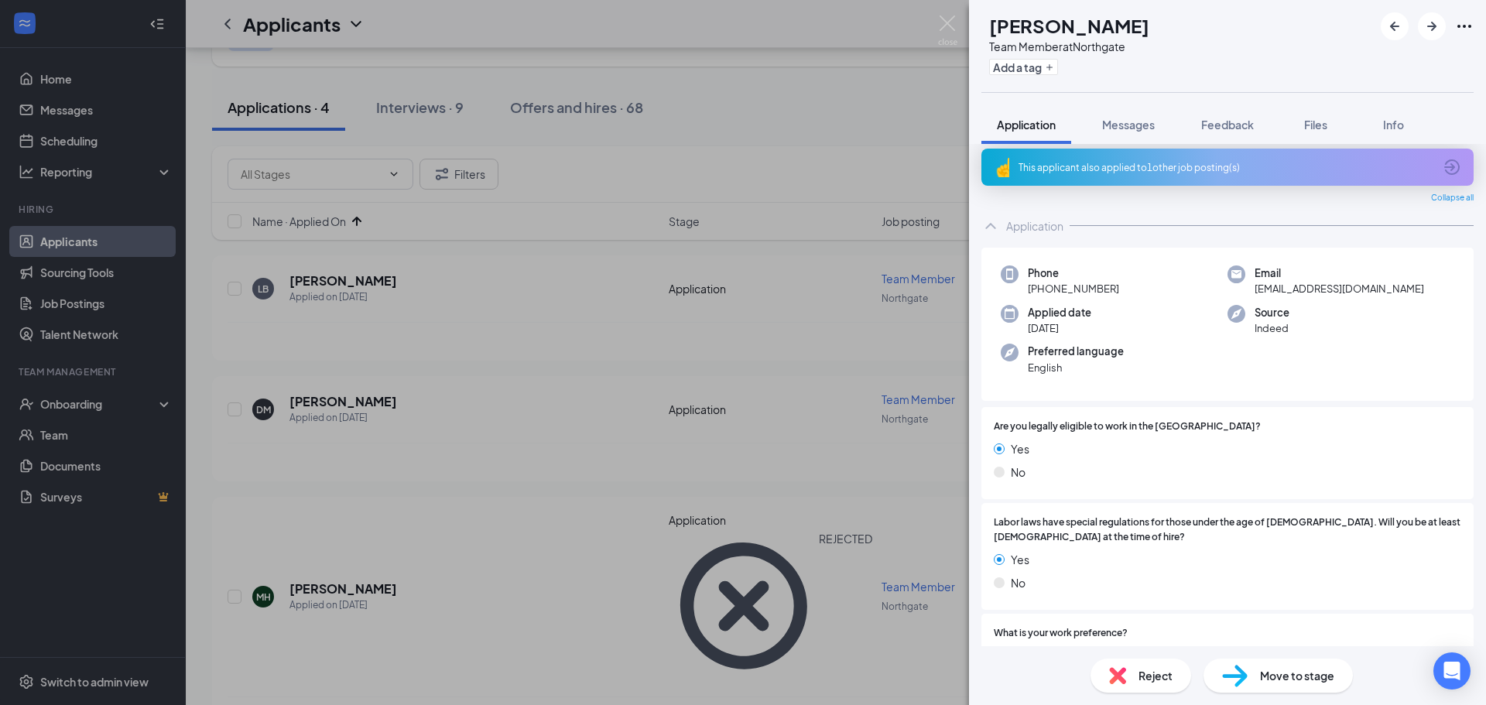
scroll to position [0, 0]
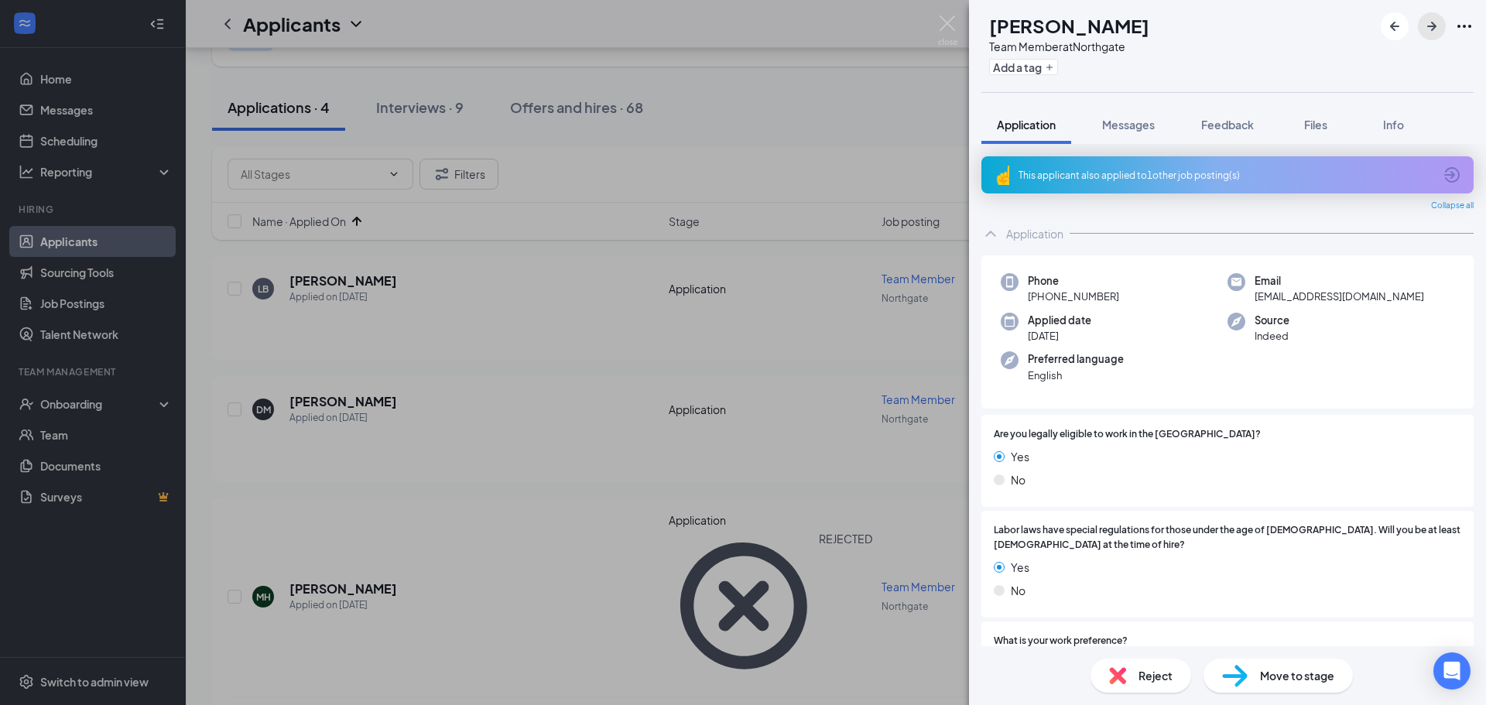
click at [1430, 25] on icon "ArrowRight" at bounding box center [1431, 26] width 19 height 19
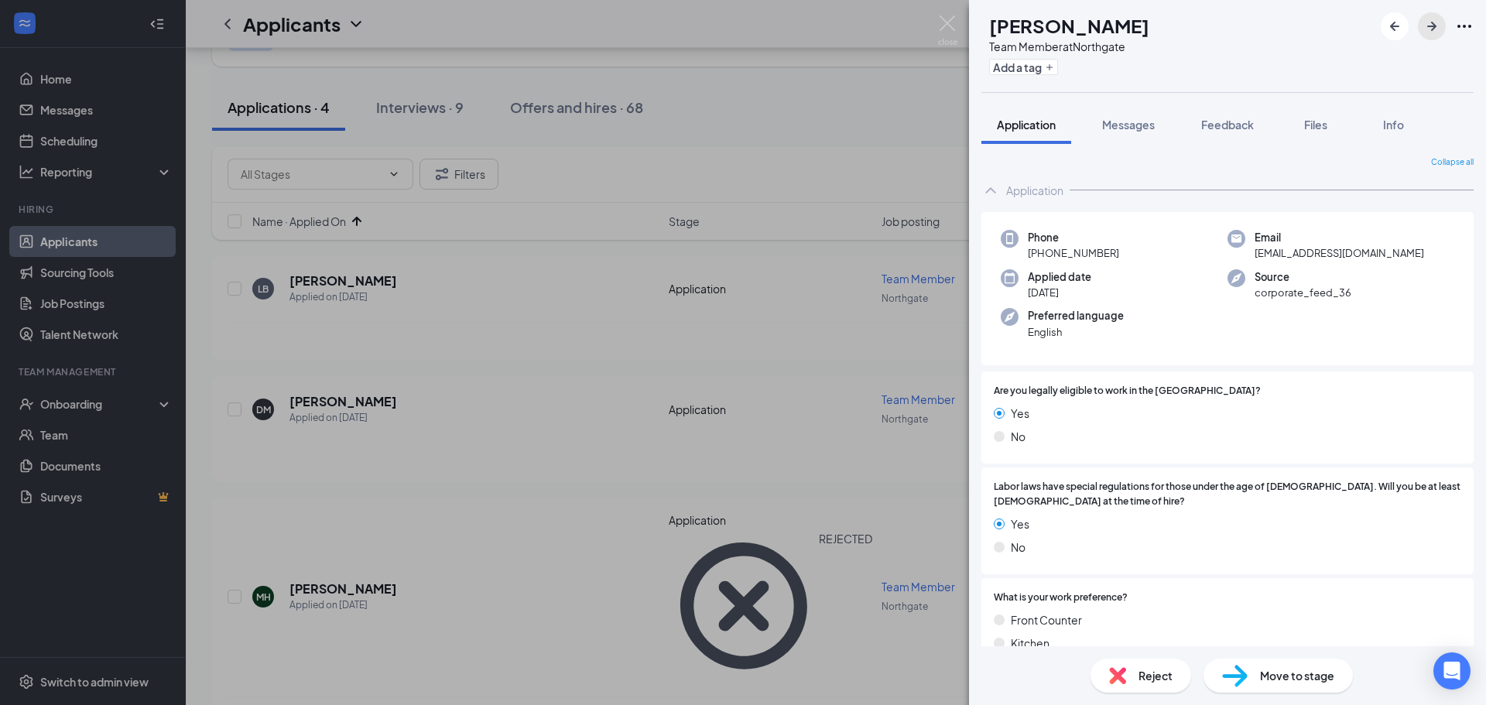
click at [1422, 28] on icon "ArrowRight" at bounding box center [1431, 26] width 19 height 19
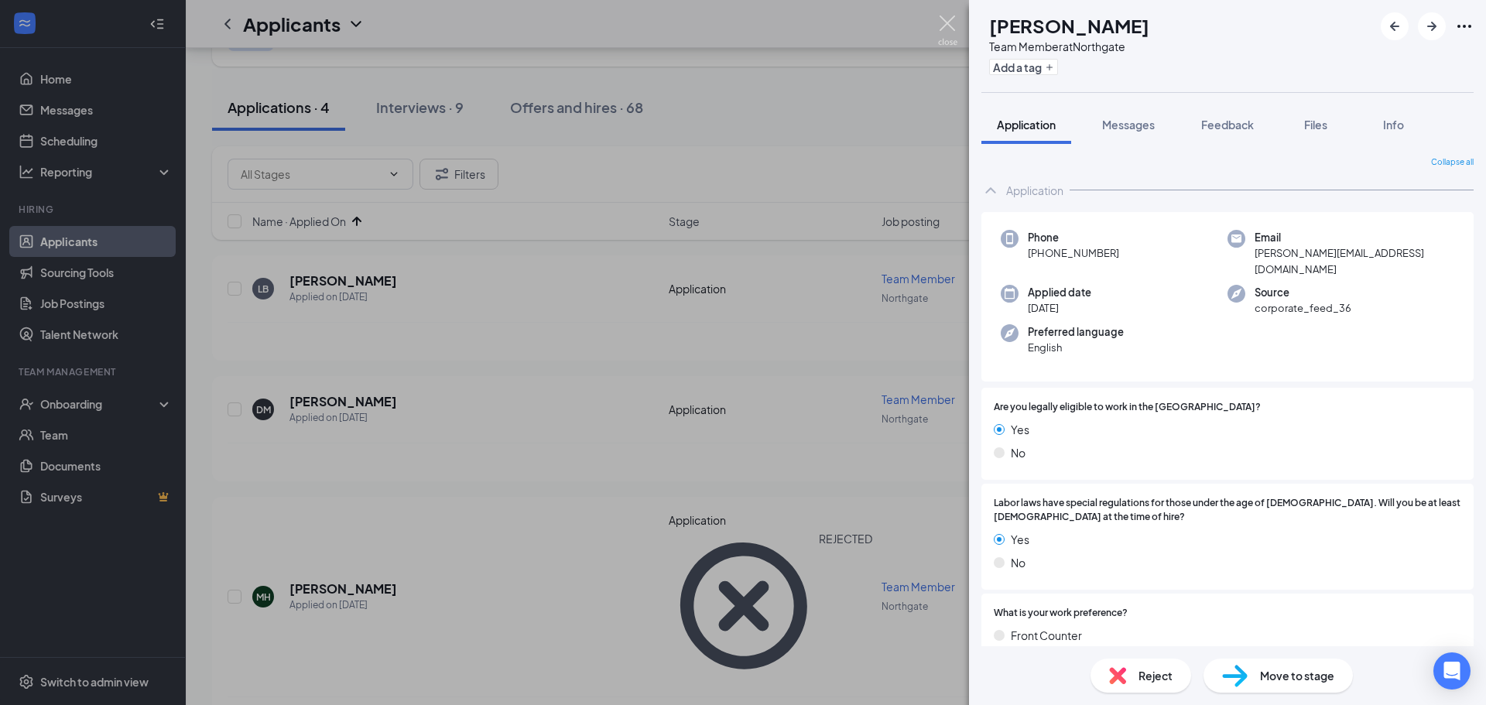
click at [943, 26] on img at bounding box center [947, 30] width 19 height 30
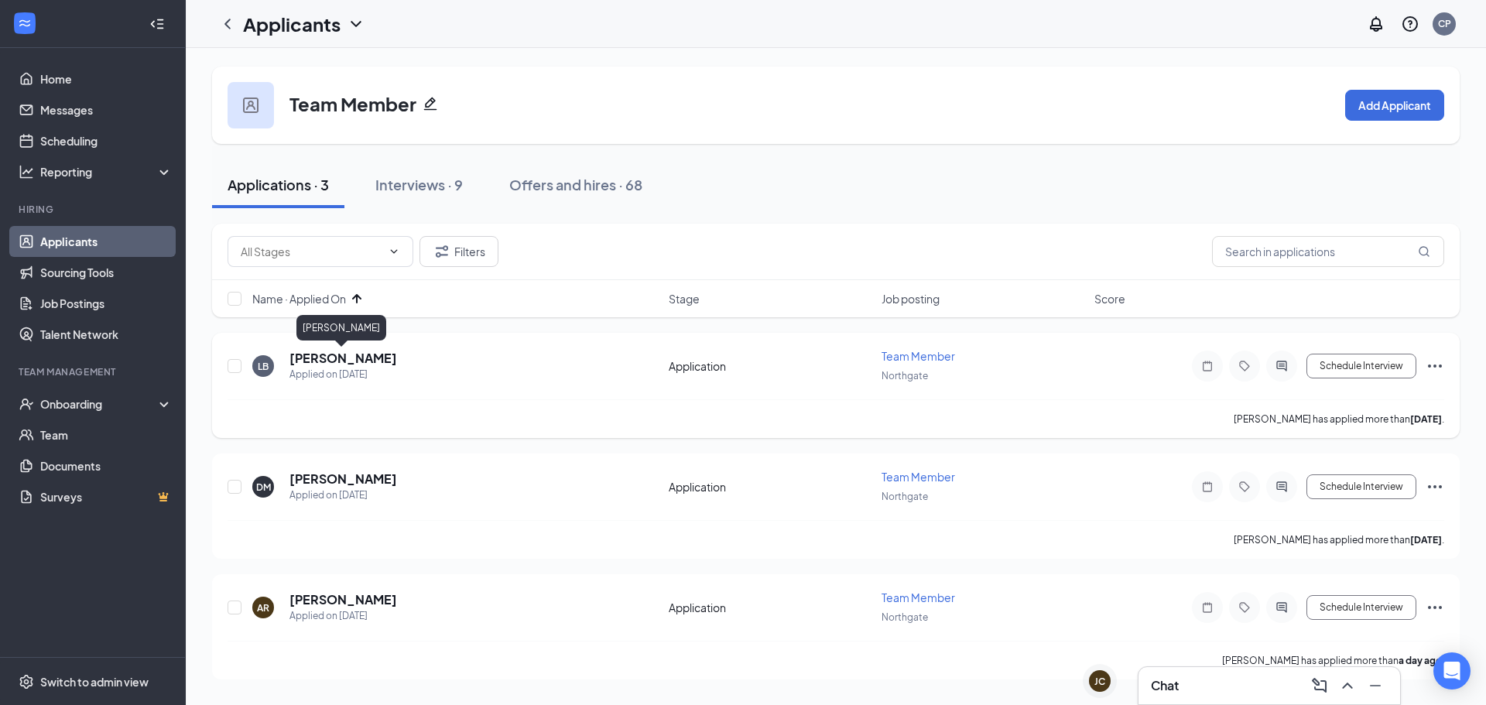
click at [378, 364] on h5 "[PERSON_NAME]" at bounding box center [343, 358] width 108 height 17
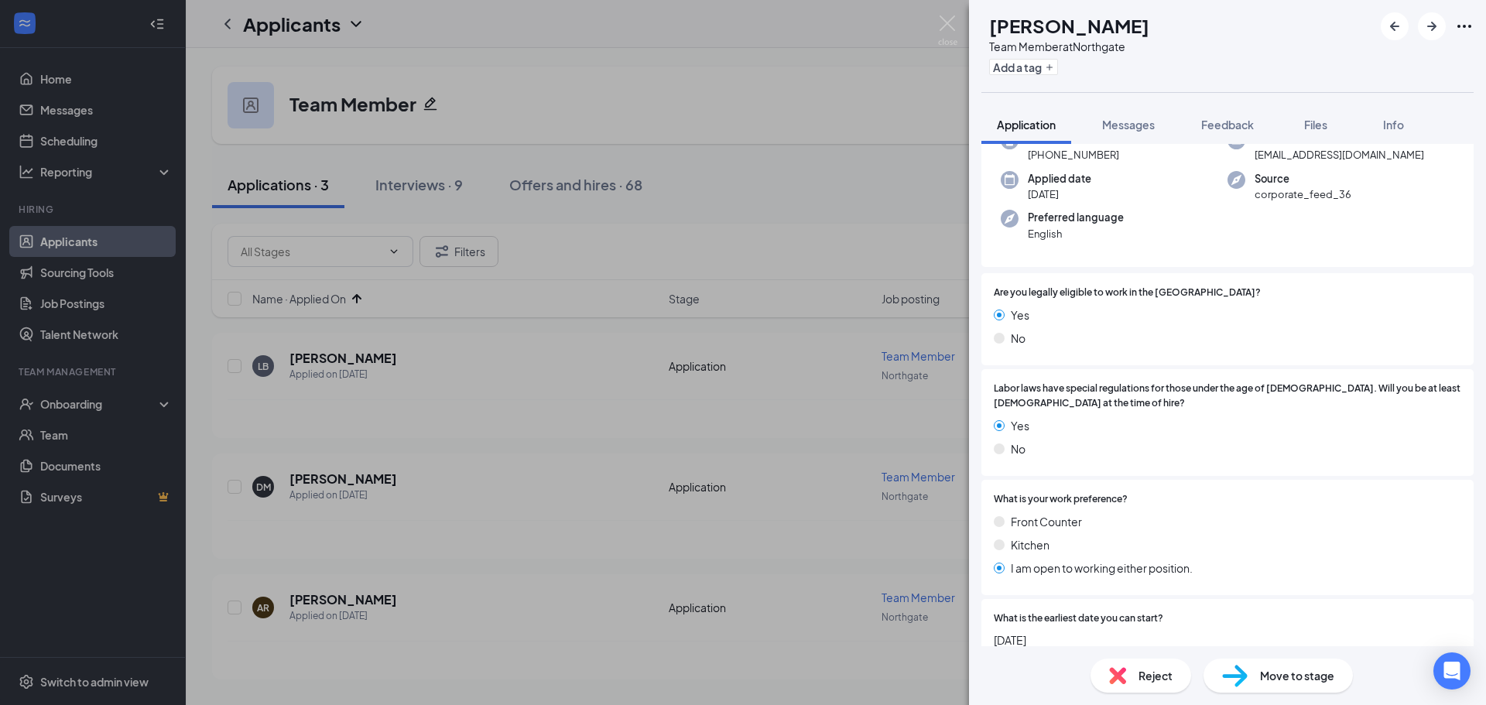
scroll to position [24, 0]
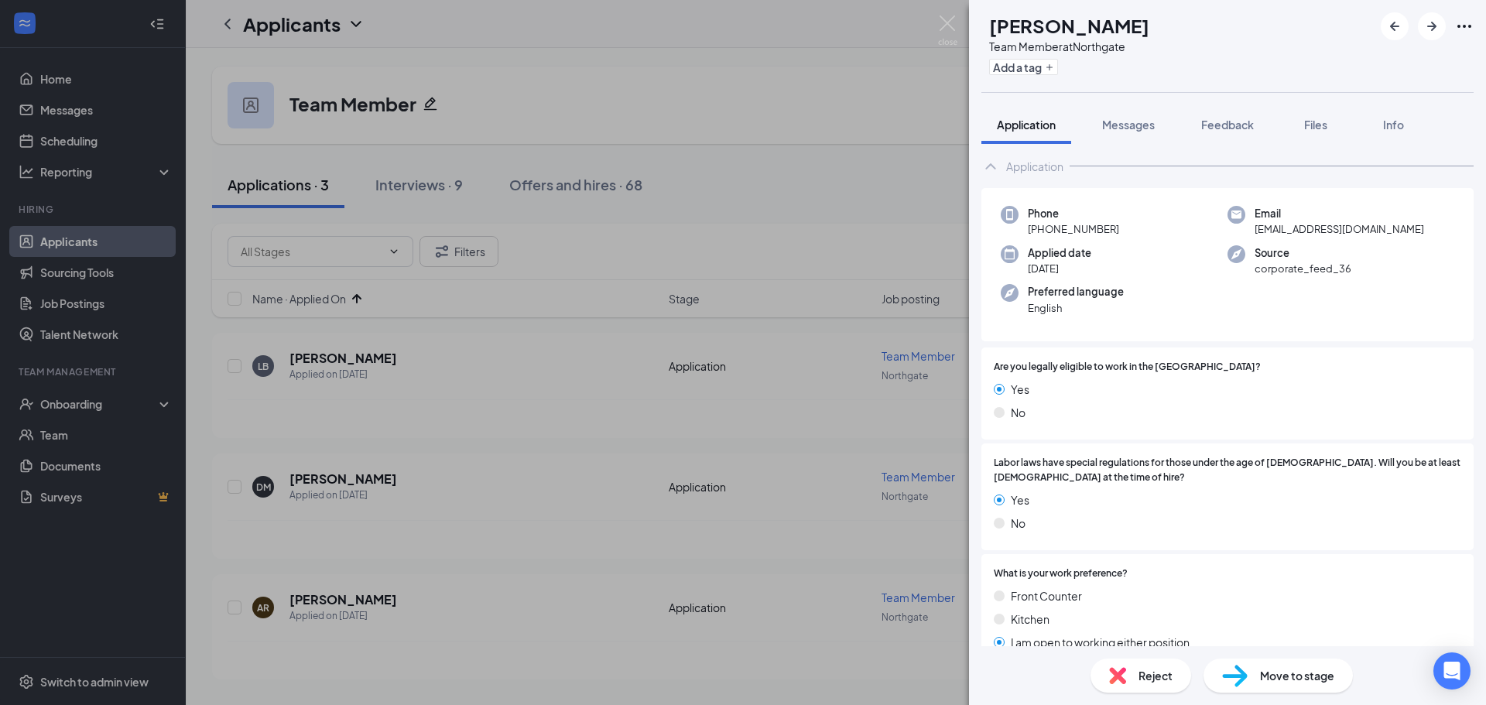
click at [1138, 673] on span "Reject" at bounding box center [1155, 675] width 34 height 17
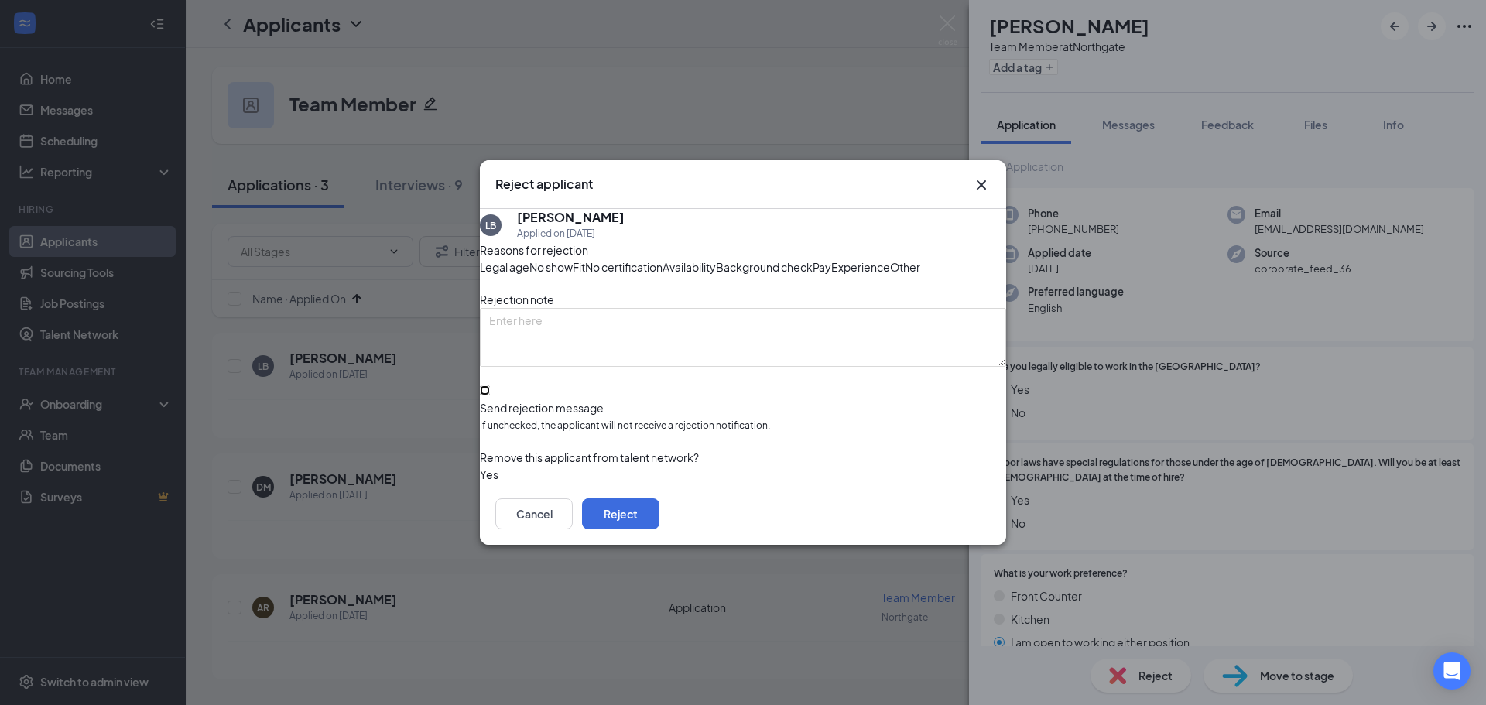
click at [490, 395] on input "Send rejection message If unchecked, the applicant will not receive a rejection…" at bounding box center [485, 390] width 10 height 10
checkbox input "true"
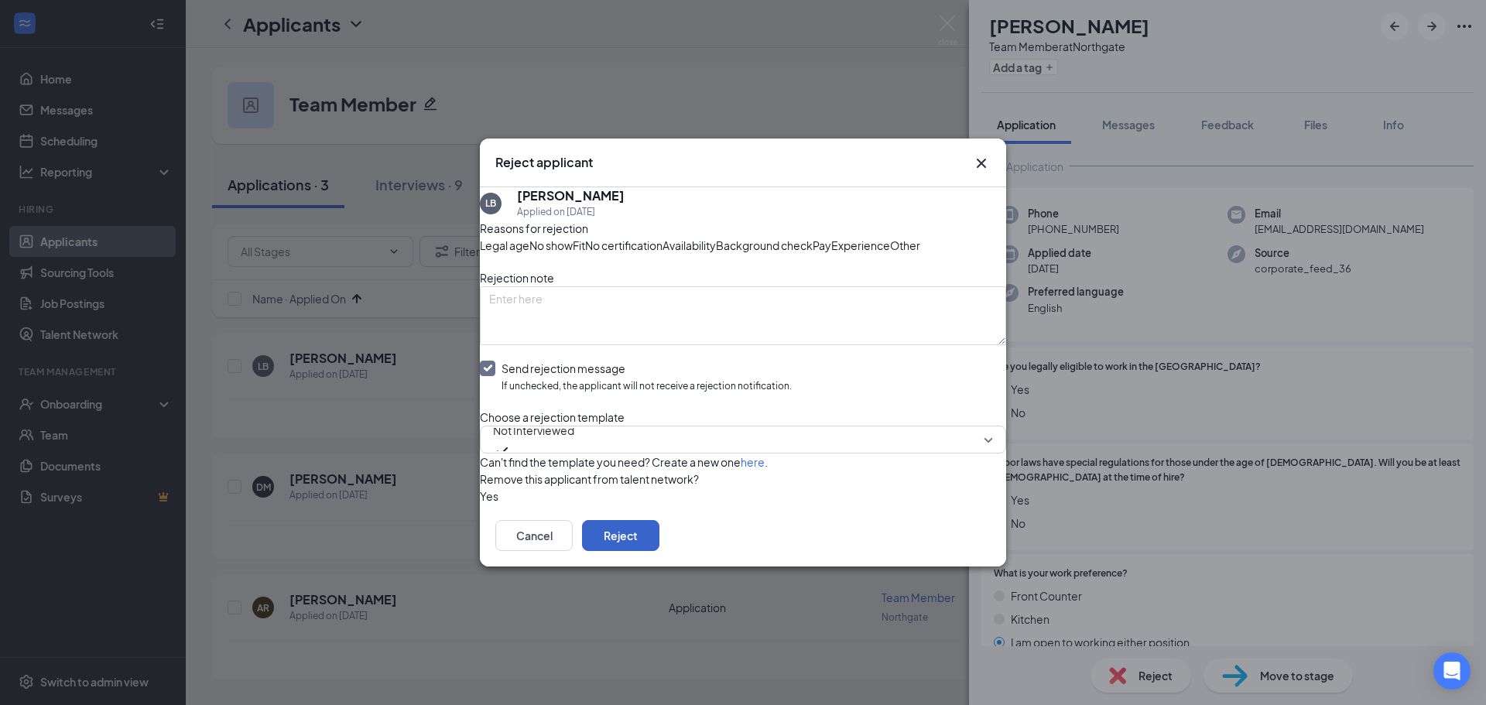
click at [659, 551] on button "Reject" at bounding box center [620, 535] width 77 height 31
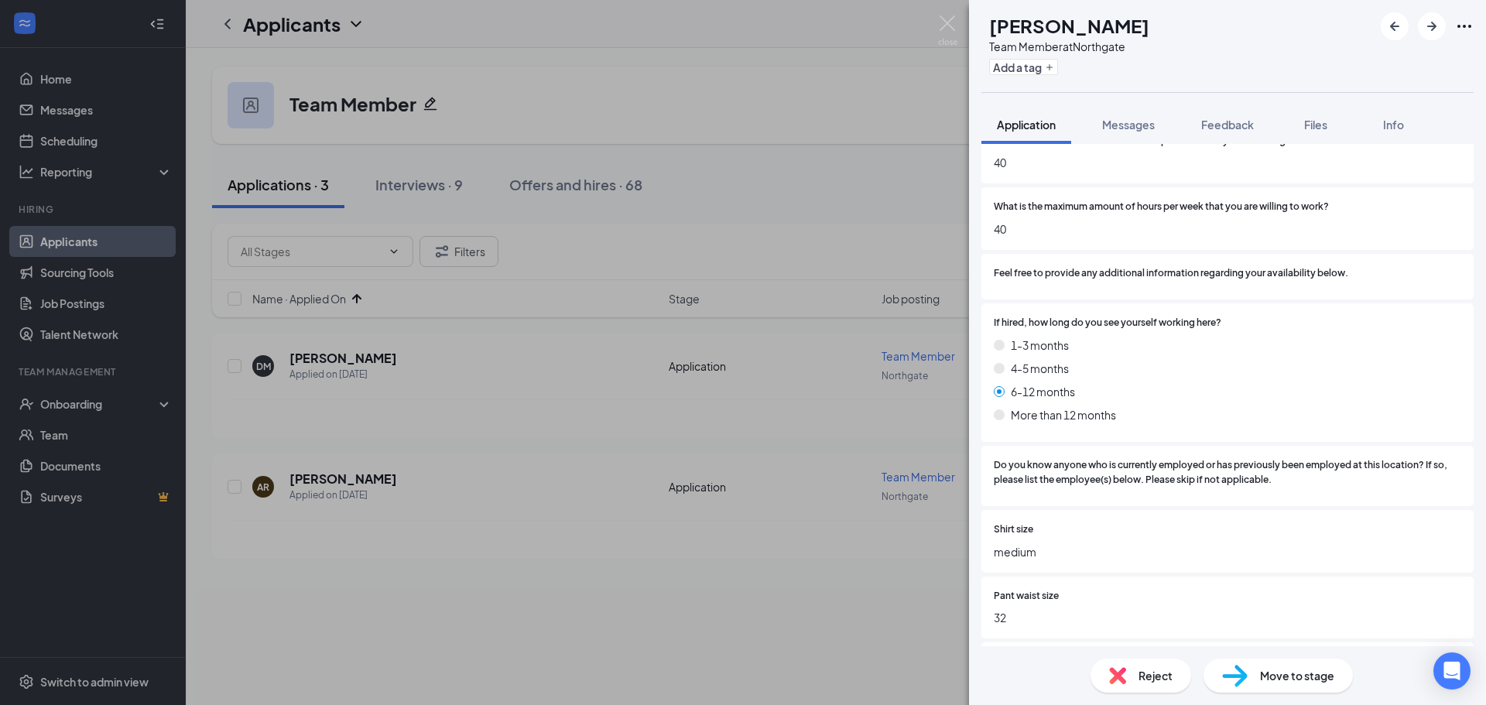
scroll to position [1168, 0]
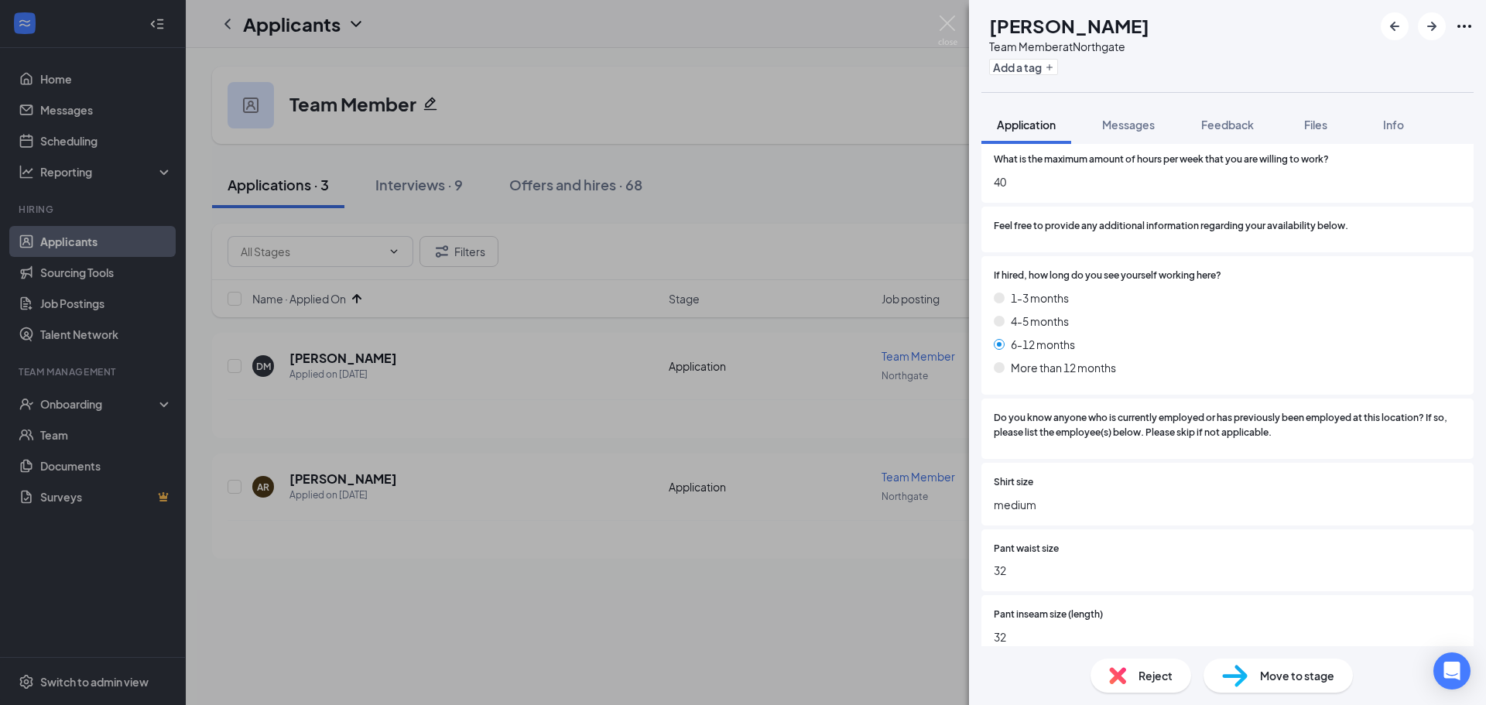
click at [1158, 676] on span "Reject" at bounding box center [1155, 675] width 34 height 17
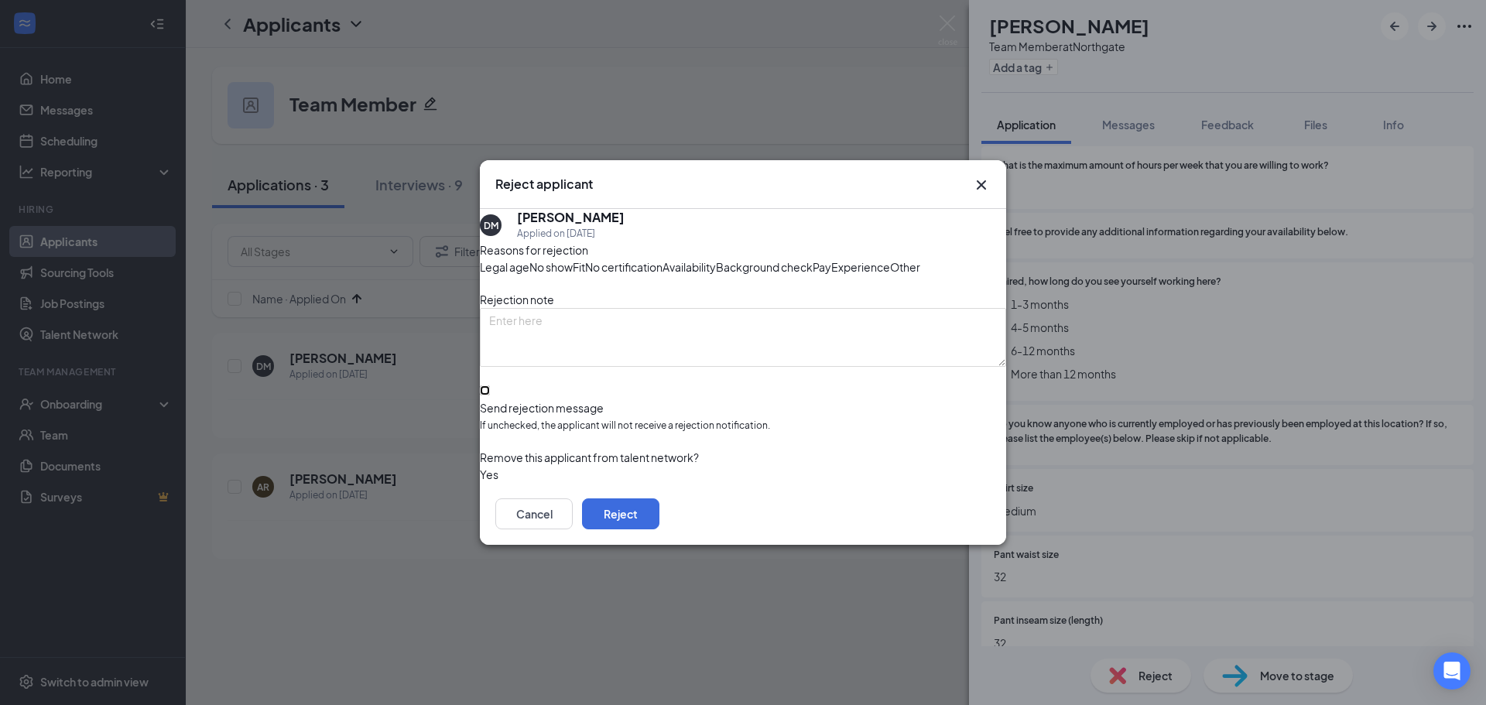
click at [490, 395] on input "Send rejection message If unchecked, the applicant will not receive a rejection…" at bounding box center [485, 390] width 10 height 10
checkbox input "true"
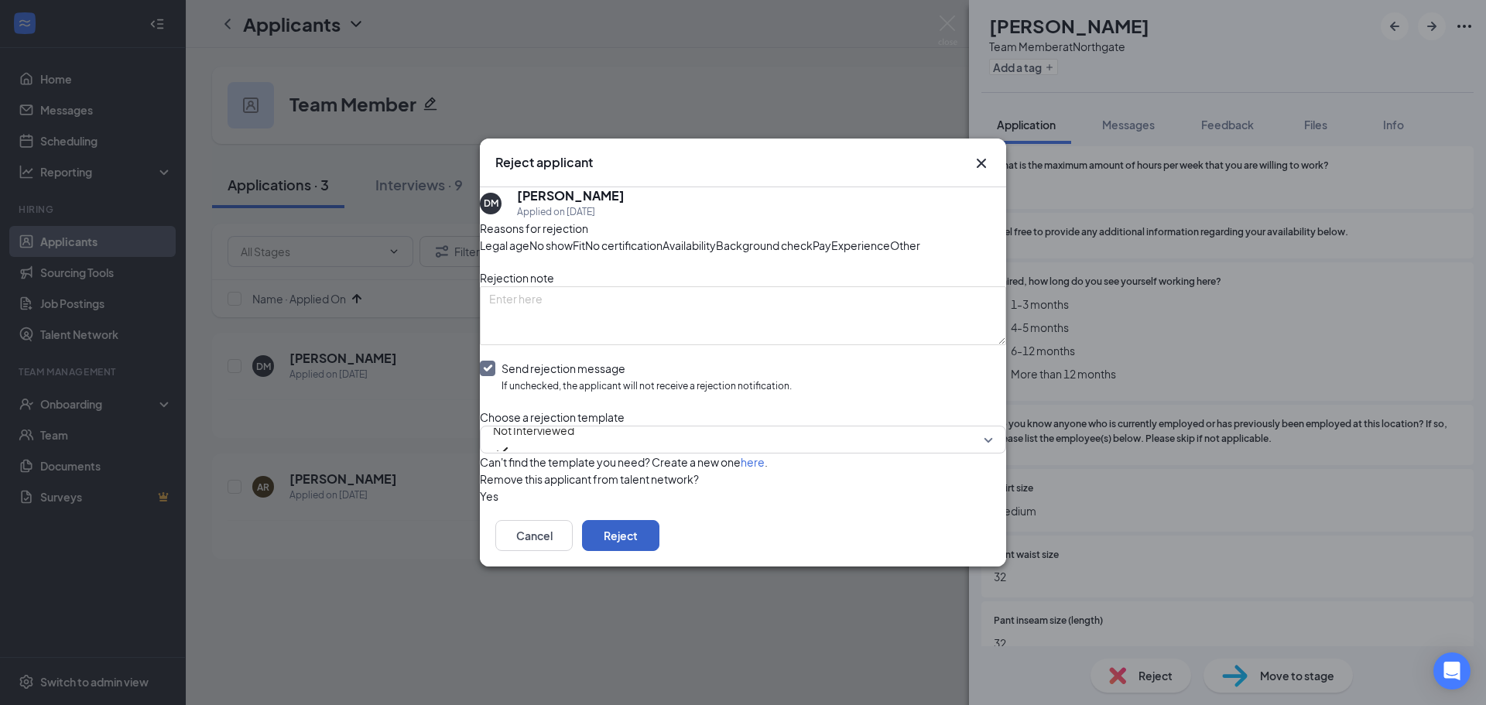
click at [659, 551] on button "Reject" at bounding box center [620, 535] width 77 height 31
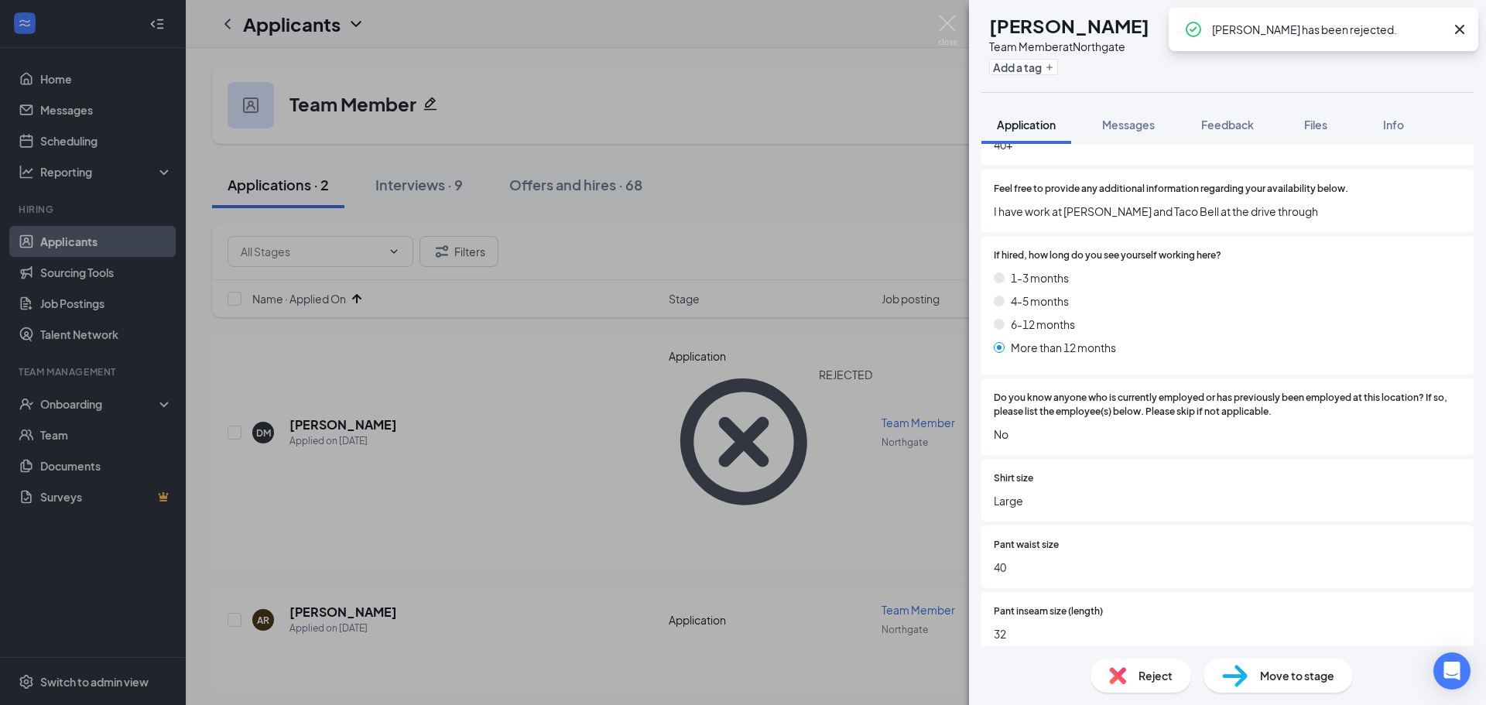
scroll to position [1256, 0]
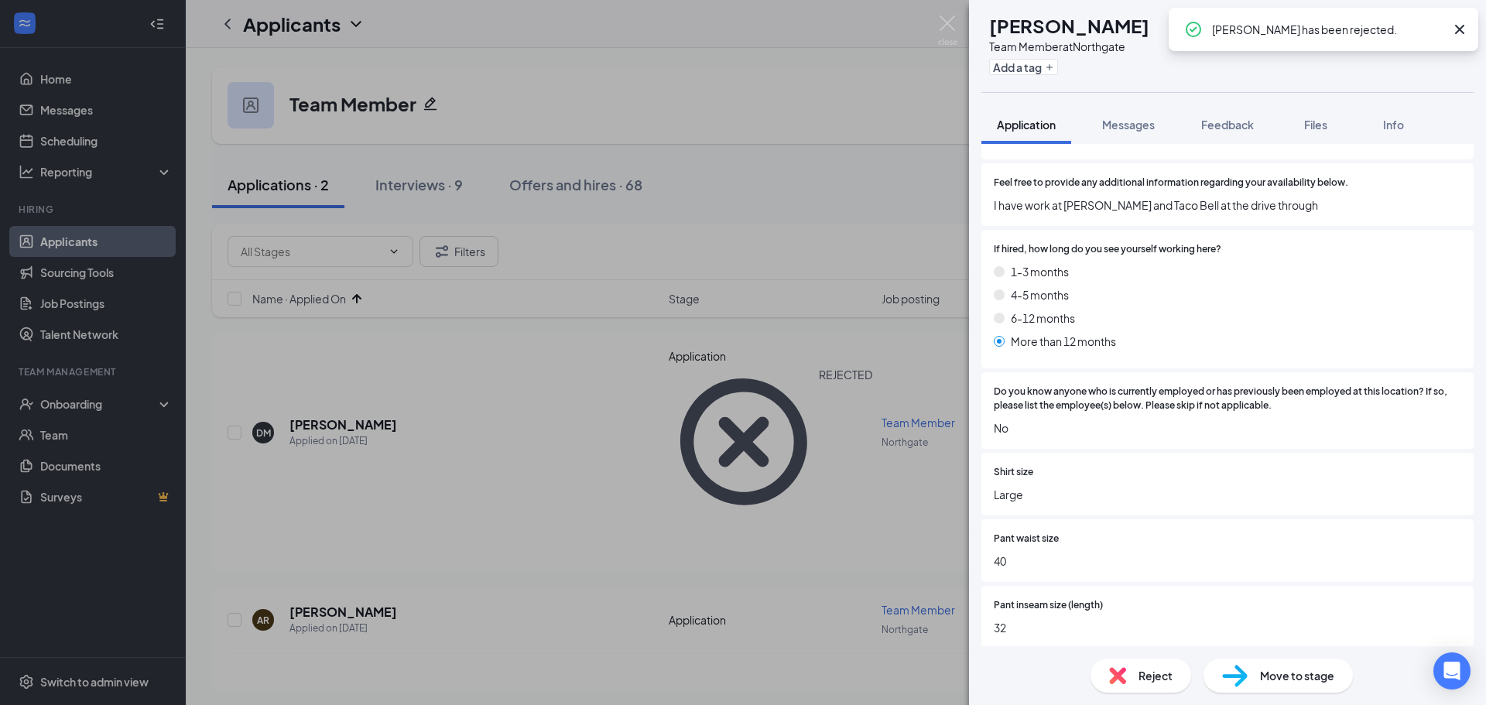
click at [1459, 29] on icon "Cross" at bounding box center [1459, 29] width 9 height 9
click at [1437, 28] on icon "ArrowRight" at bounding box center [1431, 26] width 19 height 19
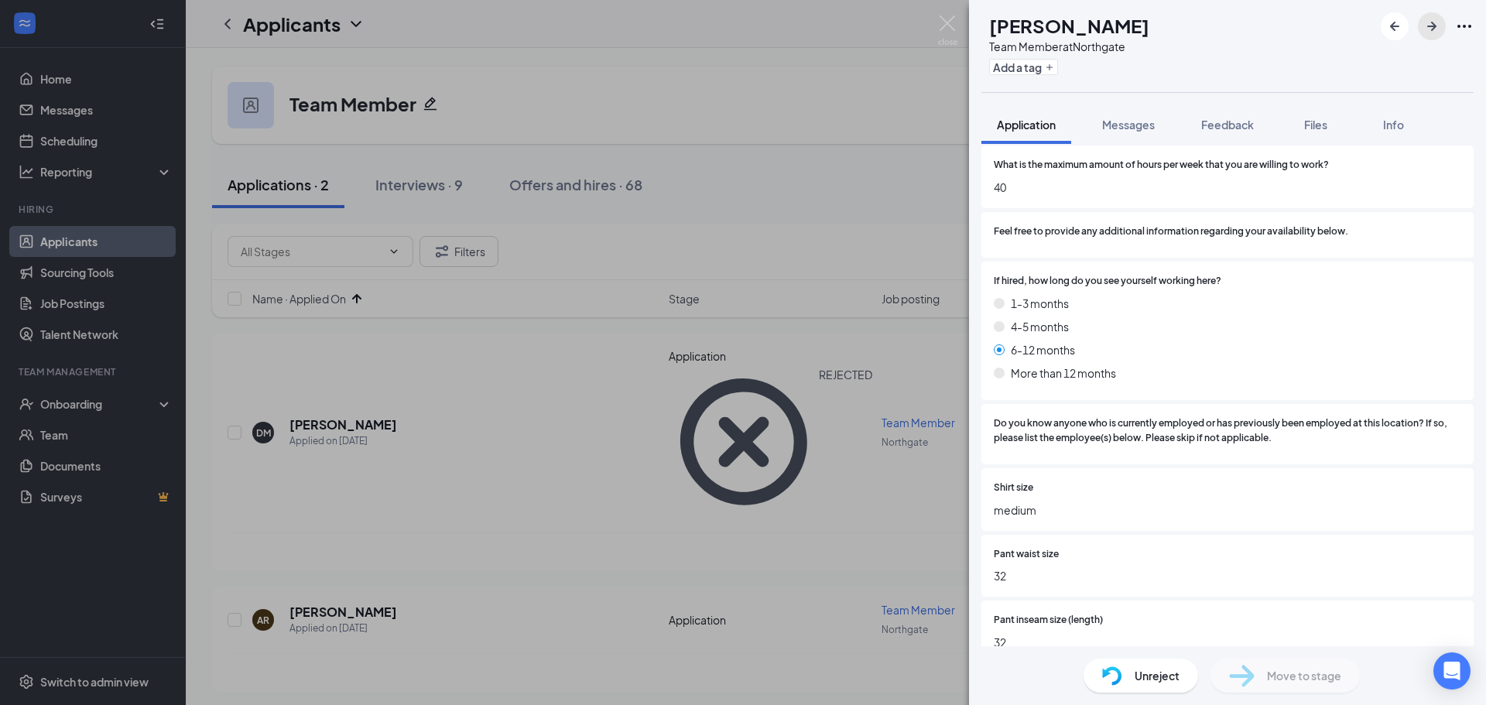
scroll to position [1161, 0]
click at [946, 26] on img at bounding box center [947, 30] width 19 height 30
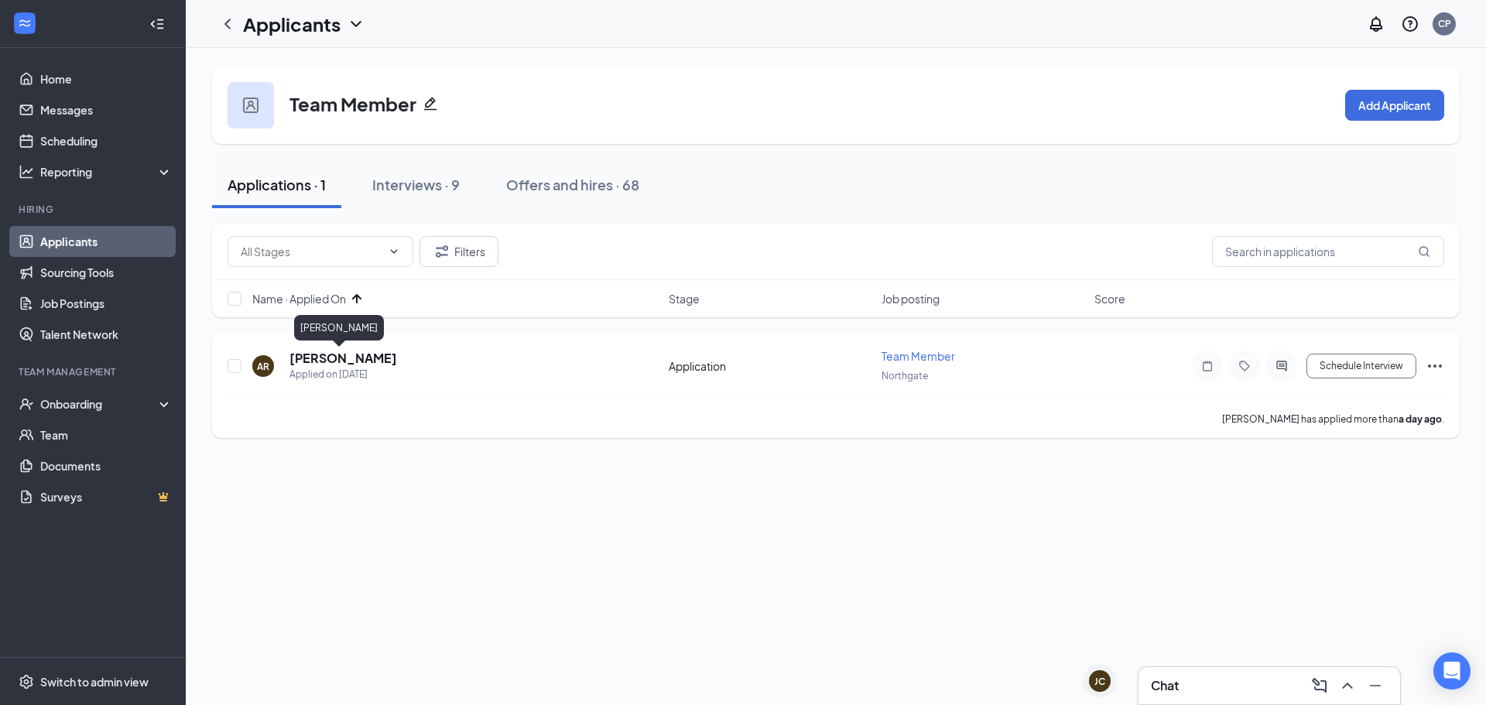
click at [334, 357] on h5 "[PERSON_NAME]" at bounding box center [343, 358] width 108 height 17
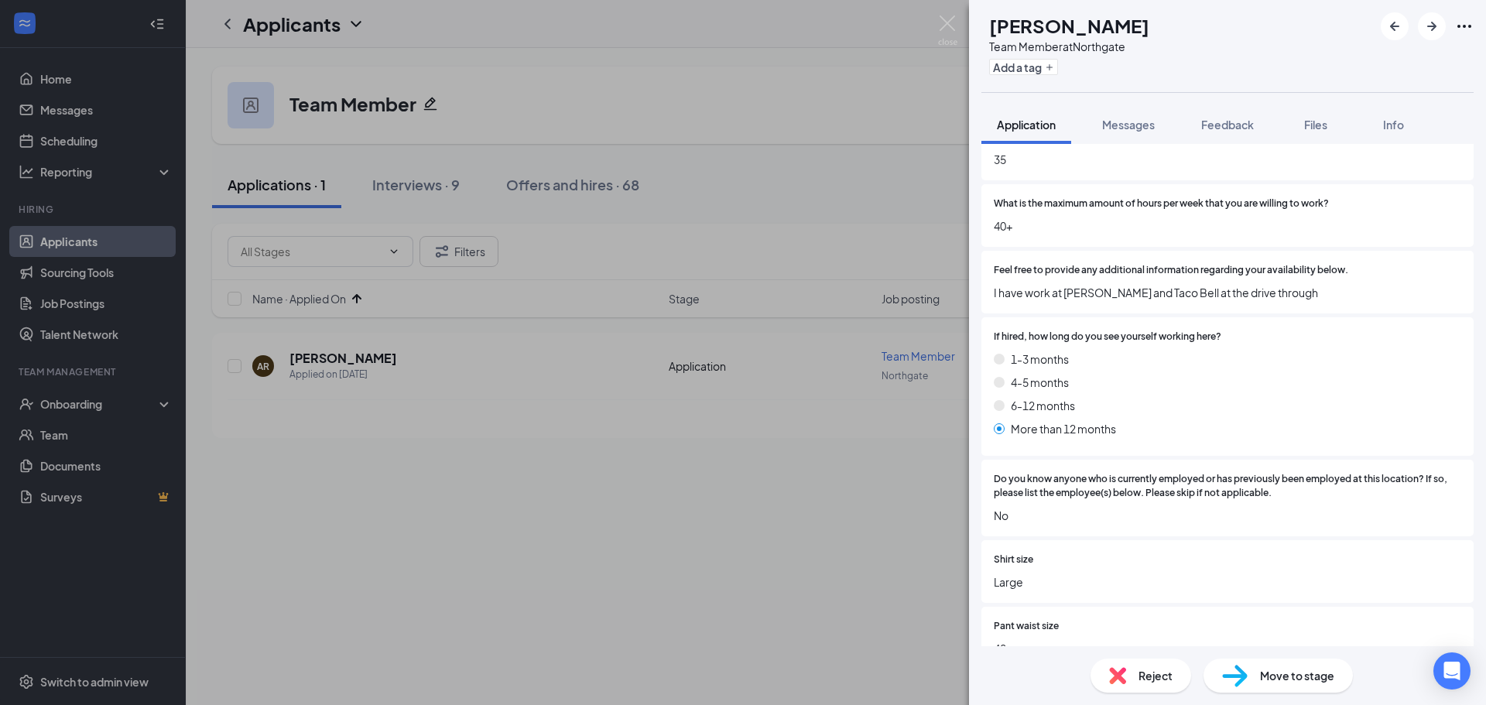
scroll to position [1262, 0]
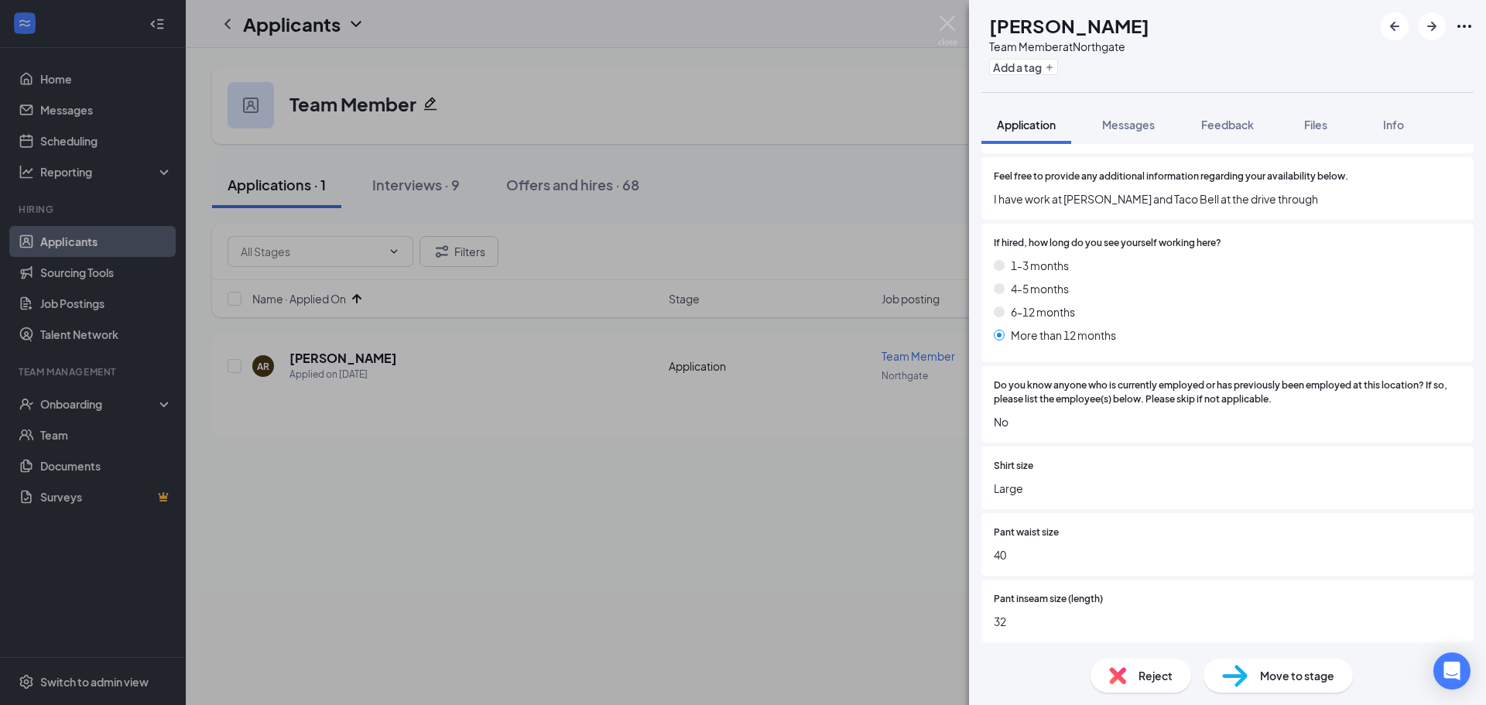
click at [1172, 680] on div "Reject" at bounding box center [1140, 675] width 101 height 34
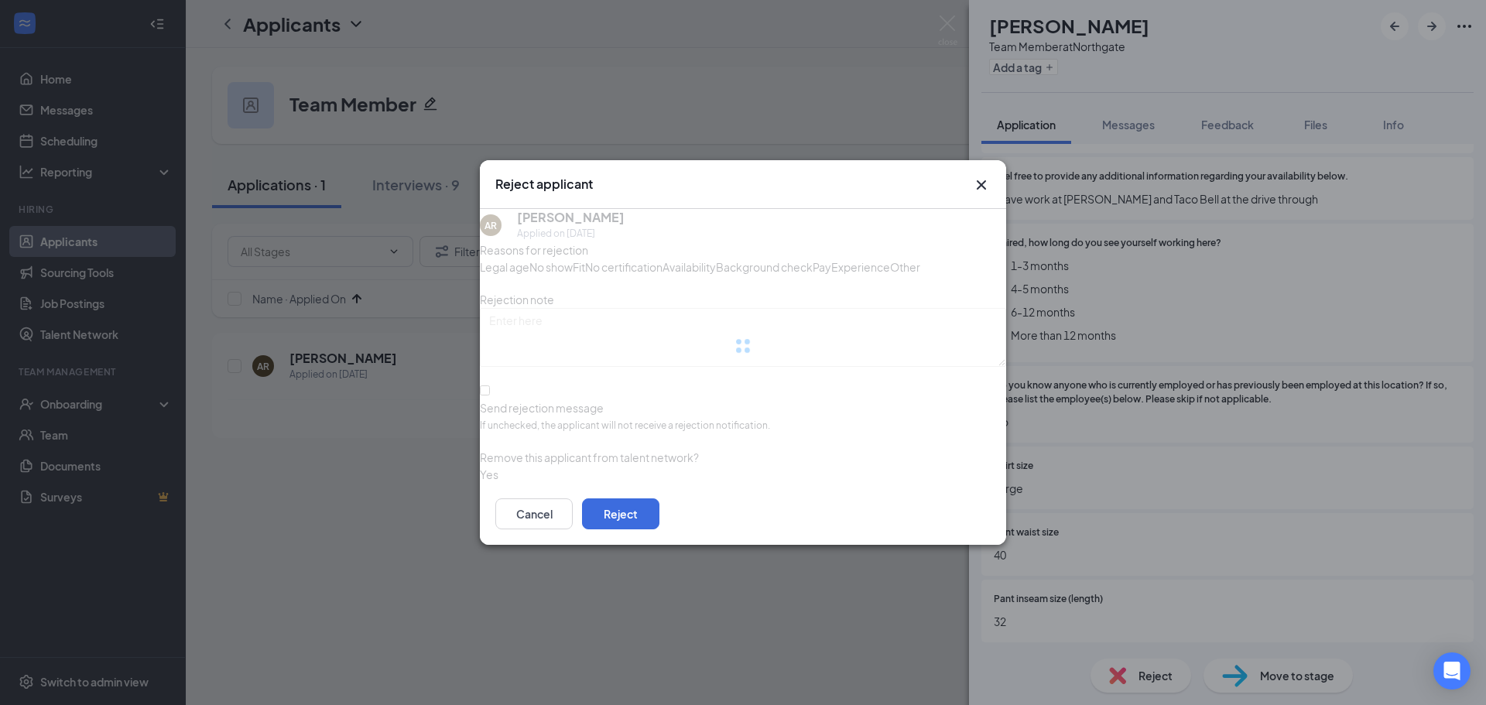
scroll to position [1256, 0]
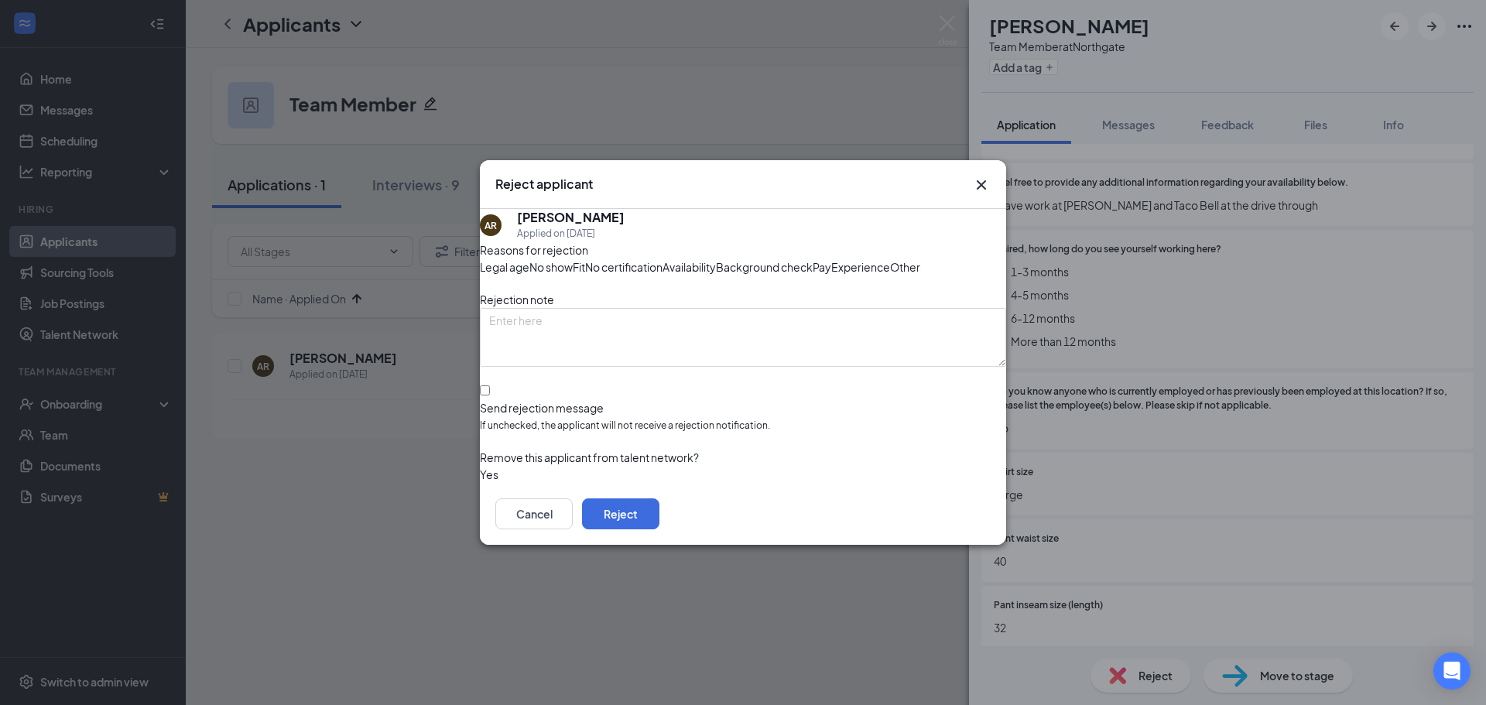
click at [494, 423] on div "AR [PERSON_NAME] Applied on [DATE] Reasons for rejection Legal age No show Fit …" at bounding box center [743, 346] width 526 height 274
click at [490, 395] on input "Send rejection message If unchecked, the applicant will not receive a rejection…" at bounding box center [485, 390] width 10 height 10
checkbox input "true"
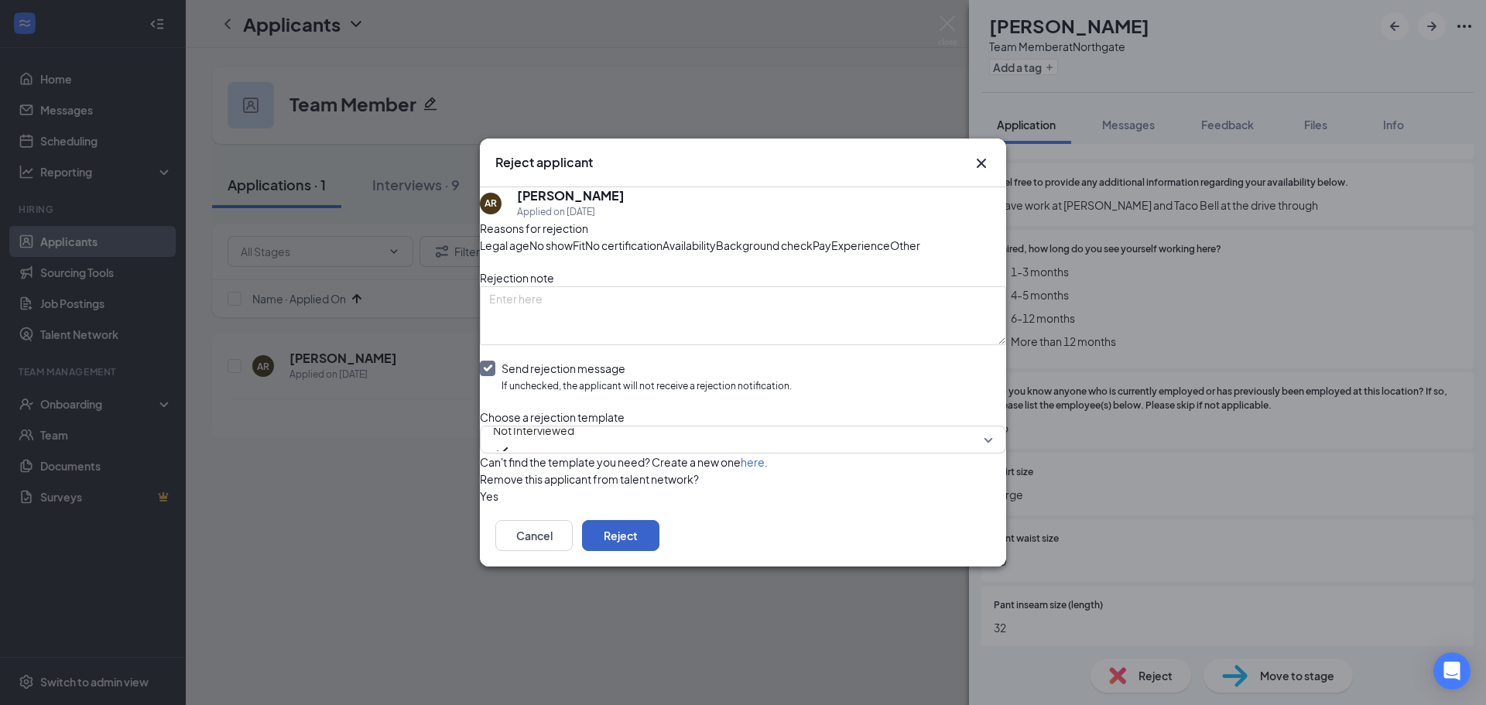
click at [659, 551] on button "Reject" at bounding box center [620, 535] width 77 height 31
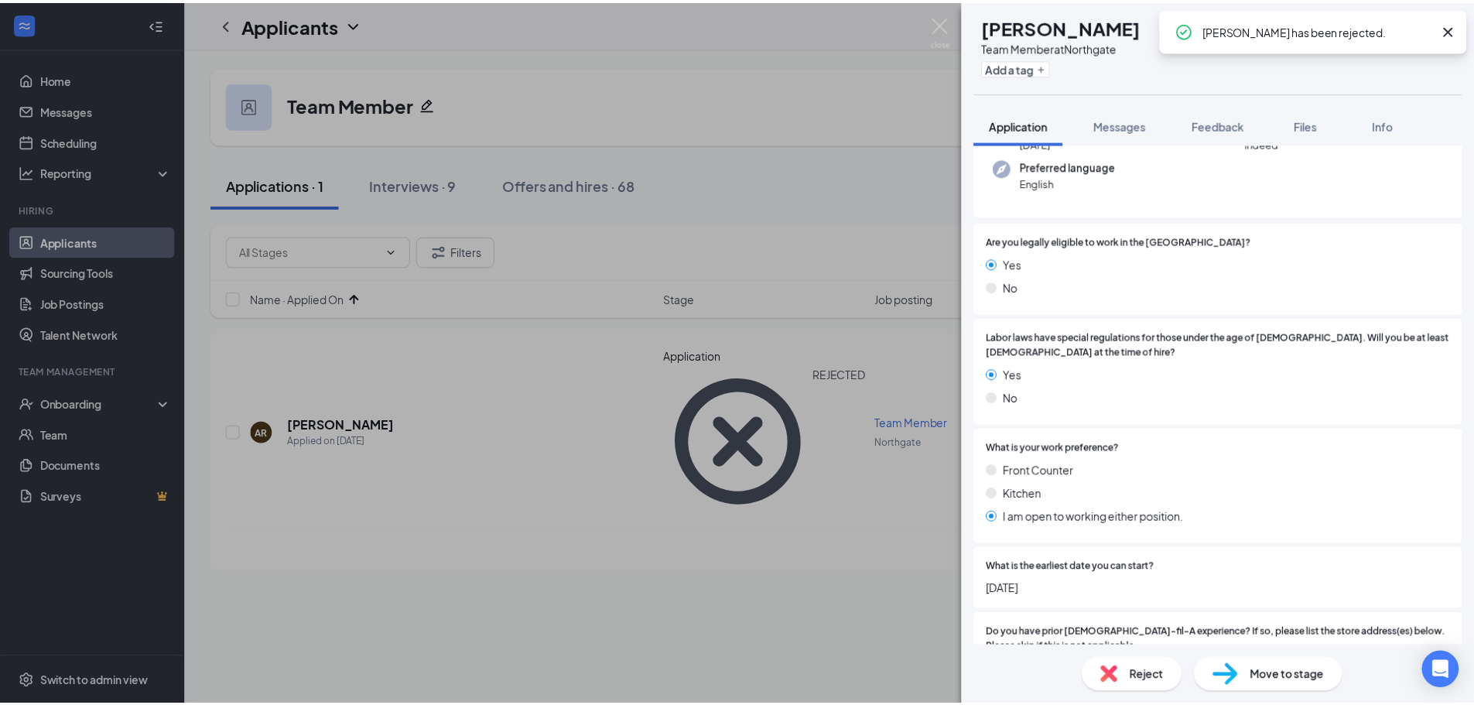
scroll to position [0, 0]
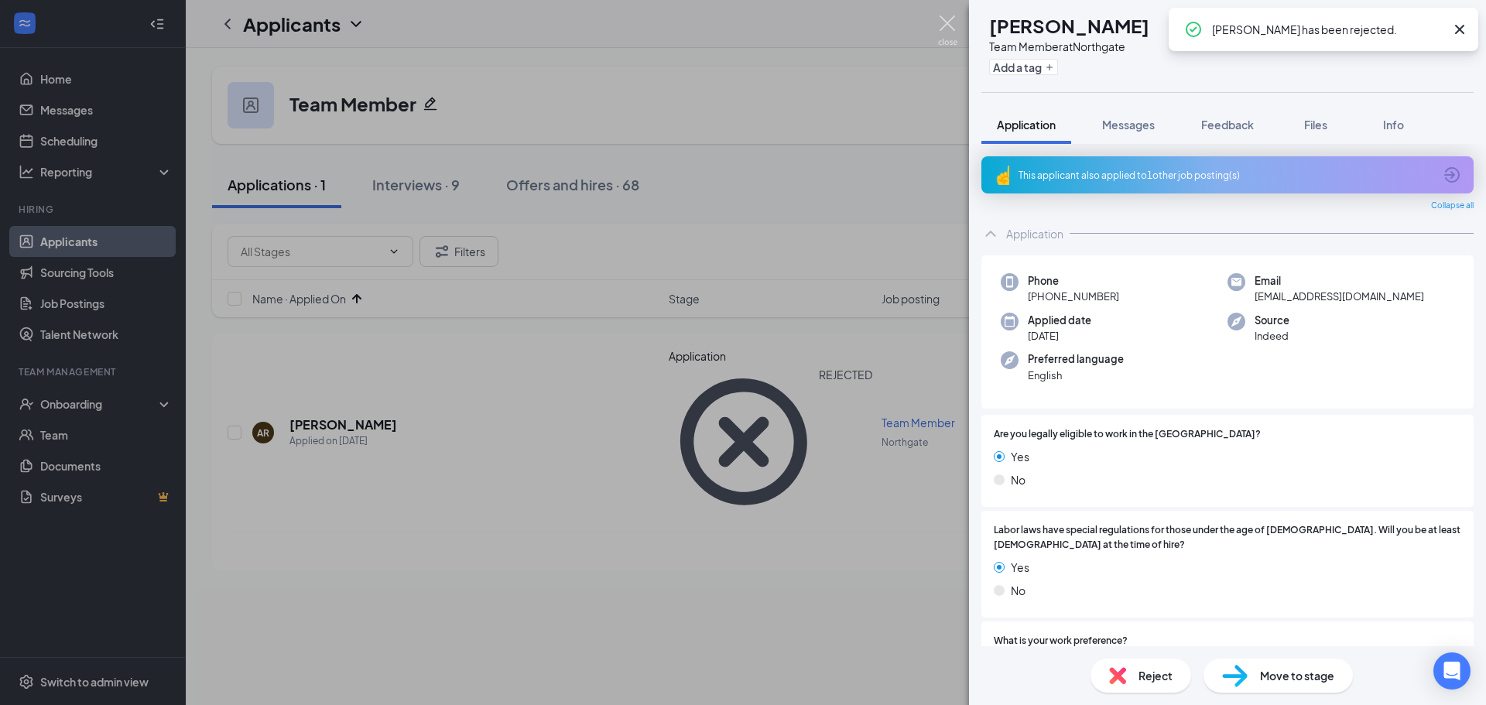
click at [950, 26] on img at bounding box center [947, 30] width 19 height 30
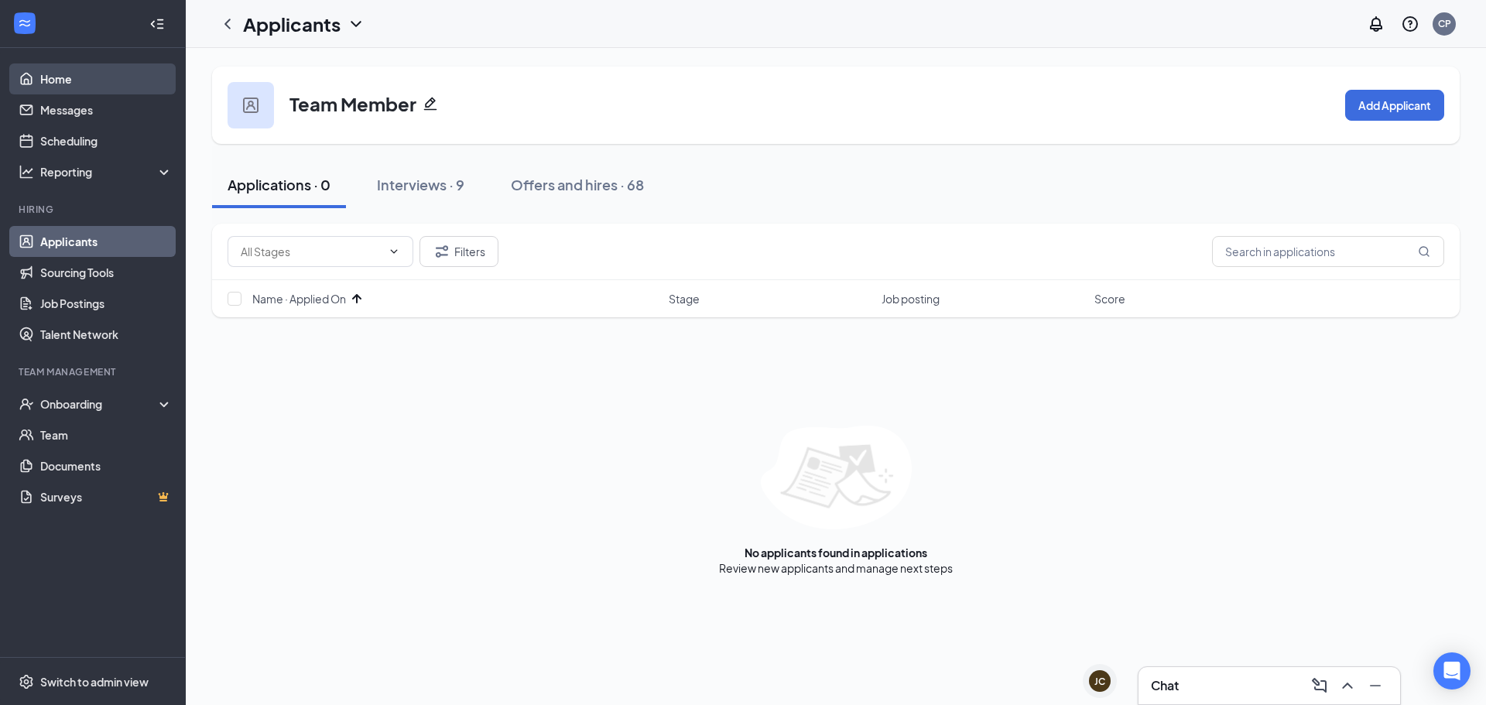
click at [103, 67] on link "Home" at bounding box center [106, 78] width 132 height 31
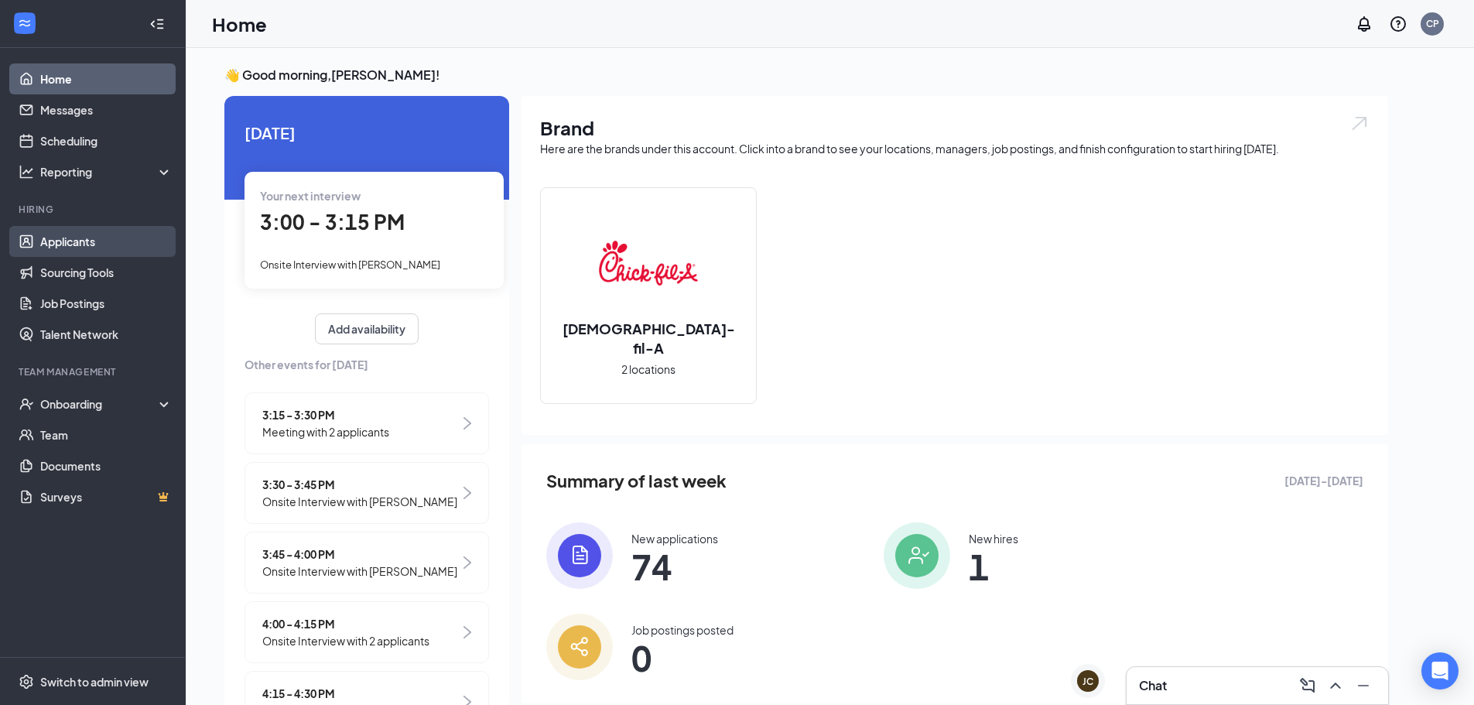
click at [120, 238] on link "Applicants" at bounding box center [106, 241] width 132 height 31
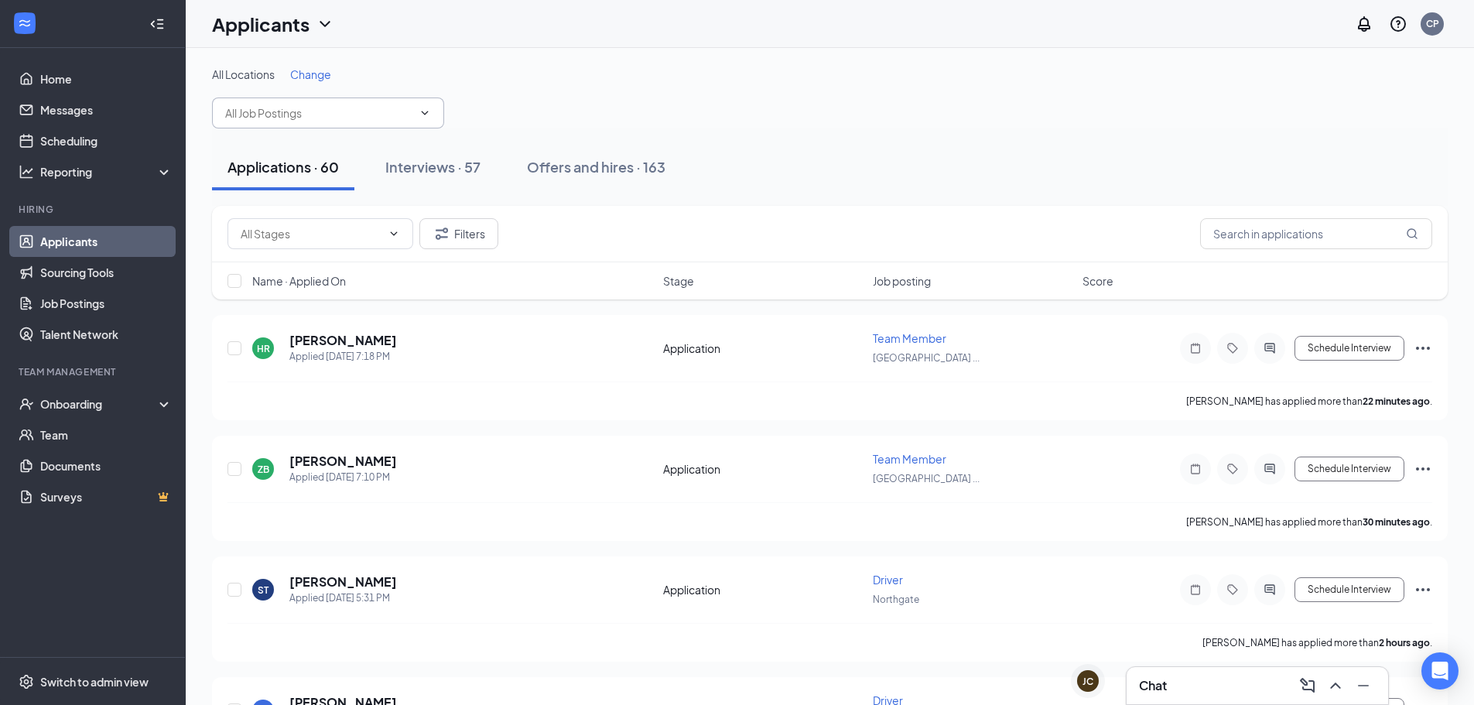
click at [426, 116] on icon "ChevronDown" at bounding box center [425, 113] width 12 height 12
click at [436, 74] on div "All Locations Change" at bounding box center [830, 74] width 1236 height 15
click at [346, 121] on input "text" at bounding box center [318, 112] width 187 height 17
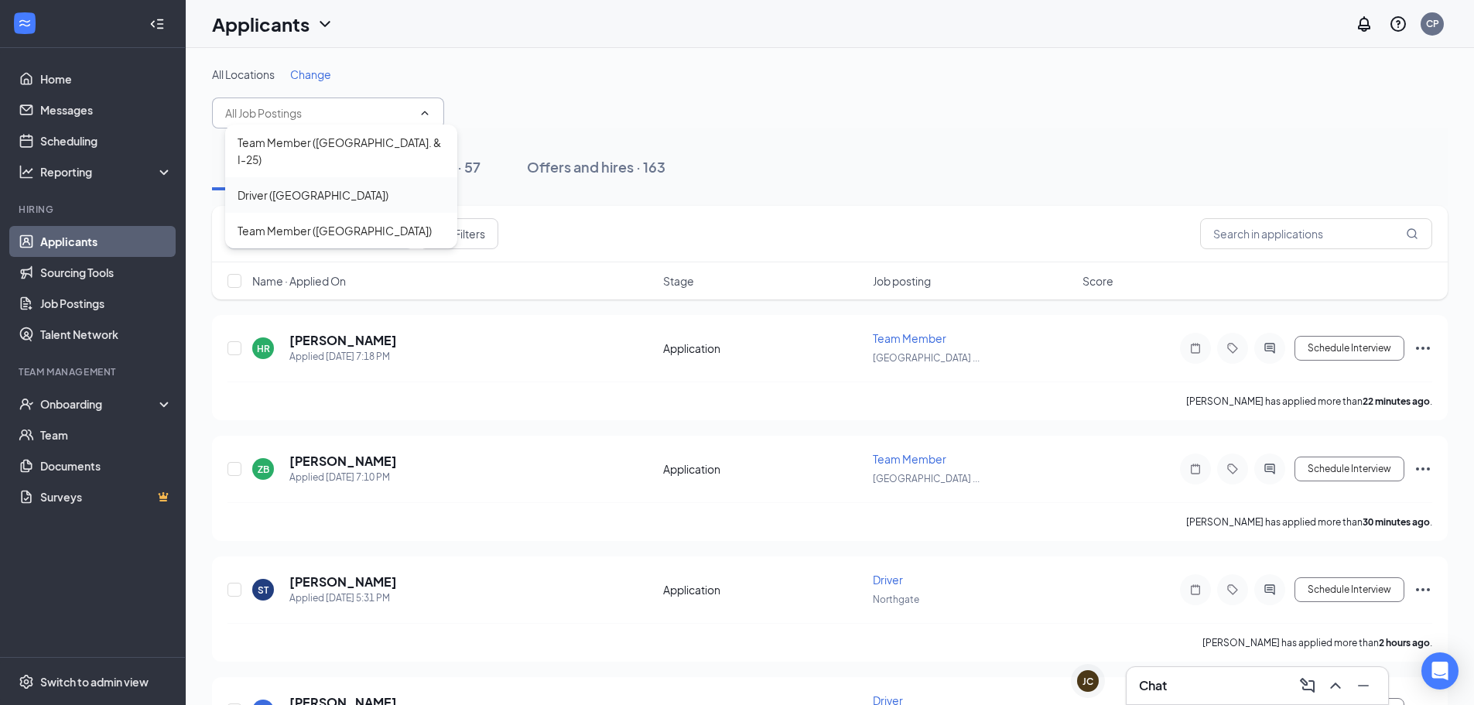
click at [325, 200] on div "Driver ([GEOGRAPHIC_DATA])" at bounding box center [313, 194] width 151 height 17
